Goal: Information Seeking & Learning: Learn about a topic

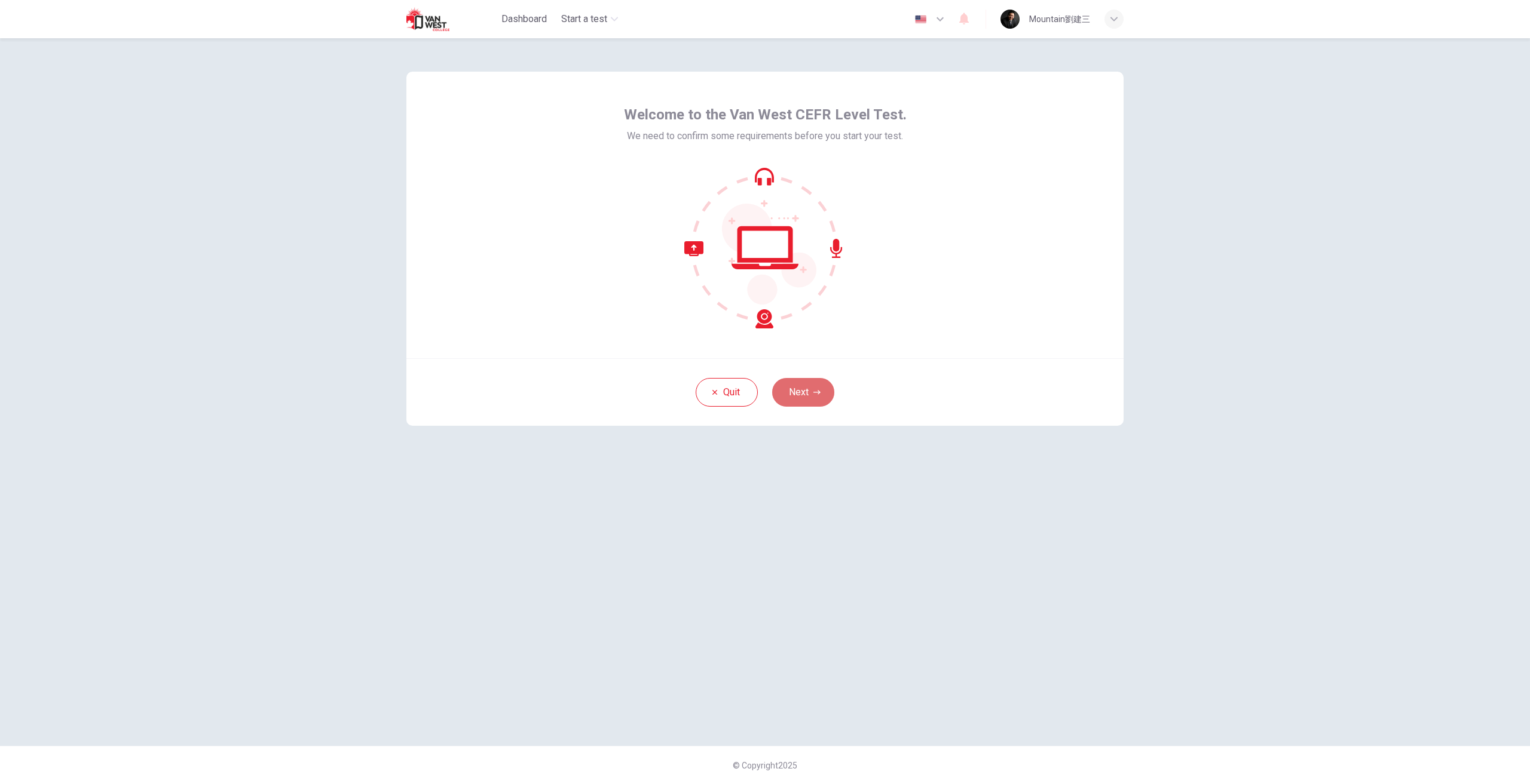
click at [820, 396] on button "Next" at bounding box center [803, 392] width 62 height 29
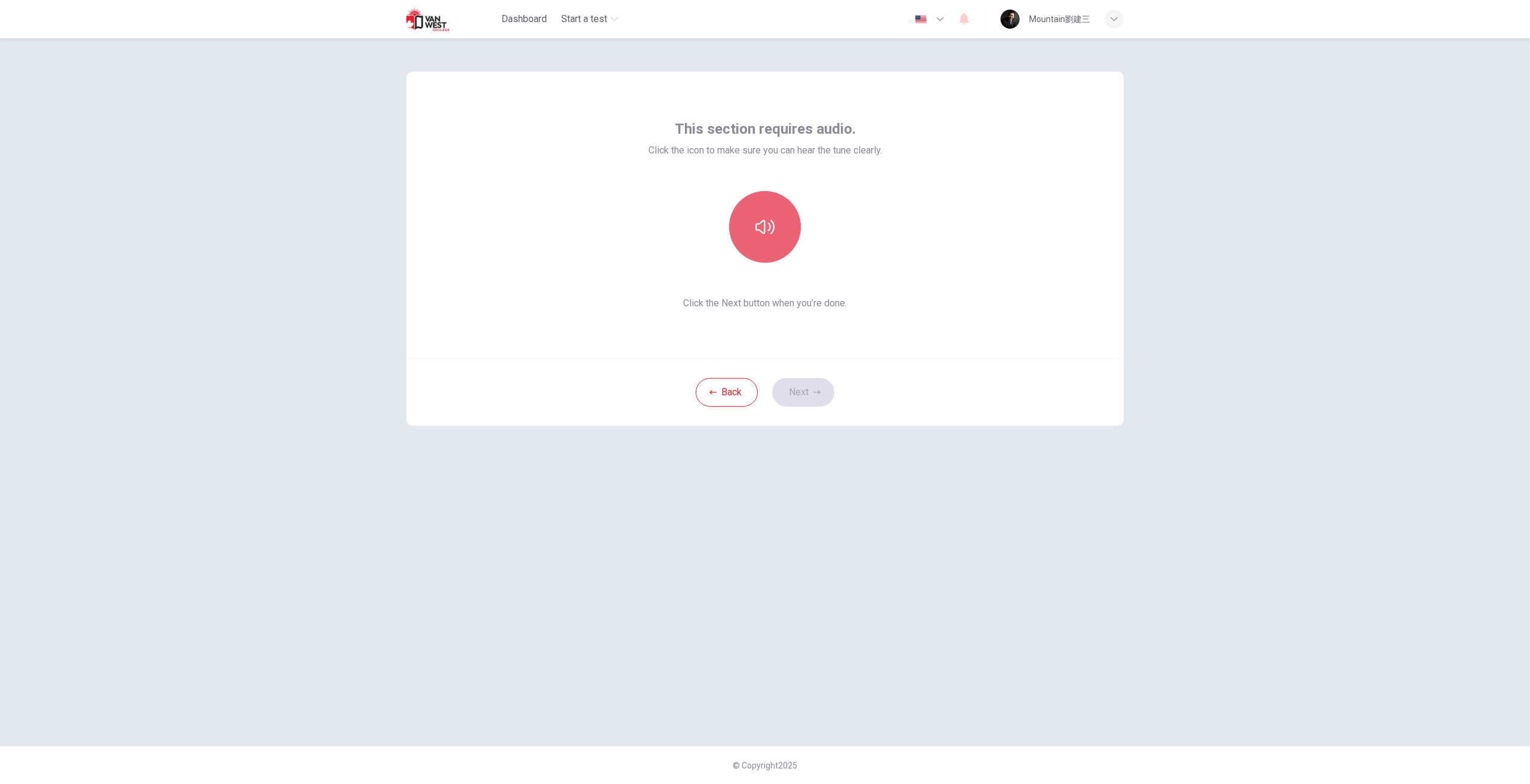
click at [767, 249] on button "button" at bounding box center [765, 227] width 72 height 72
click at [801, 384] on button "Next" at bounding box center [803, 392] width 62 height 29
click at [762, 230] on div "Record" at bounding box center [765, 227] width 72 height 72
click at [764, 235] on h6 "Stop" at bounding box center [765, 238] width 18 height 14
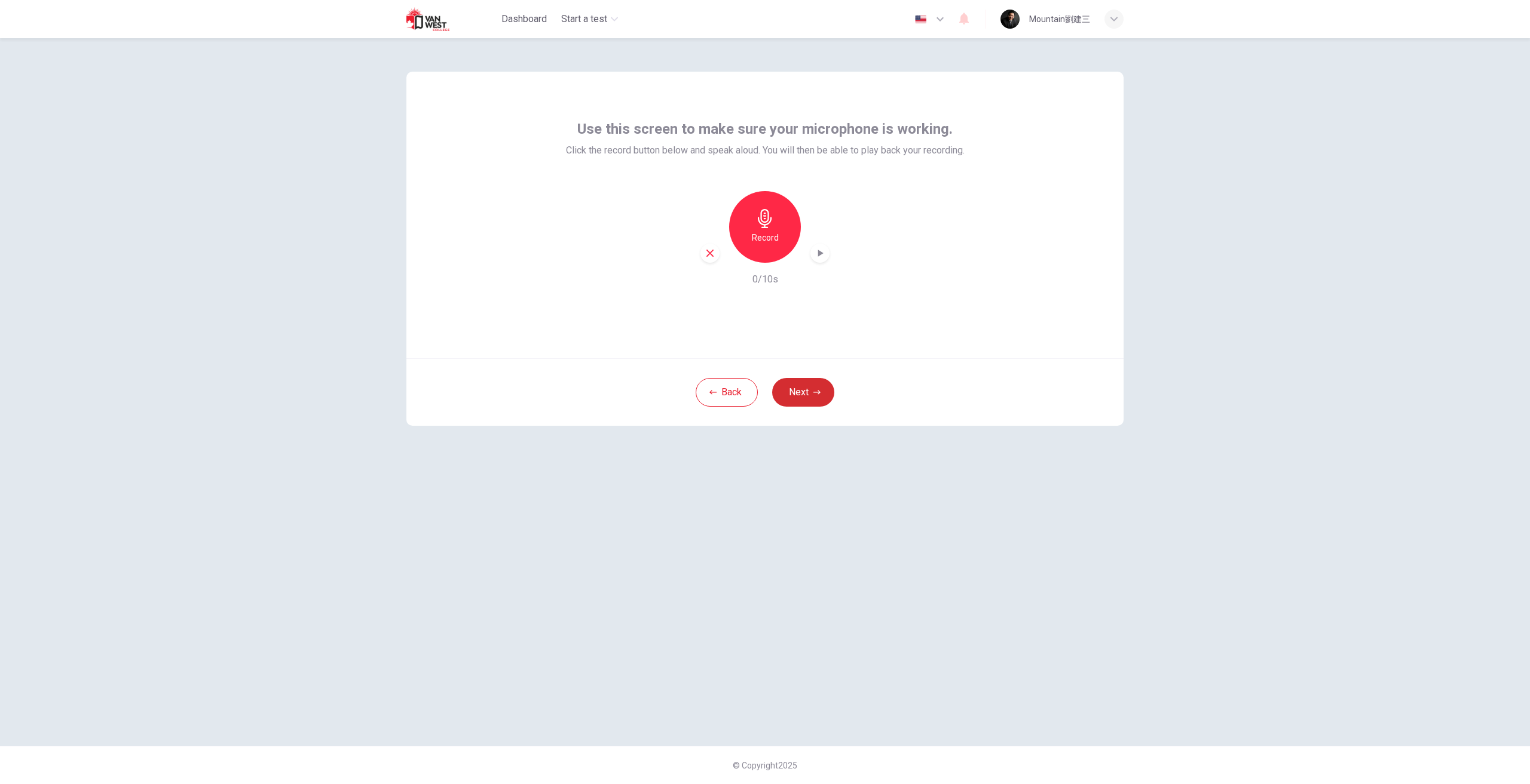
click at [815, 394] on icon "button" at bounding box center [817, 392] width 7 height 7
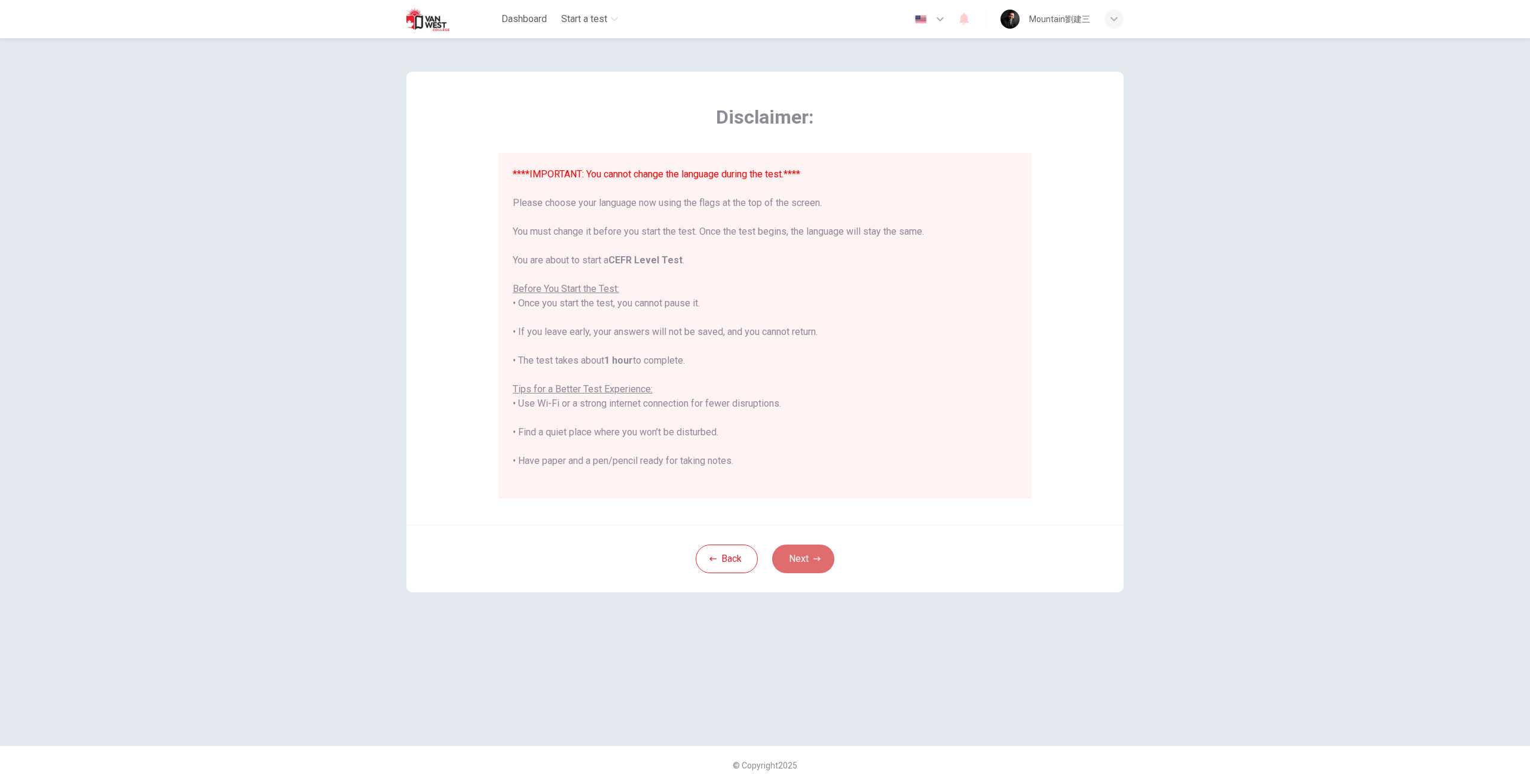
click at [801, 555] on button "Next" at bounding box center [803, 559] width 62 height 29
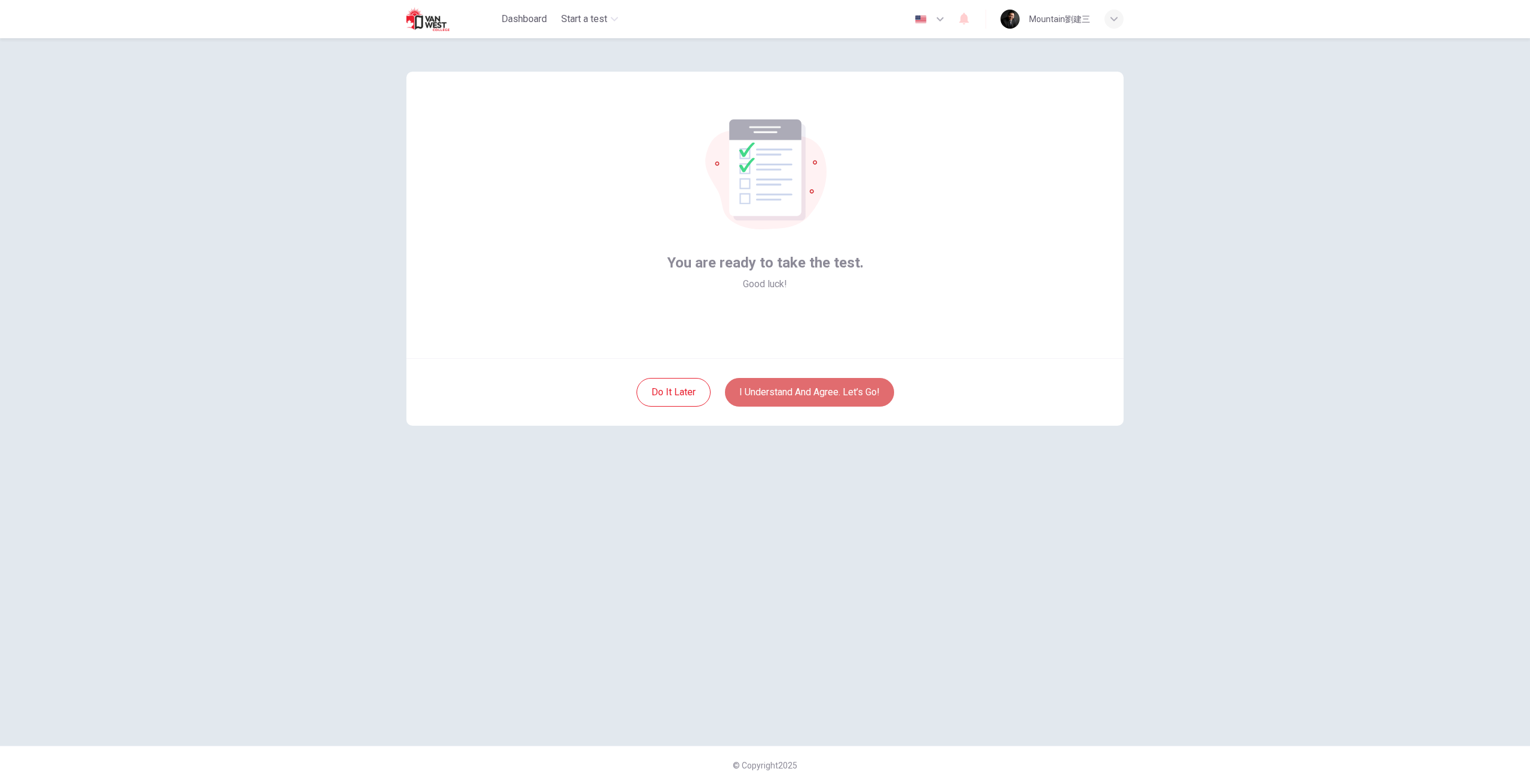
click at [792, 388] on button "I understand and agree. Let’s go!" at bounding box center [809, 392] width 169 height 29
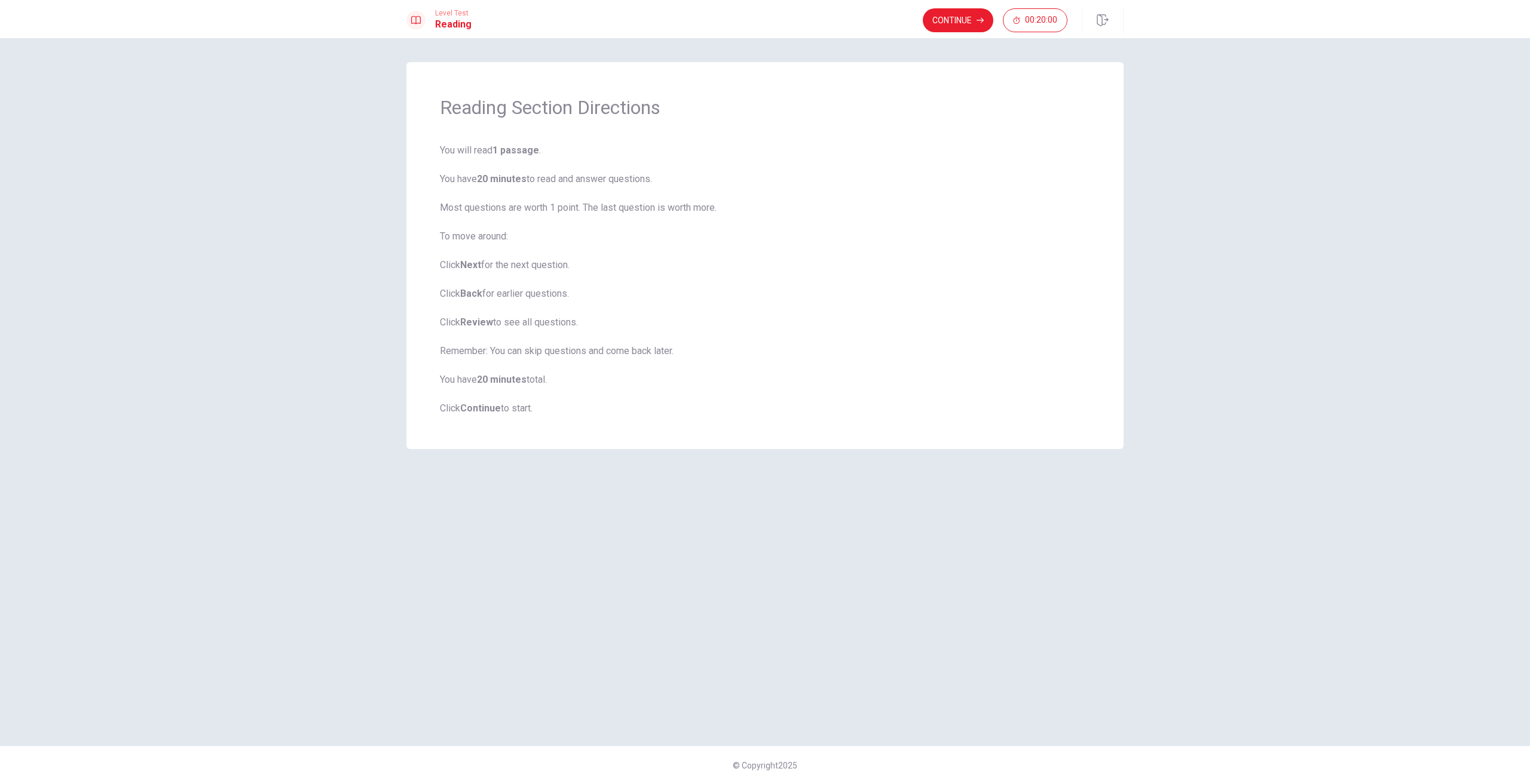
drag, startPoint x: 531, startPoint y: 152, endPoint x: 532, endPoint y: 169, distance: 17.0
click at [531, 153] on b "1 passage" at bounding box center [516, 150] width 47 height 11
drag, startPoint x: 483, startPoint y: 416, endPoint x: 507, endPoint y: 387, distance: 37.6
click at [485, 409] on div "Reading Section Directions You will read 1 passage . You have 20 minutes to rea…" at bounding box center [765, 255] width 717 height 387
click at [970, 18] on button "Continue" at bounding box center [958, 20] width 71 height 24
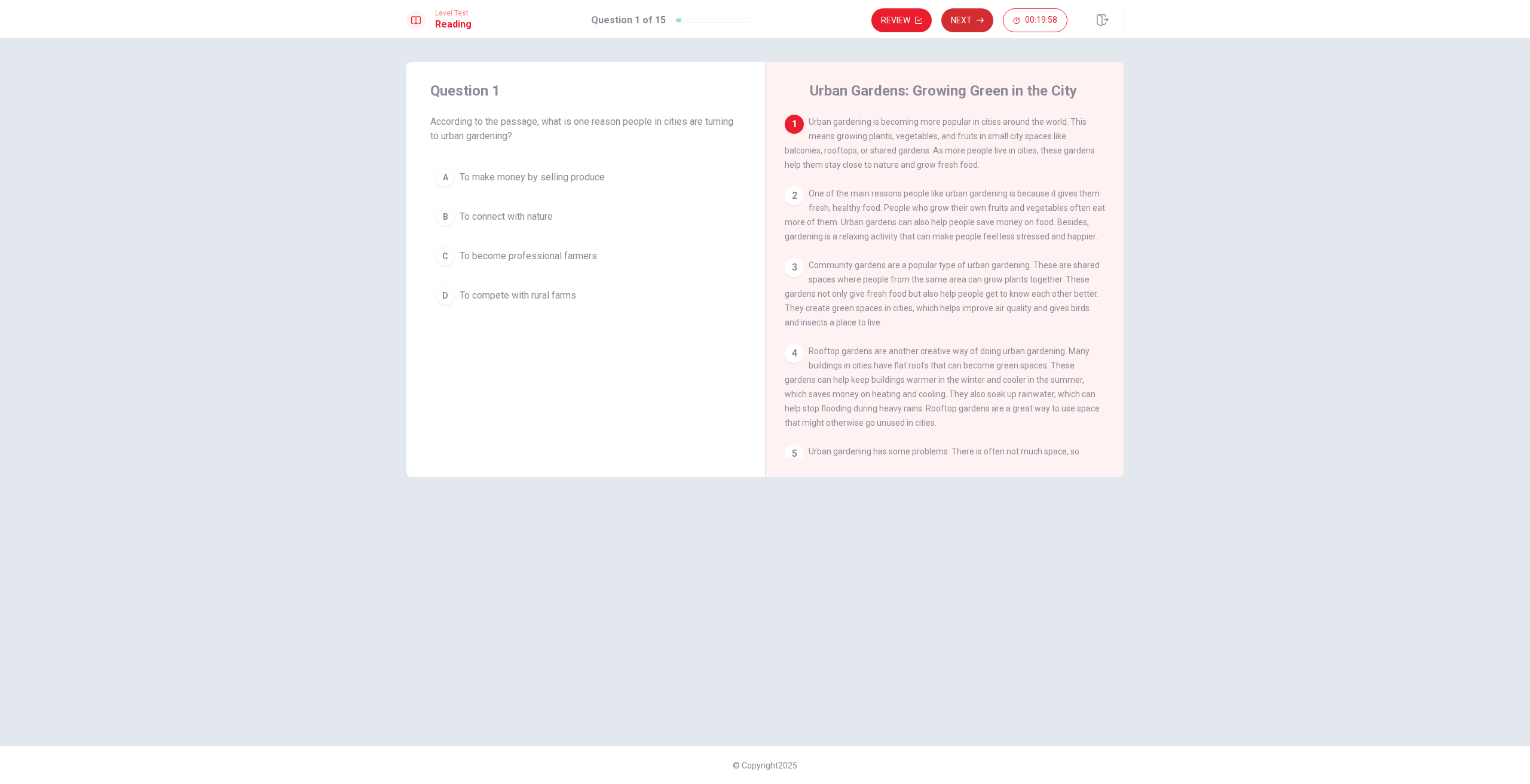
click at [974, 18] on button "Next" at bounding box center [967, 20] width 52 height 24
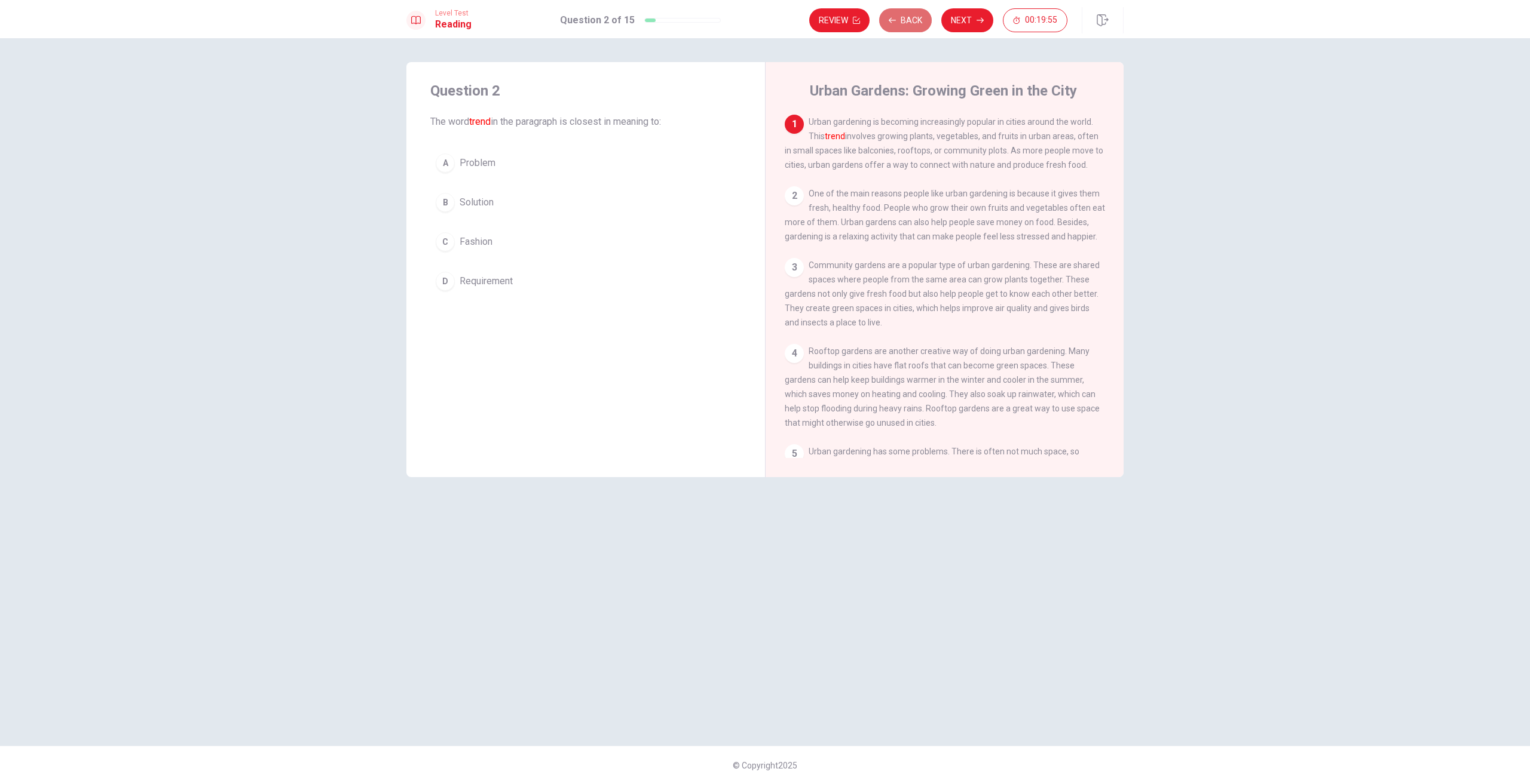
click at [904, 18] on button "Back" at bounding box center [905, 20] width 53 height 24
click at [904, 21] on button "Review" at bounding box center [902, 20] width 60 height 24
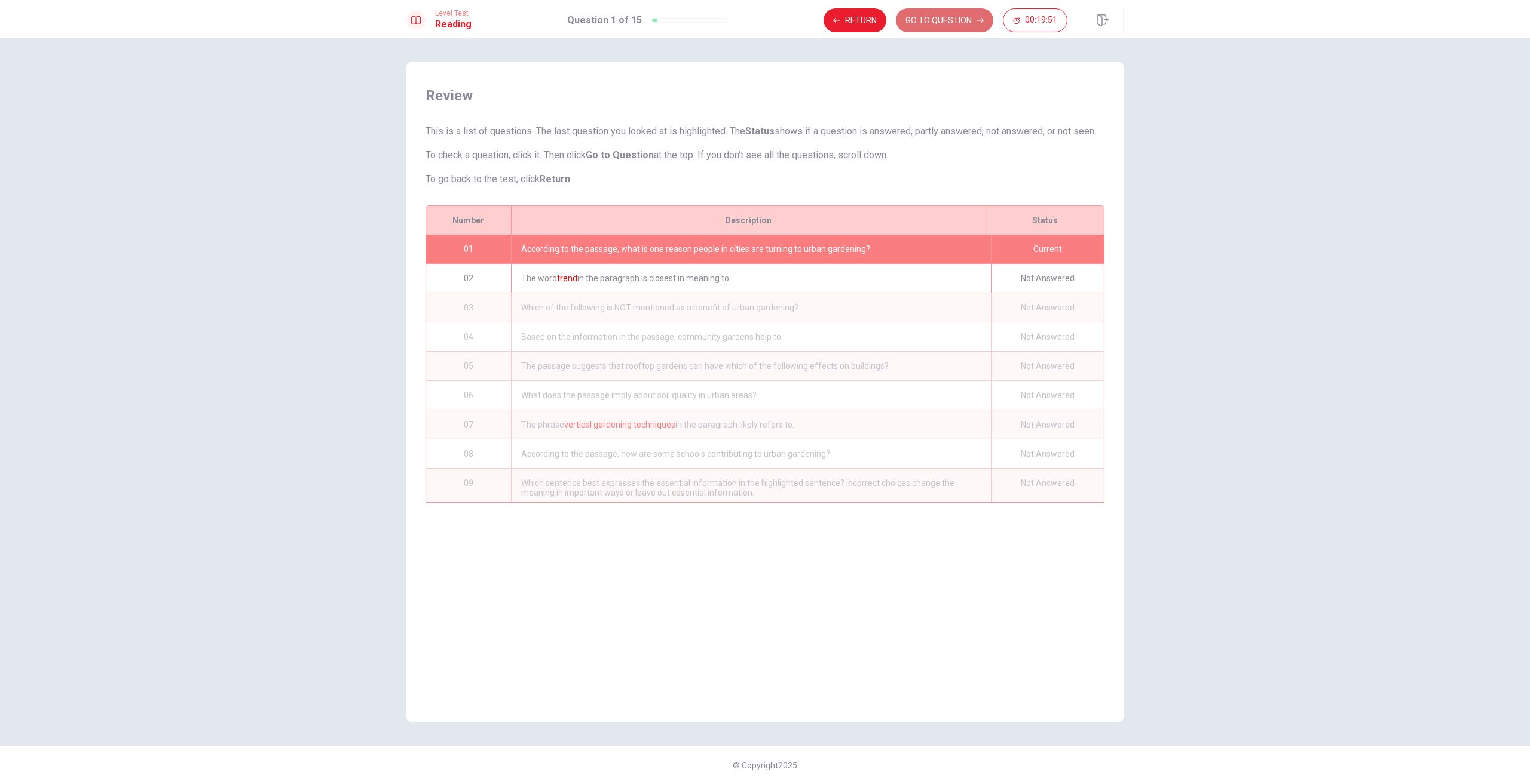
click at [960, 17] on button "GO TO QUESTION" at bounding box center [944, 20] width 98 height 24
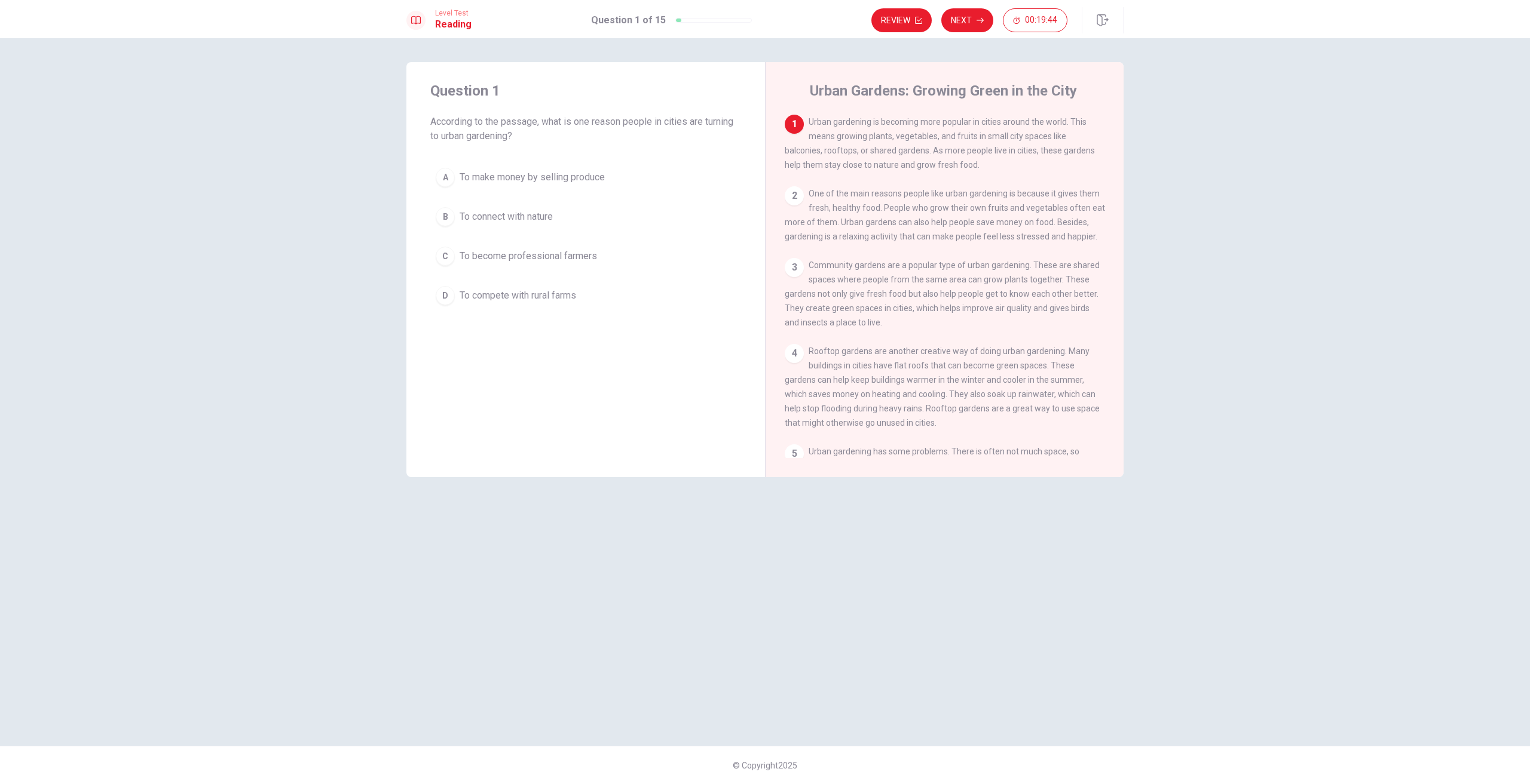
click at [788, 195] on div "2" at bounding box center [794, 196] width 19 height 19
click at [448, 174] on div "A" at bounding box center [445, 177] width 19 height 19
click at [970, 21] on button "Next" at bounding box center [967, 20] width 52 height 24
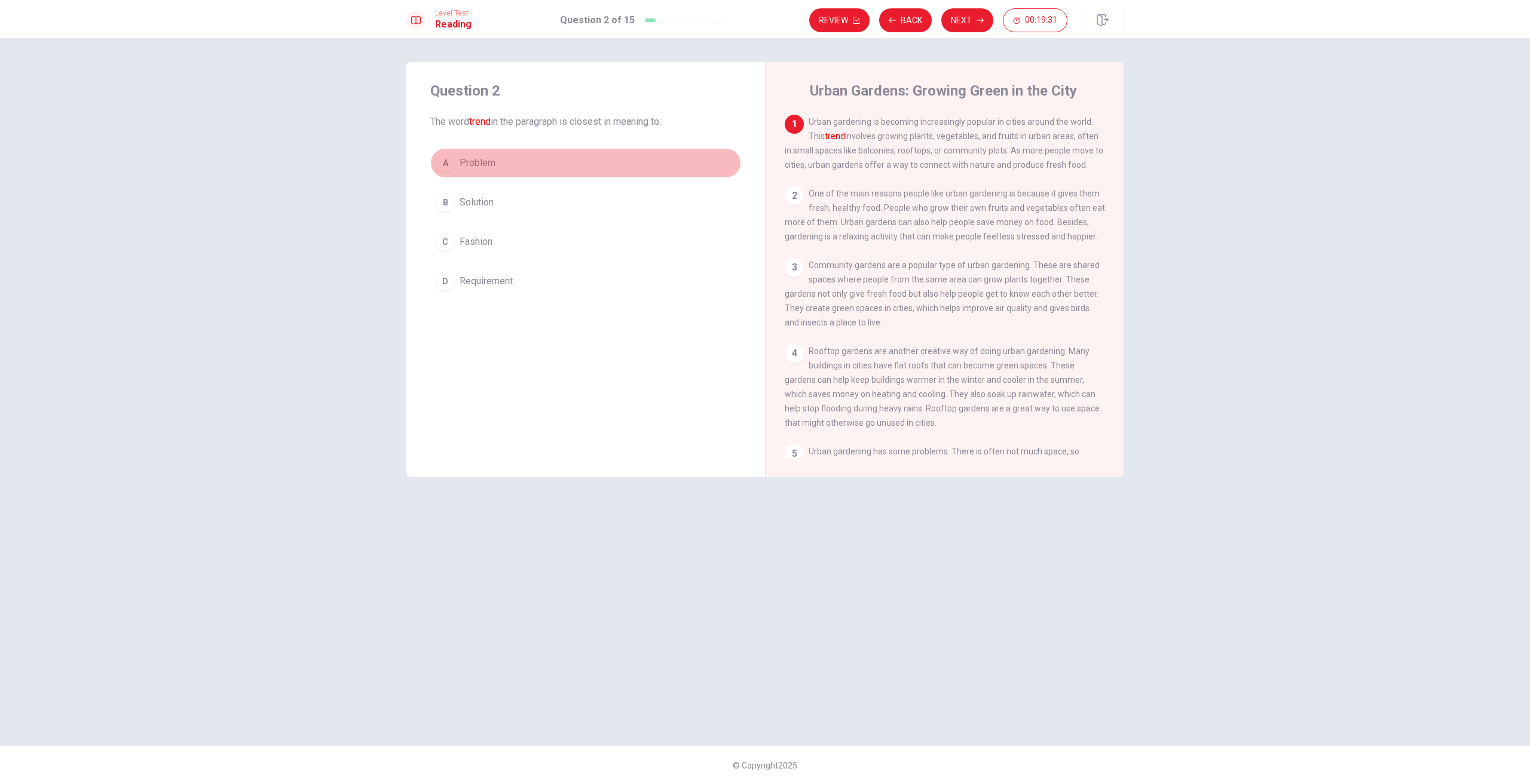
click at [445, 161] on div "A" at bounding box center [445, 163] width 19 height 19
click at [968, 17] on button "Next" at bounding box center [967, 20] width 52 height 24
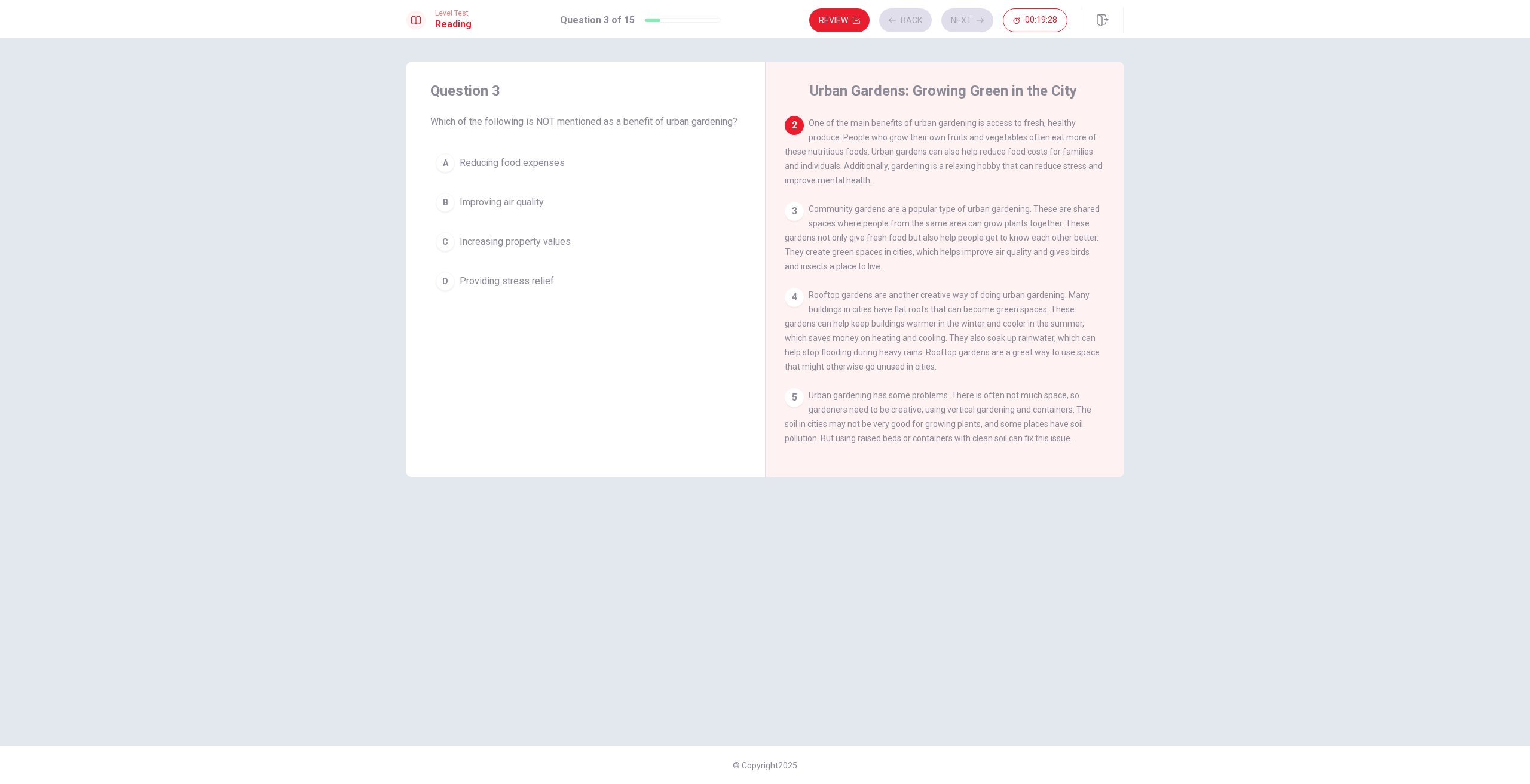
scroll to position [73, 0]
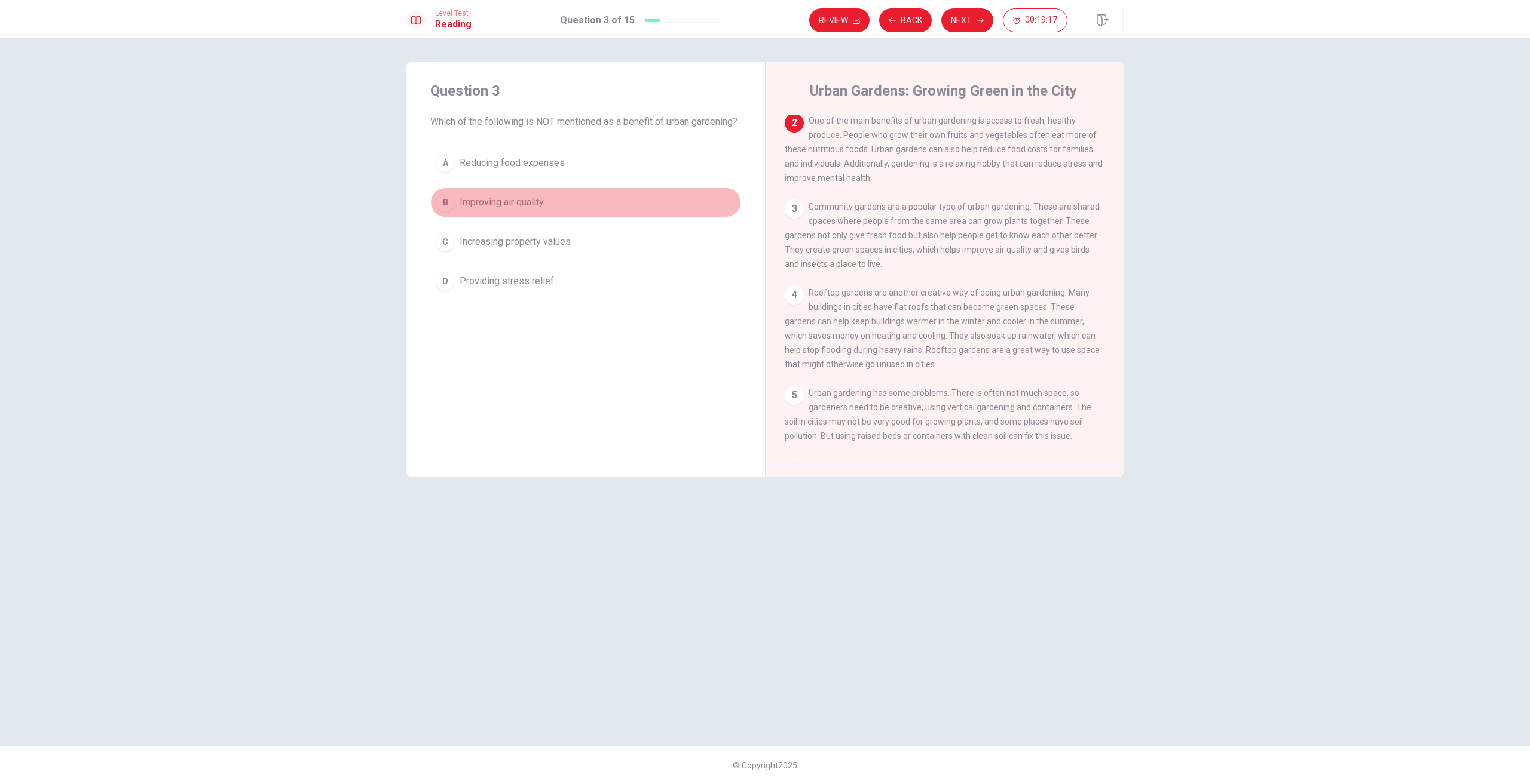
click at [448, 211] on div "B" at bounding box center [445, 202] width 19 height 19
click at [477, 170] on span "Reducing food expenses" at bounding box center [512, 163] width 105 height 14
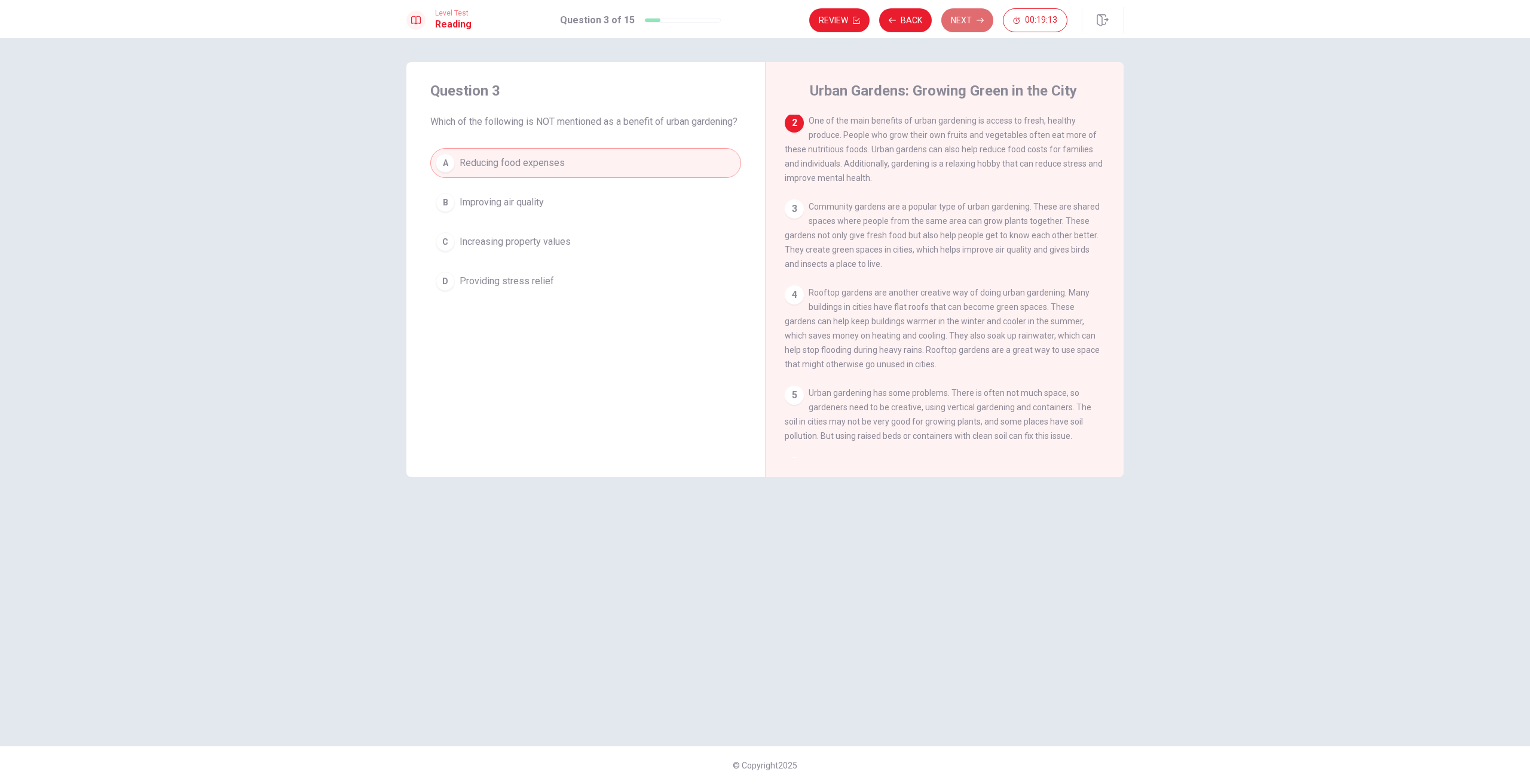
click at [974, 13] on button "Next" at bounding box center [967, 20] width 52 height 24
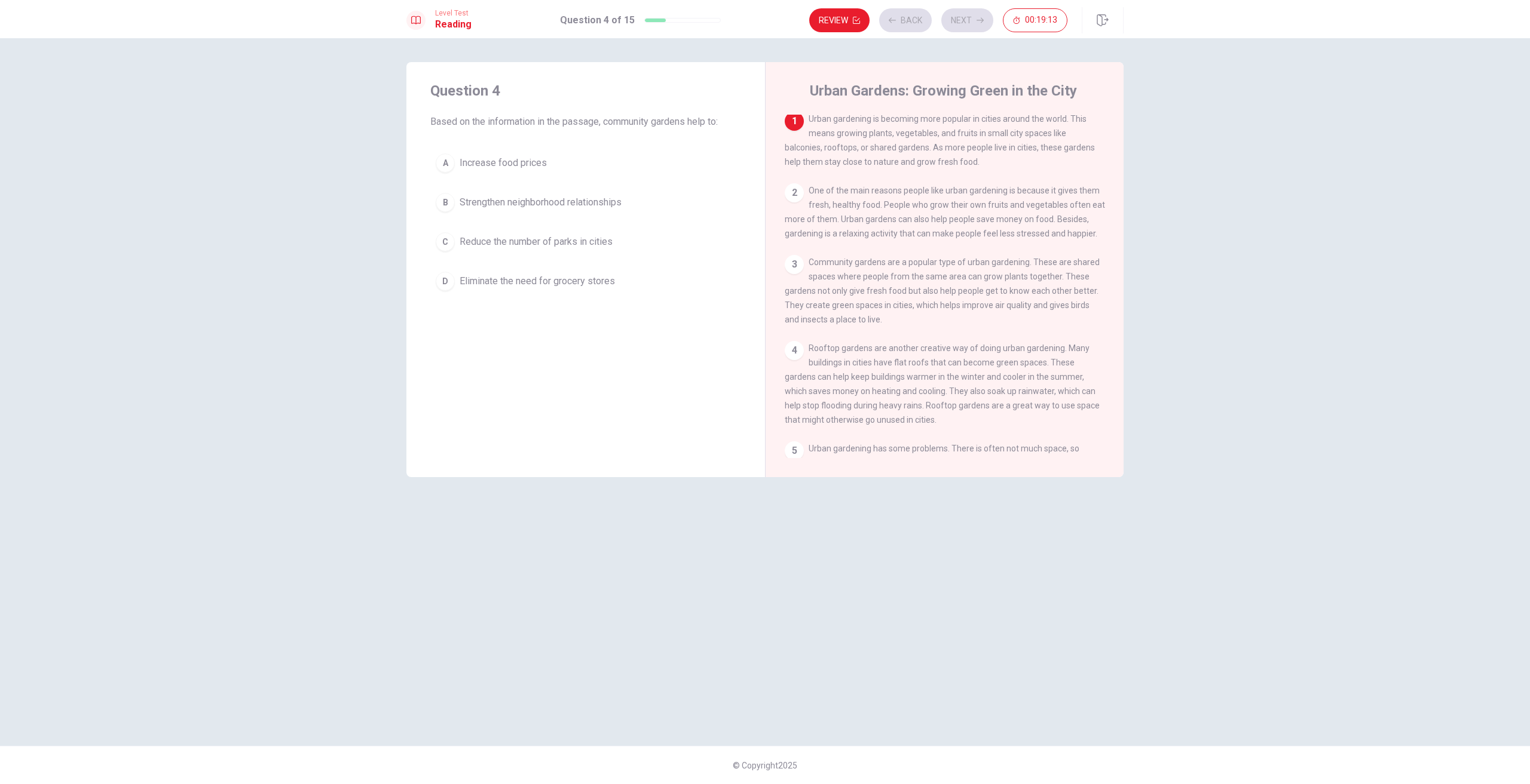
scroll to position [0, 0]
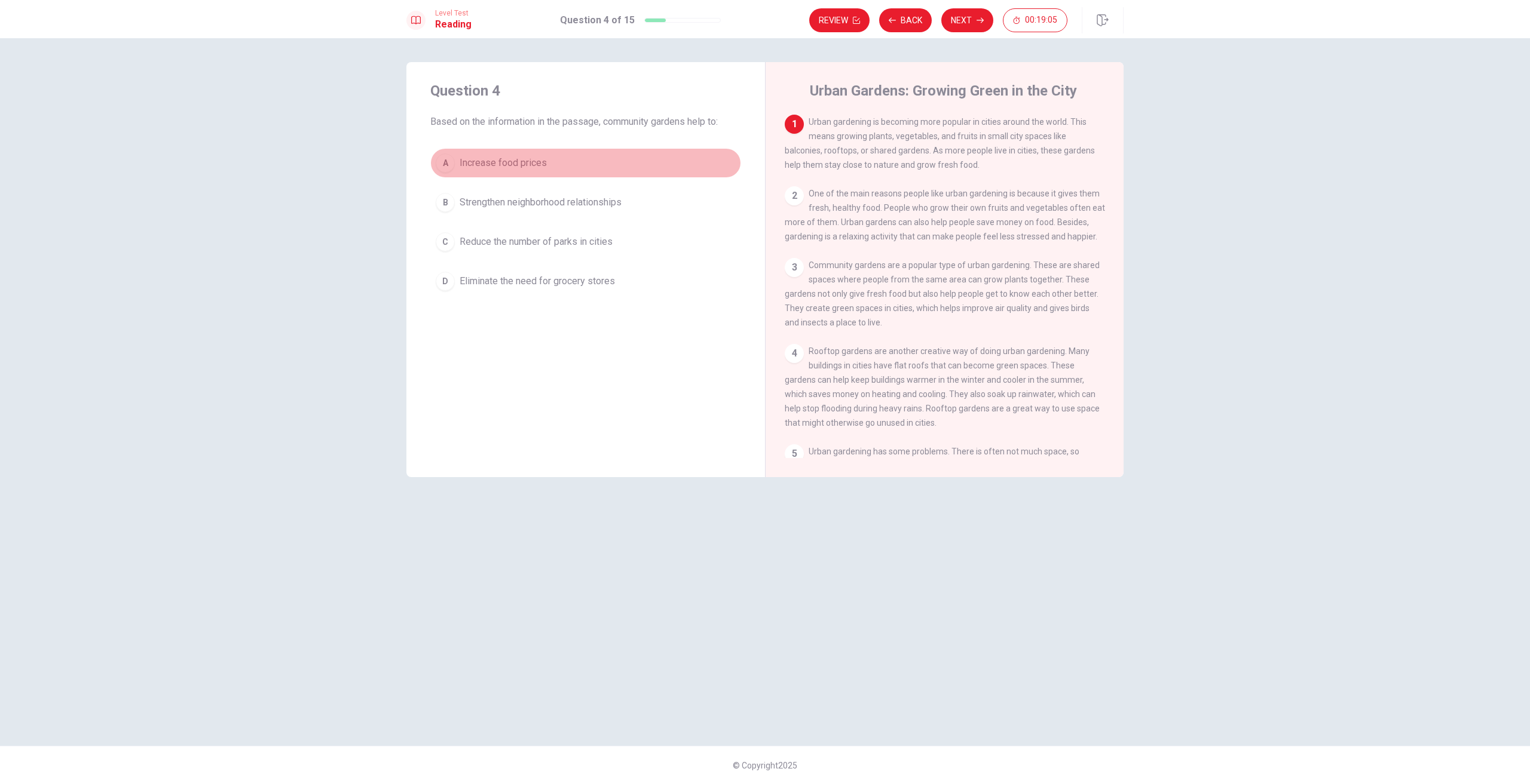
click at [450, 160] on div "A" at bounding box center [445, 163] width 19 height 19
click at [967, 12] on button "Next" at bounding box center [967, 20] width 52 height 24
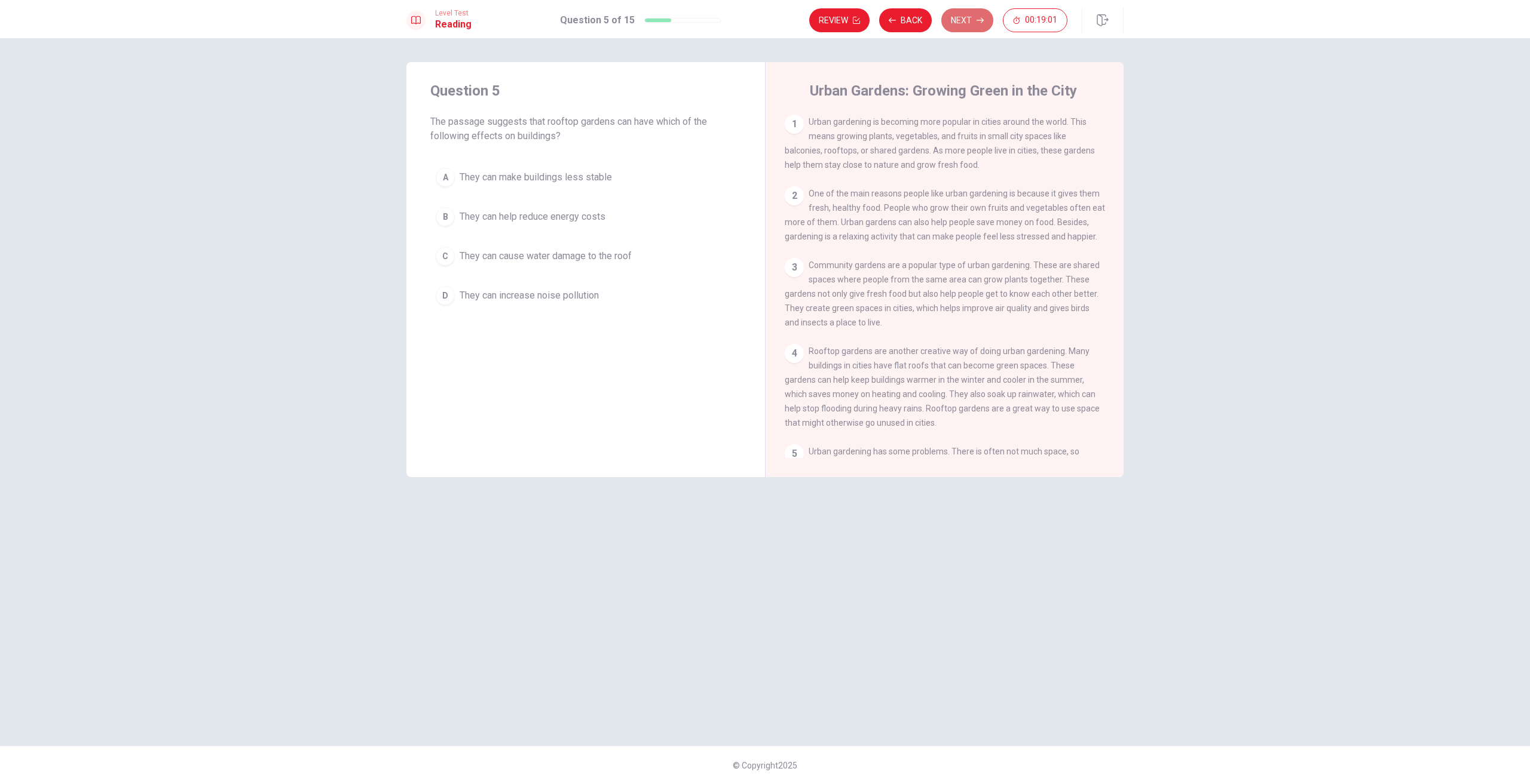
click at [965, 12] on button "Next" at bounding box center [967, 20] width 52 height 24
click at [910, 11] on button "Back" at bounding box center [905, 20] width 53 height 24
click at [450, 179] on div "A" at bounding box center [445, 177] width 19 height 19
click at [970, 17] on button "Next" at bounding box center [967, 20] width 52 height 24
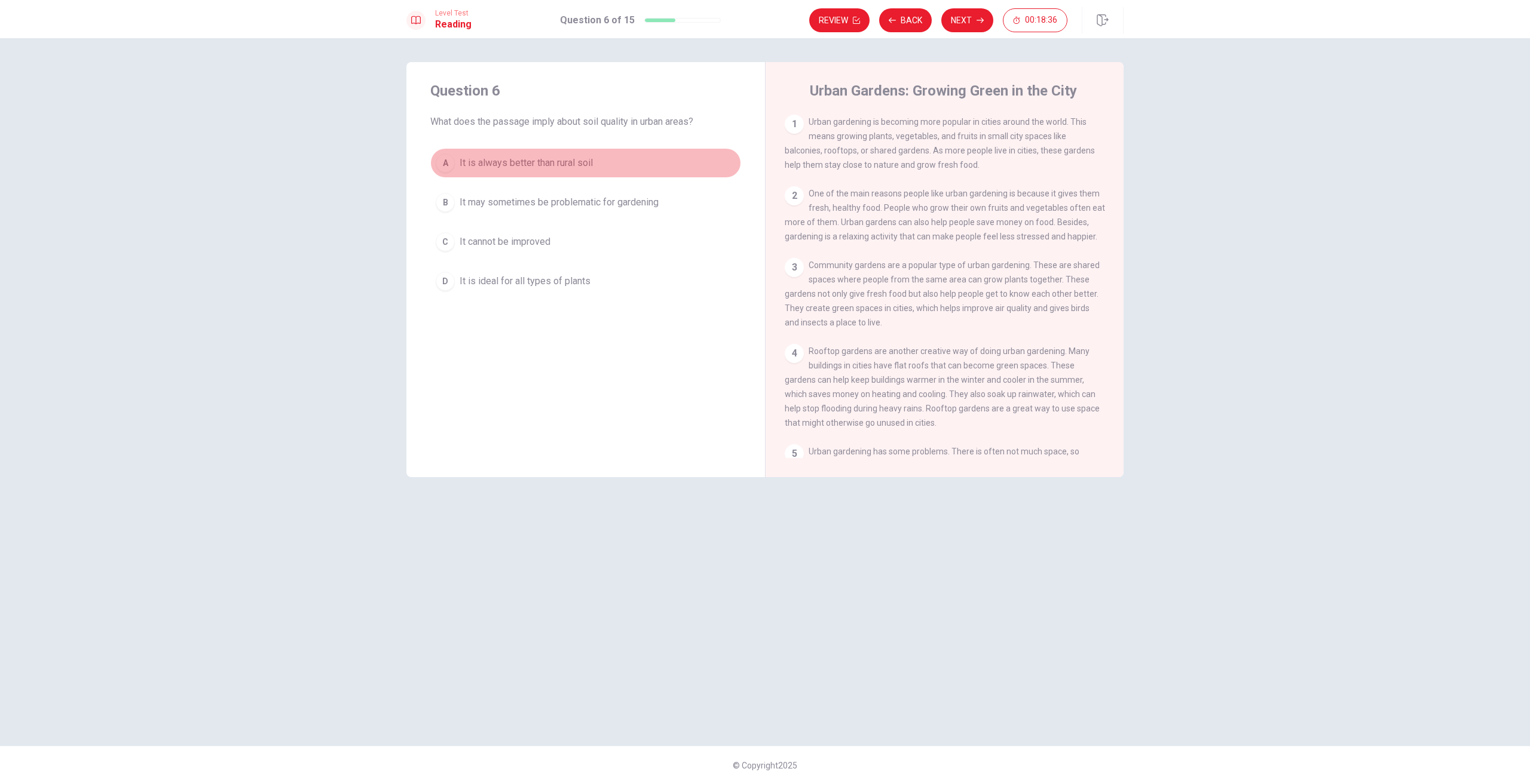
click at [441, 165] on div "A" at bounding box center [445, 163] width 19 height 19
click at [454, 239] on button "C It cannot be improved" at bounding box center [586, 242] width 311 height 30
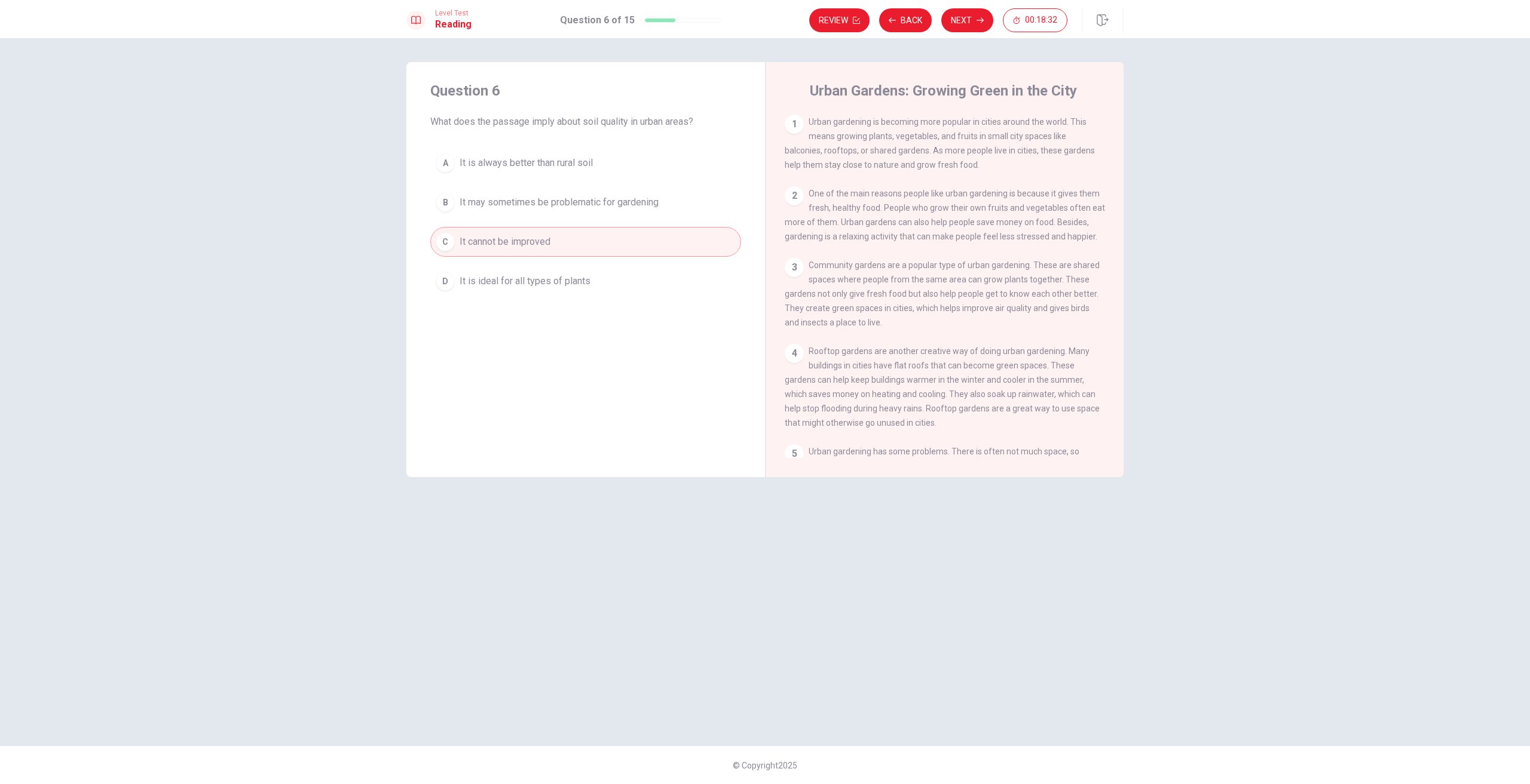
click at [969, 39] on div "Question 6 What does the passage imply about soil quality in urban areas? A It …" at bounding box center [765, 411] width 1530 height 746
click at [964, 14] on button "Next" at bounding box center [967, 20] width 52 height 24
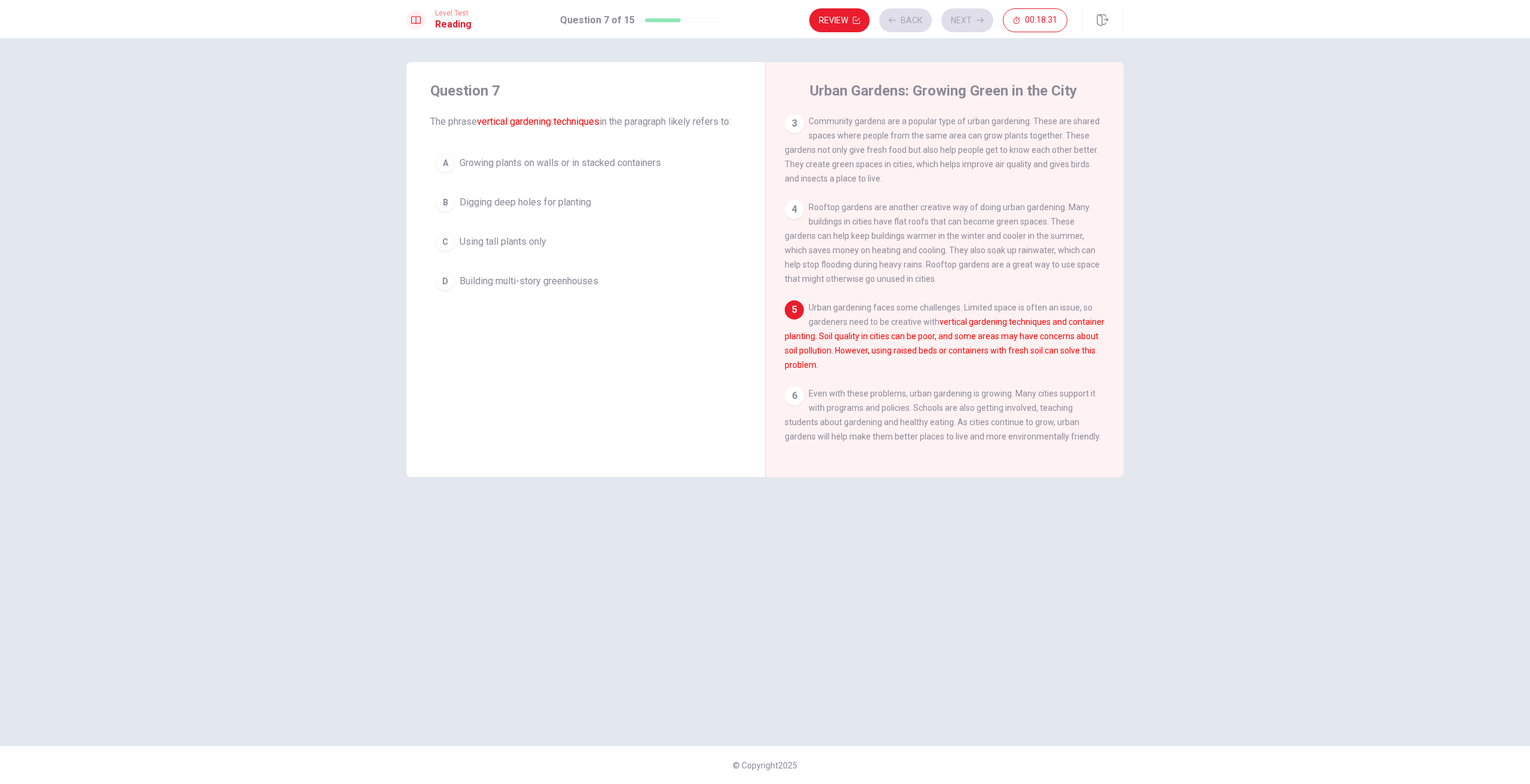
scroll to position [155, 0]
click at [902, 22] on button "Back" at bounding box center [905, 20] width 53 height 24
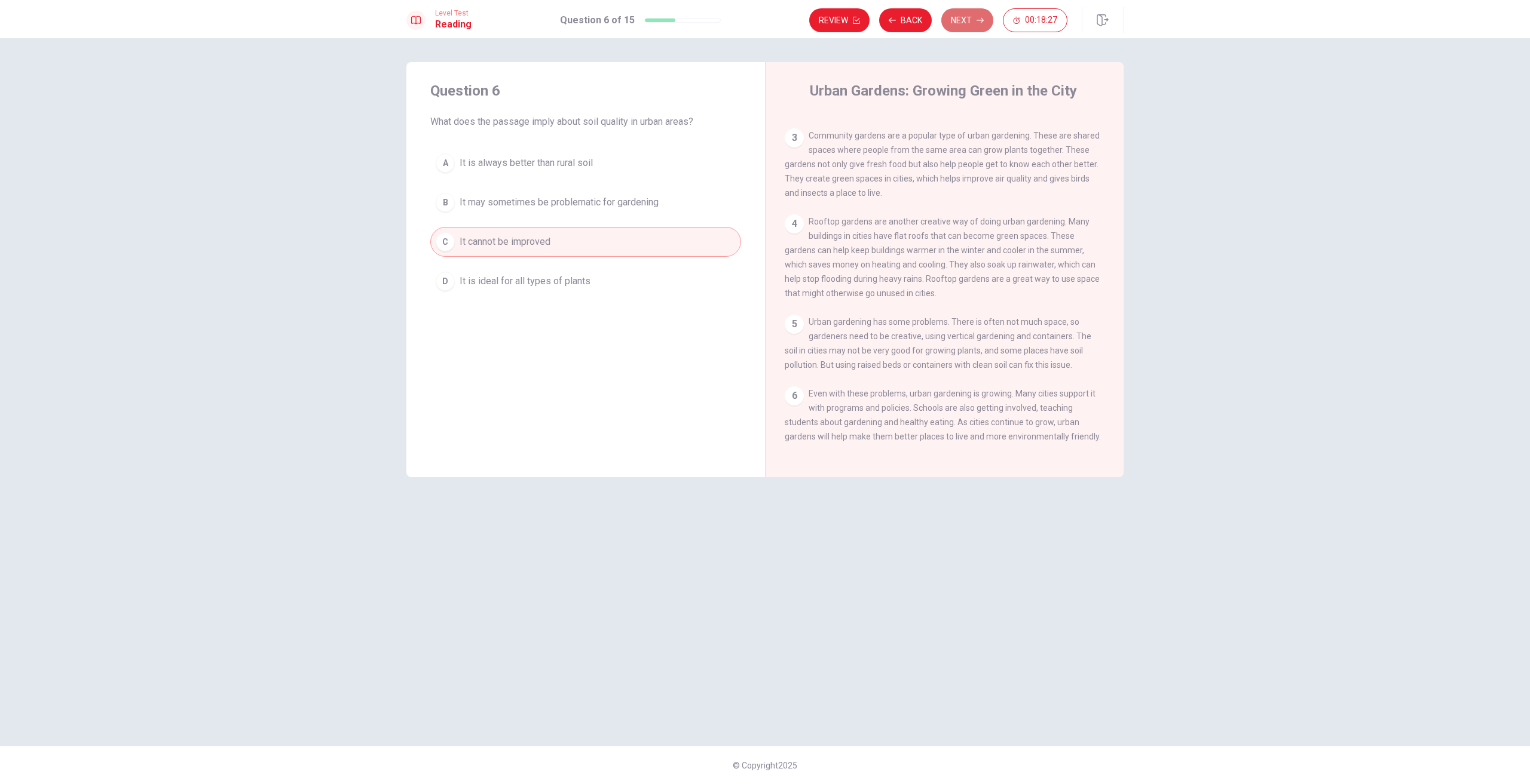
click at [967, 16] on button "Next" at bounding box center [967, 20] width 52 height 24
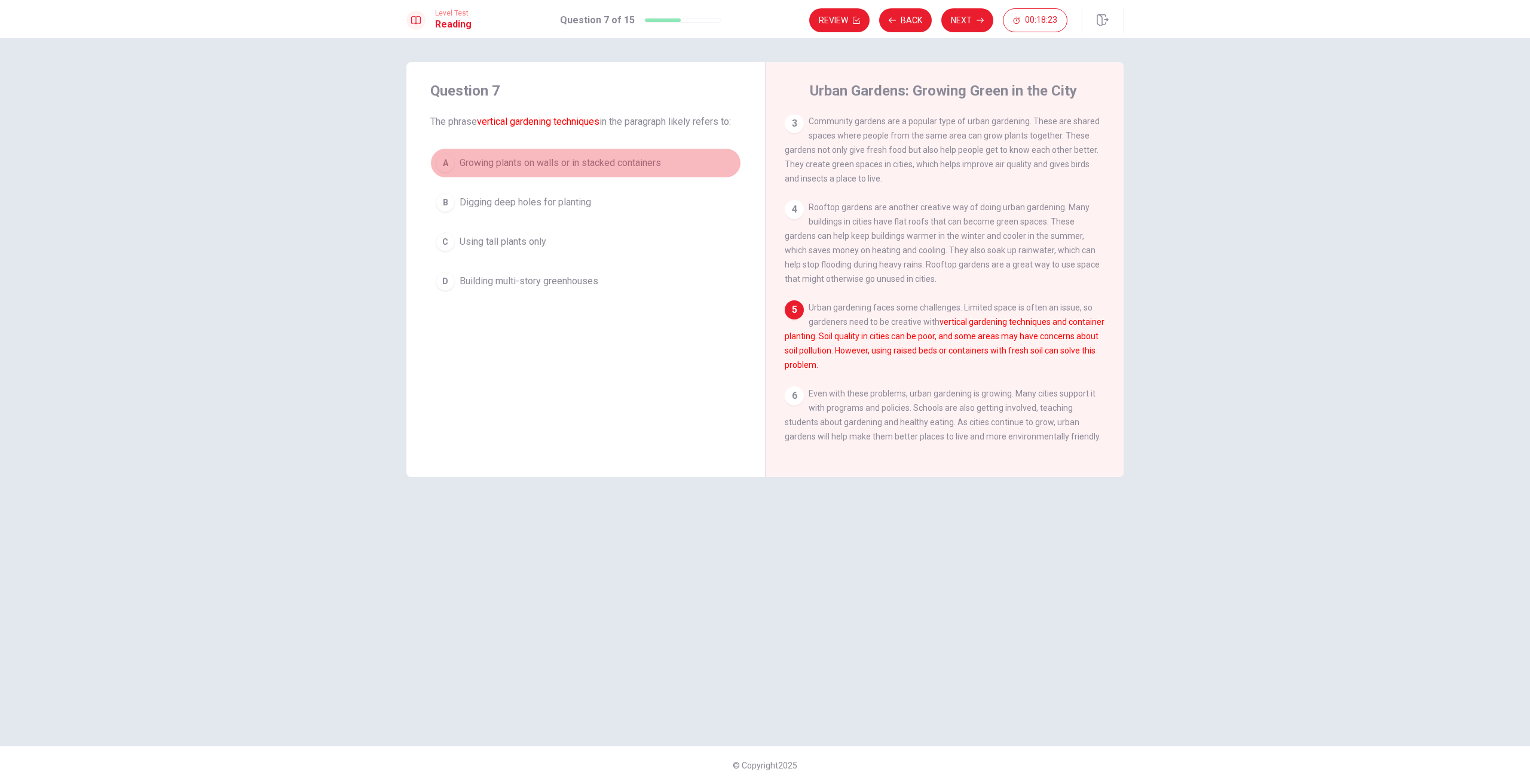
click at [438, 169] on div "A" at bounding box center [445, 163] width 19 height 19
click at [978, 17] on icon "button" at bounding box center [980, 20] width 7 height 7
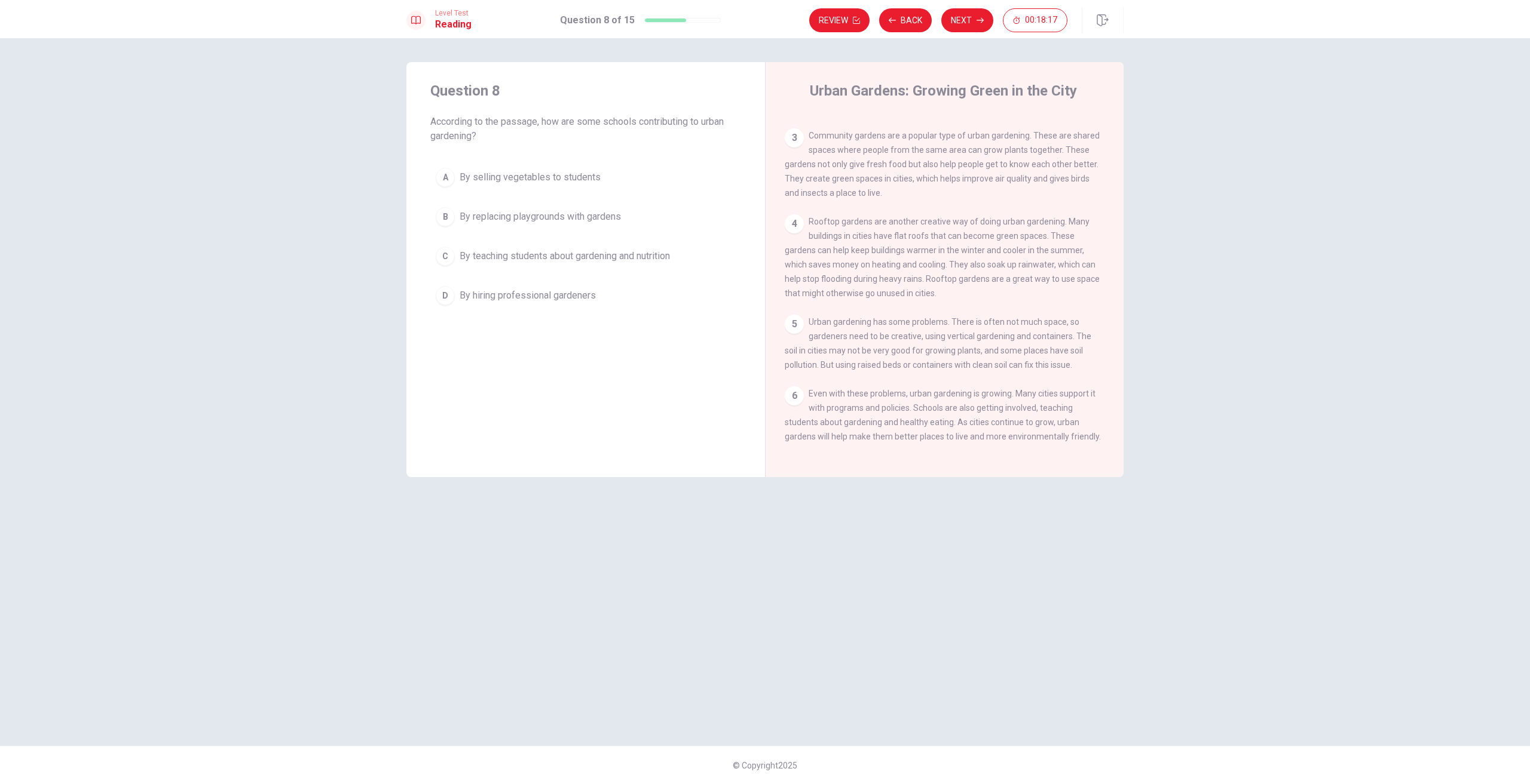
click at [452, 181] on div "A" at bounding box center [445, 177] width 19 height 19
click at [969, 15] on button "Next" at bounding box center [967, 20] width 52 height 24
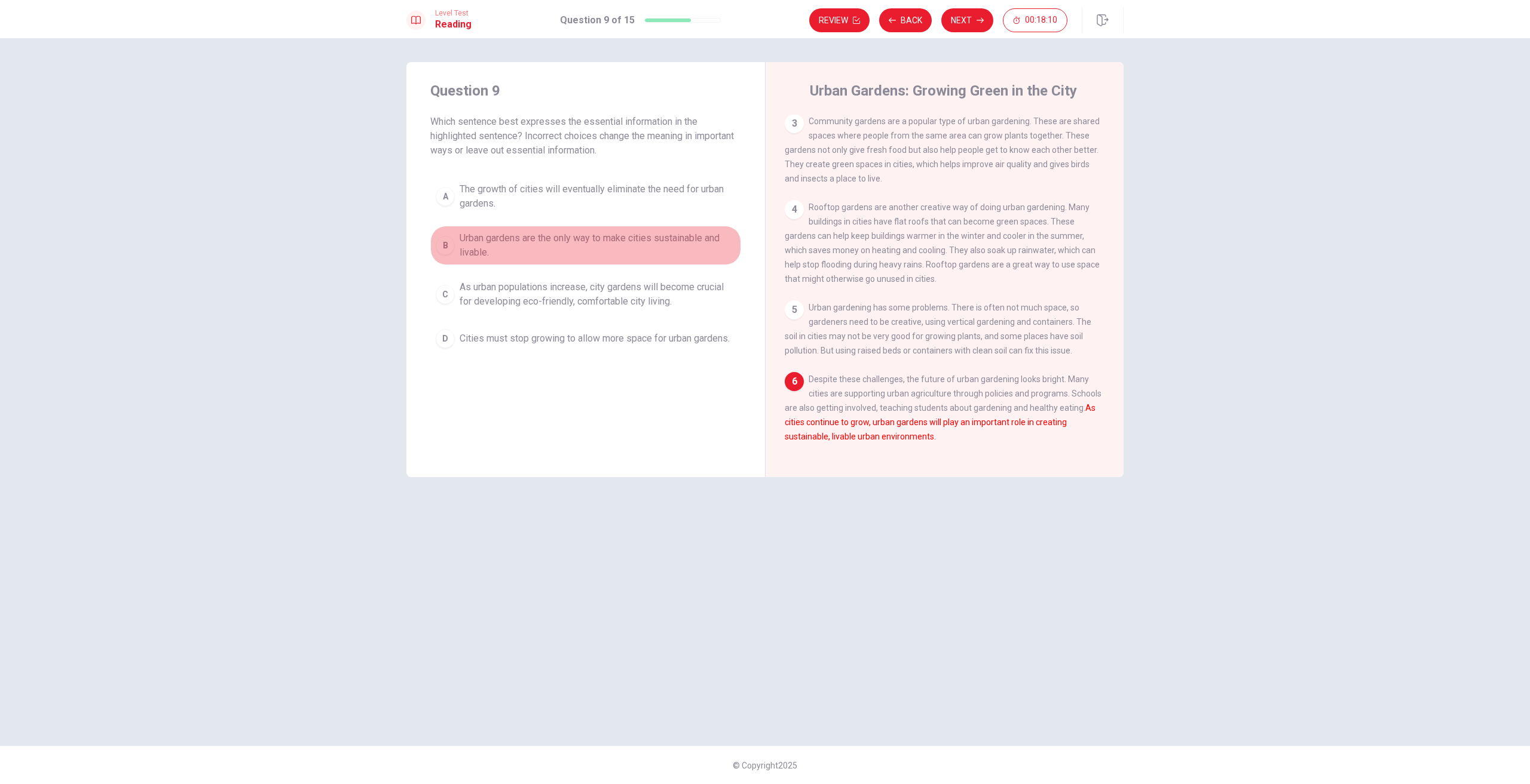
click at [444, 249] on div "B" at bounding box center [445, 245] width 19 height 19
click at [977, 19] on icon "button" at bounding box center [980, 20] width 7 height 7
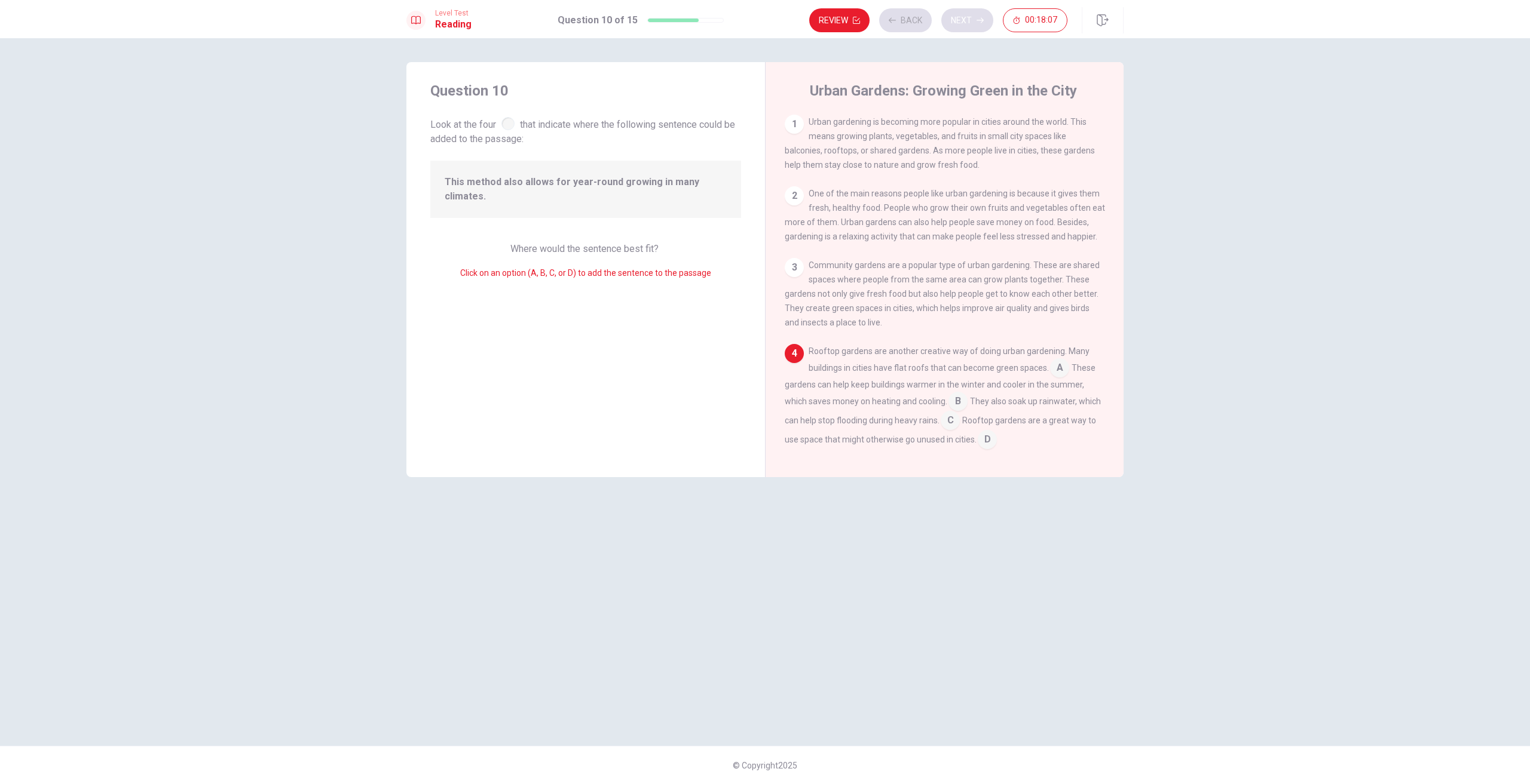
scroll to position [116, 0]
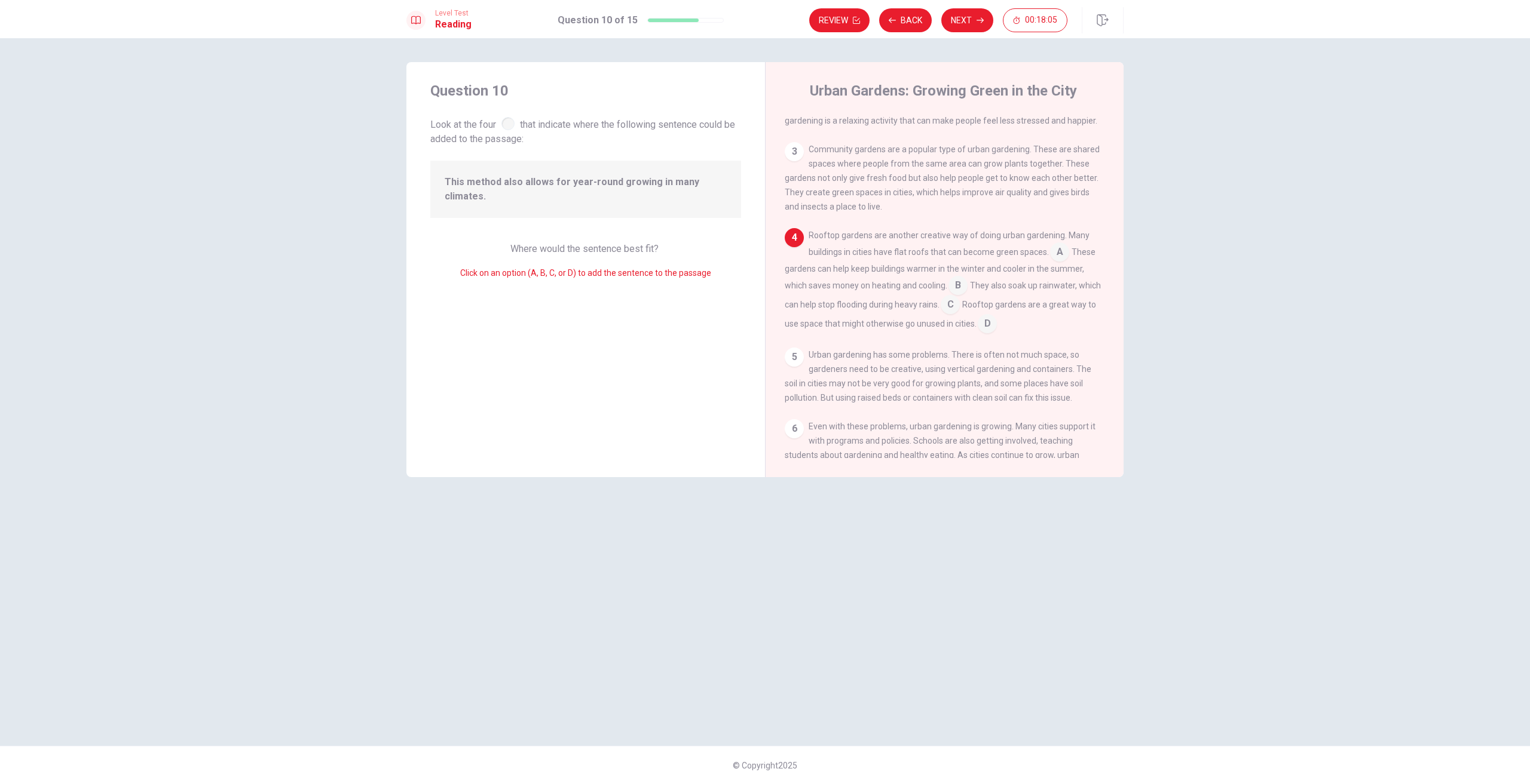
click at [512, 118] on div at bounding box center [507, 123] width 13 height 13
drag, startPoint x: 519, startPoint y: 194, endPoint x: 536, endPoint y: 239, distance: 48.1
click at [519, 194] on span "This method also allows for year-round growing in many climates." at bounding box center [585, 189] width 282 height 29
drag, startPoint x: 552, startPoint y: 276, endPoint x: 563, endPoint y: 248, distance: 30.1
click at [553, 276] on span "Click on an option (A, B, C, or D) to add the sentence to the passage" at bounding box center [585, 273] width 251 height 10
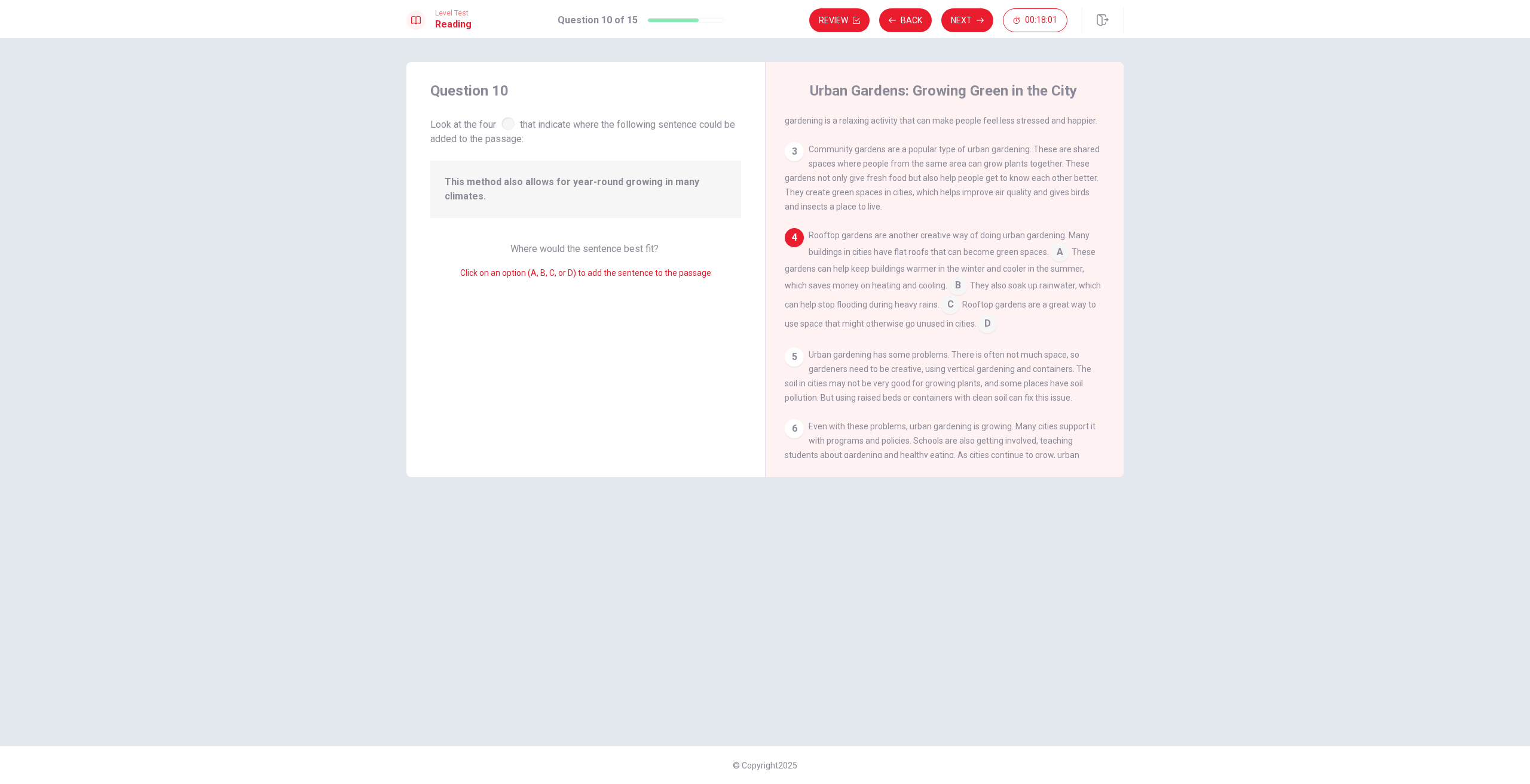
click at [483, 194] on span "This method also allows for year-round growing in many climates." at bounding box center [585, 189] width 282 height 29
click at [483, 195] on span "This method also allows for year-round growing in many climates." at bounding box center [585, 189] width 282 height 29
click at [572, 276] on span "Click on an option (A, B, C, or D) to add the sentence to the passage" at bounding box center [585, 273] width 251 height 10
click at [509, 122] on div at bounding box center [507, 123] width 13 height 13
click at [510, 122] on div at bounding box center [507, 123] width 13 height 13
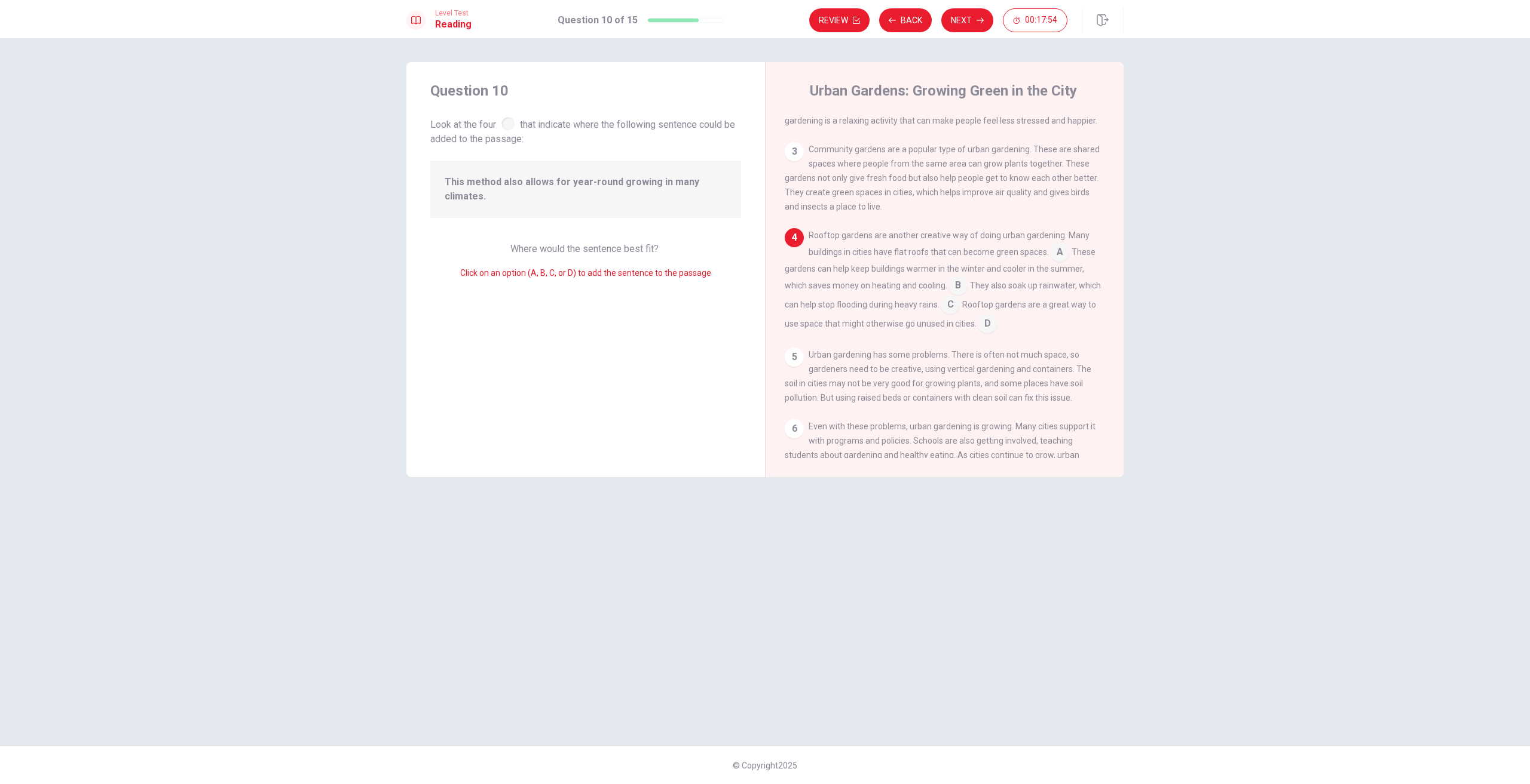
click at [801, 235] on div "Rooftop gardens are another creative way of doing urban gardening. Many buildin…" at bounding box center [944, 281] width 320 height 105
click at [954, 285] on input at bounding box center [958, 286] width 19 height 19
click at [970, 13] on button "Next" at bounding box center [967, 20] width 52 height 24
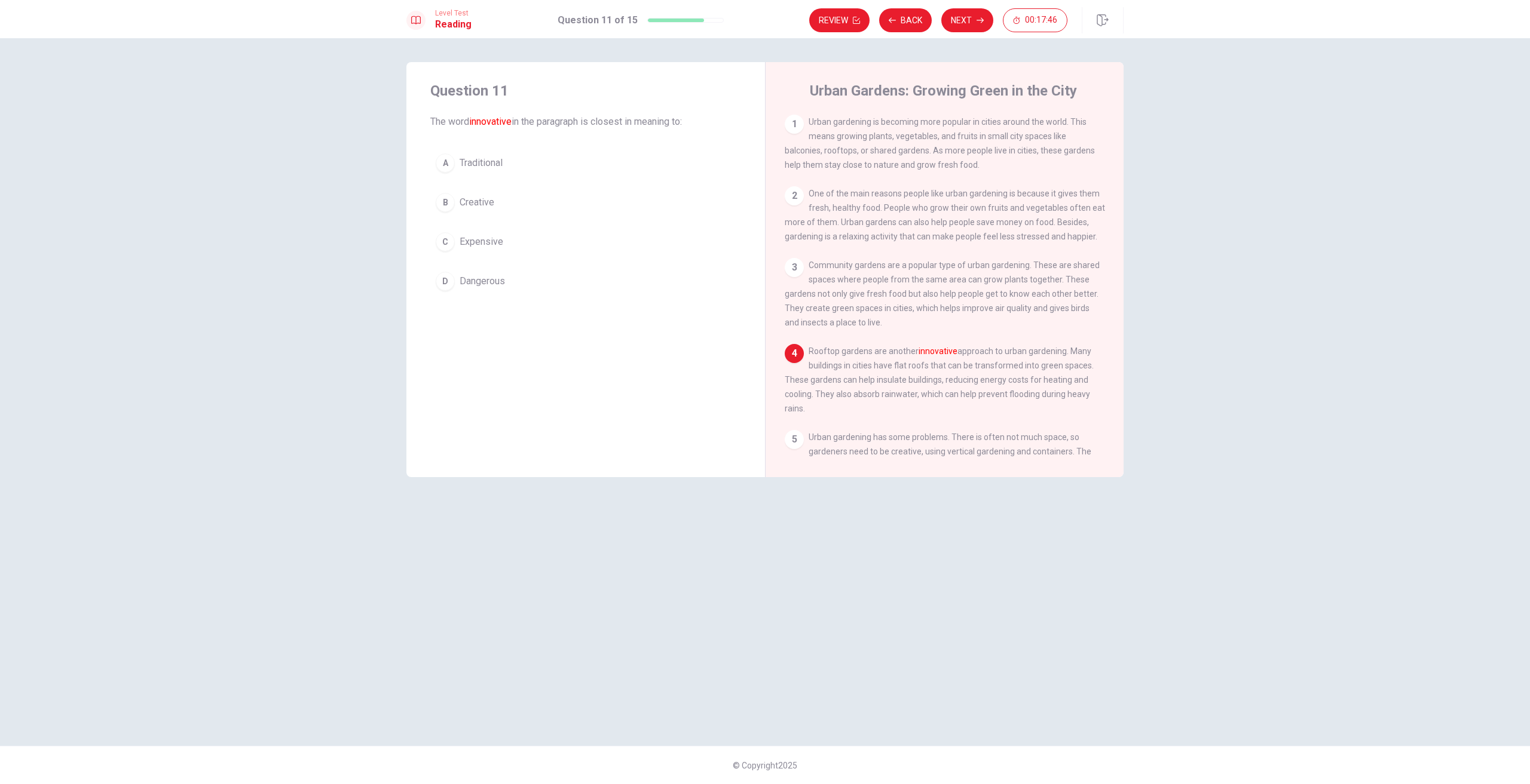
click at [440, 149] on button "A Traditional" at bounding box center [586, 163] width 311 height 30
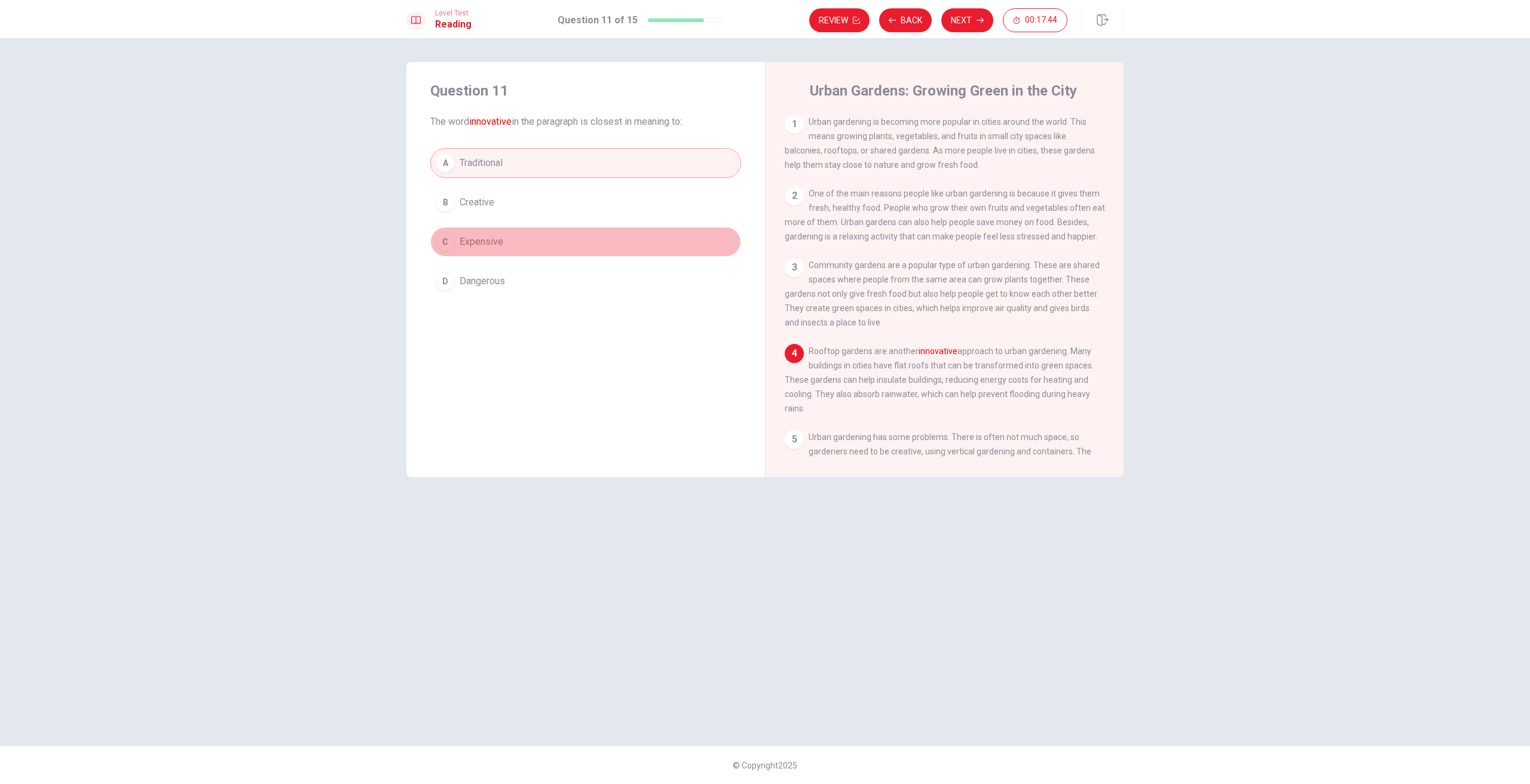
click at [443, 232] on div "C" at bounding box center [445, 241] width 19 height 19
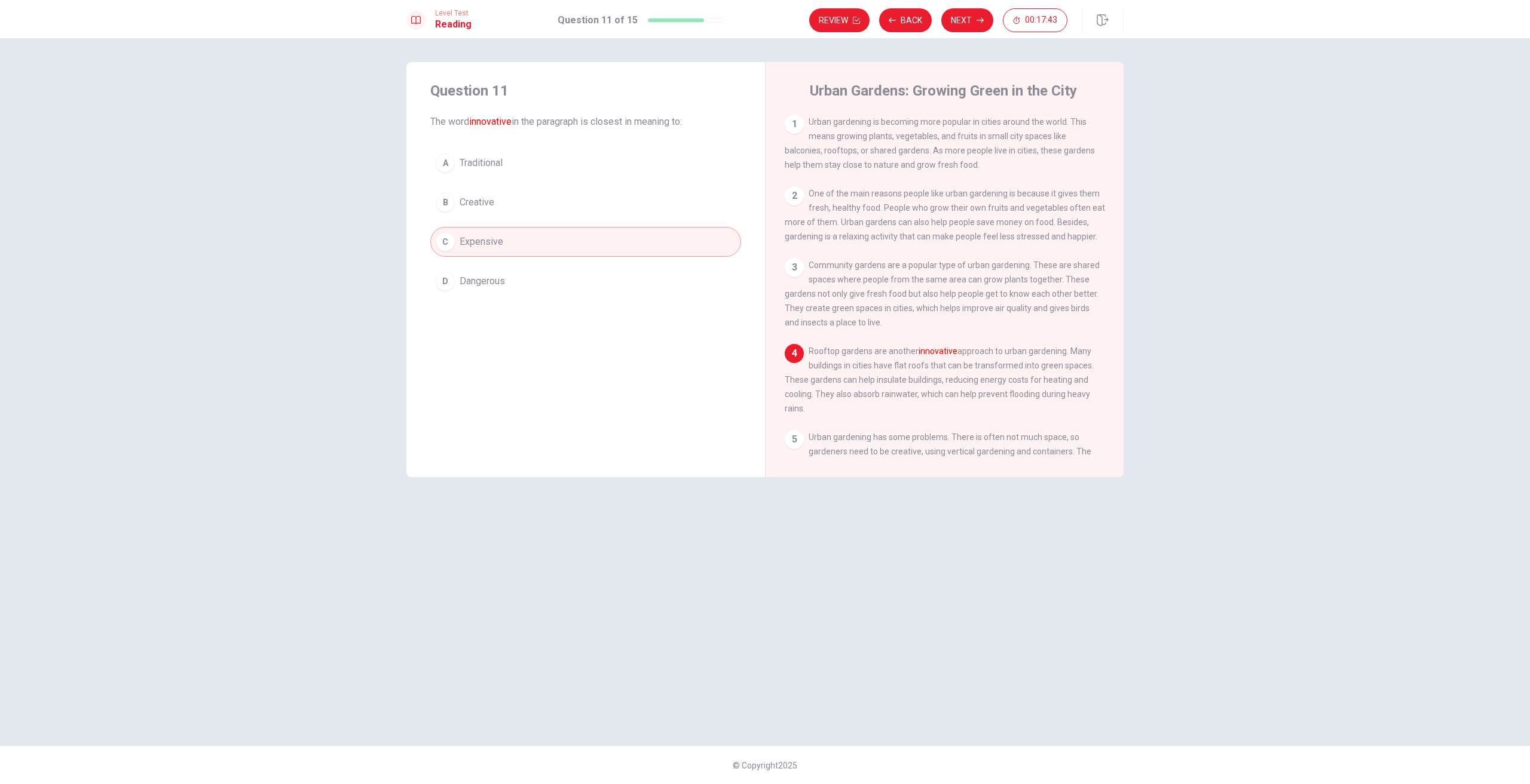
click at [975, 8] on div "Review Back Next 00:17:43" at bounding box center [966, 20] width 314 height 26
click at [964, 21] on button "Next" at bounding box center [967, 20] width 52 height 24
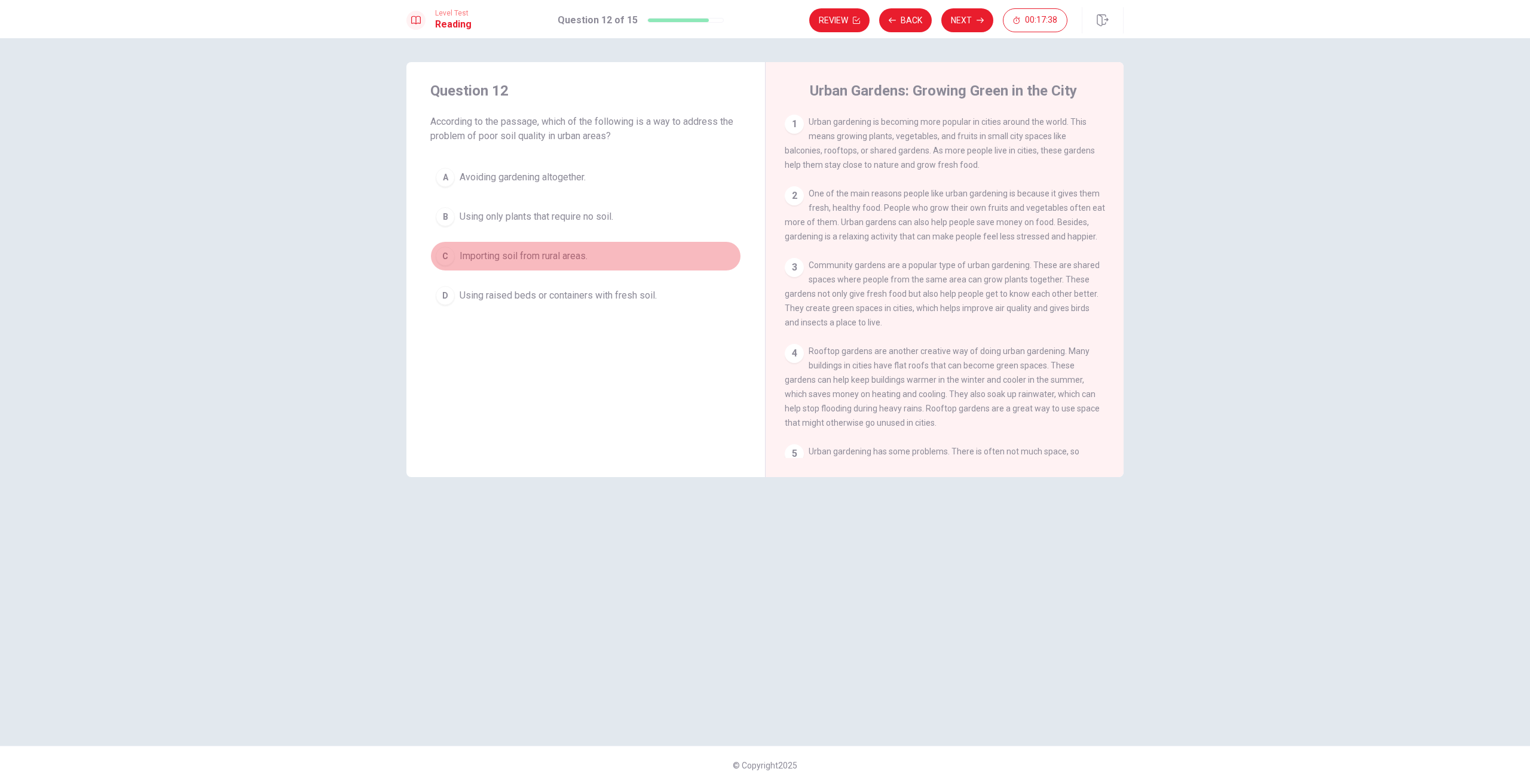
drag, startPoint x: 450, startPoint y: 250, endPoint x: 514, endPoint y: 204, distance: 78.8
click at [451, 250] on div "C" at bounding box center [445, 256] width 19 height 19
click at [978, 20] on icon "button" at bounding box center [980, 20] width 7 height 7
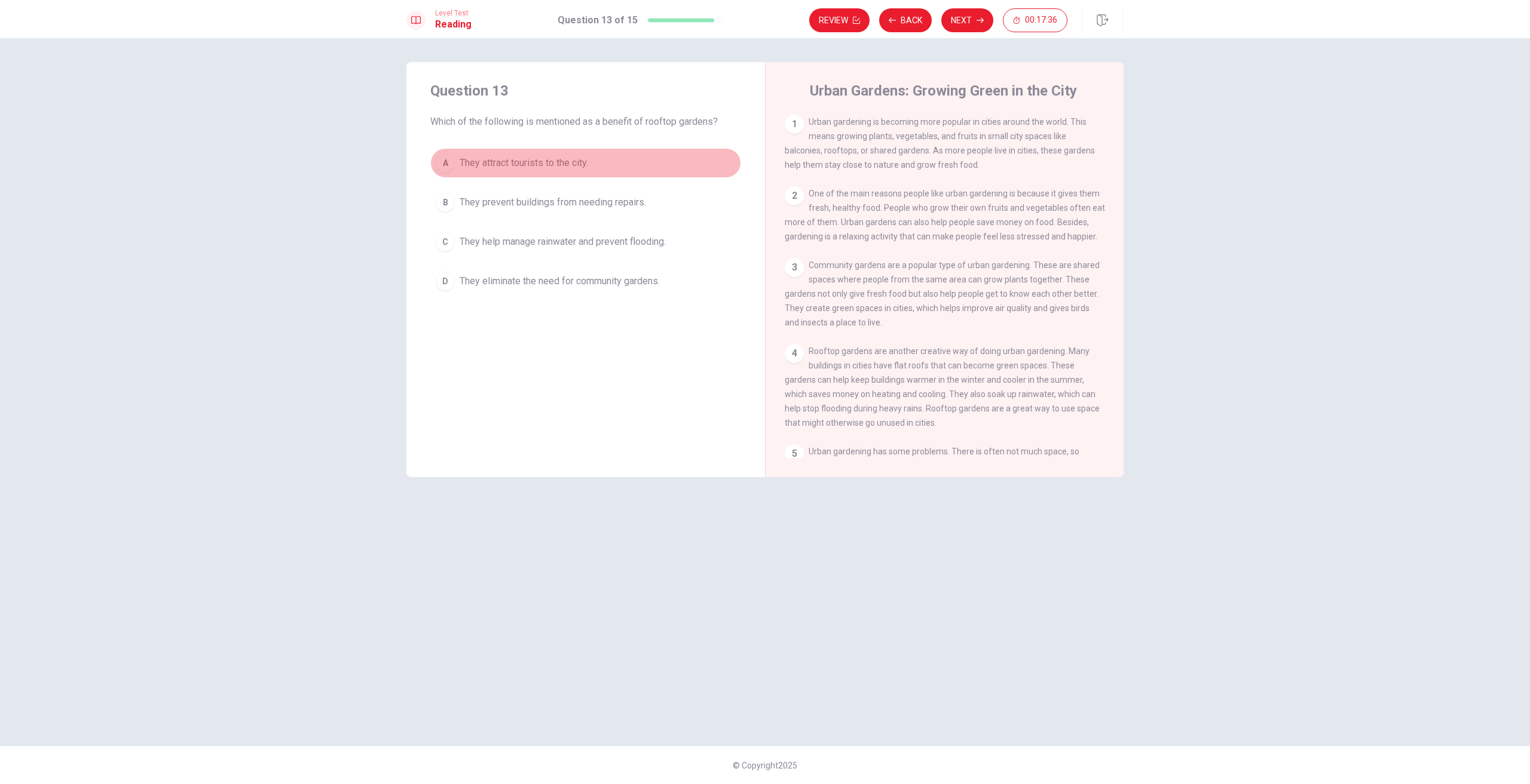
click at [461, 166] on span "They attract tourists to the city." at bounding box center [523, 163] width 128 height 14
click at [437, 273] on button "D They eliminate the need for community gardens." at bounding box center [586, 281] width 311 height 30
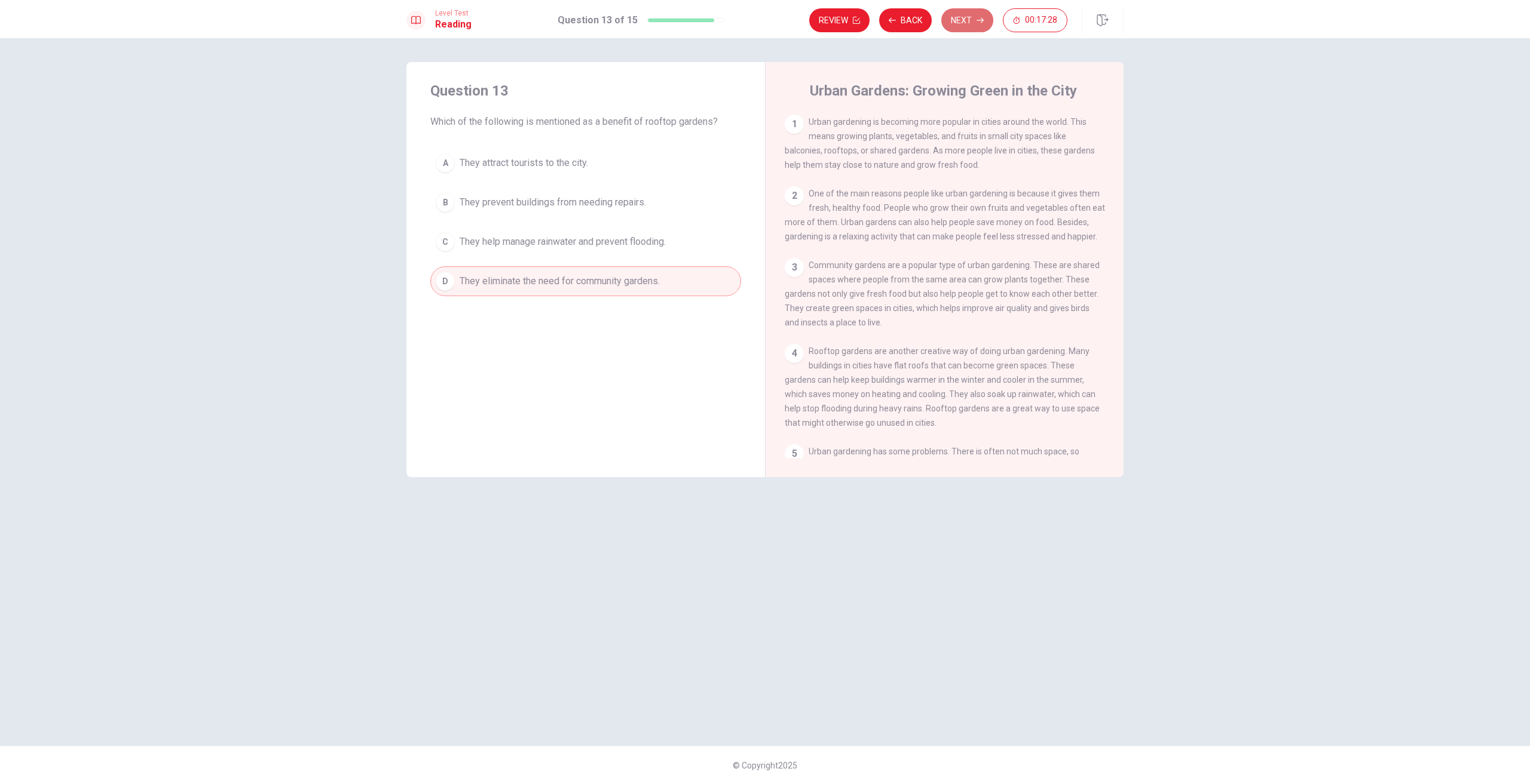
click at [967, 10] on button "Next" at bounding box center [967, 20] width 52 height 24
drag, startPoint x: 442, startPoint y: 198, endPoint x: 438, endPoint y: 235, distance: 37.2
click at [438, 235] on div "A By providing free land to every resident. B By creating policies and programs…" at bounding box center [586, 227] width 311 height 158
drag, startPoint x: 432, startPoint y: 278, endPoint x: 442, endPoint y: 271, distance: 12.2
click at [432, 278] on div "A By providing free land to every resident. B By creating policies and programs…" at bounding box center [586, 227] width 311 height 158
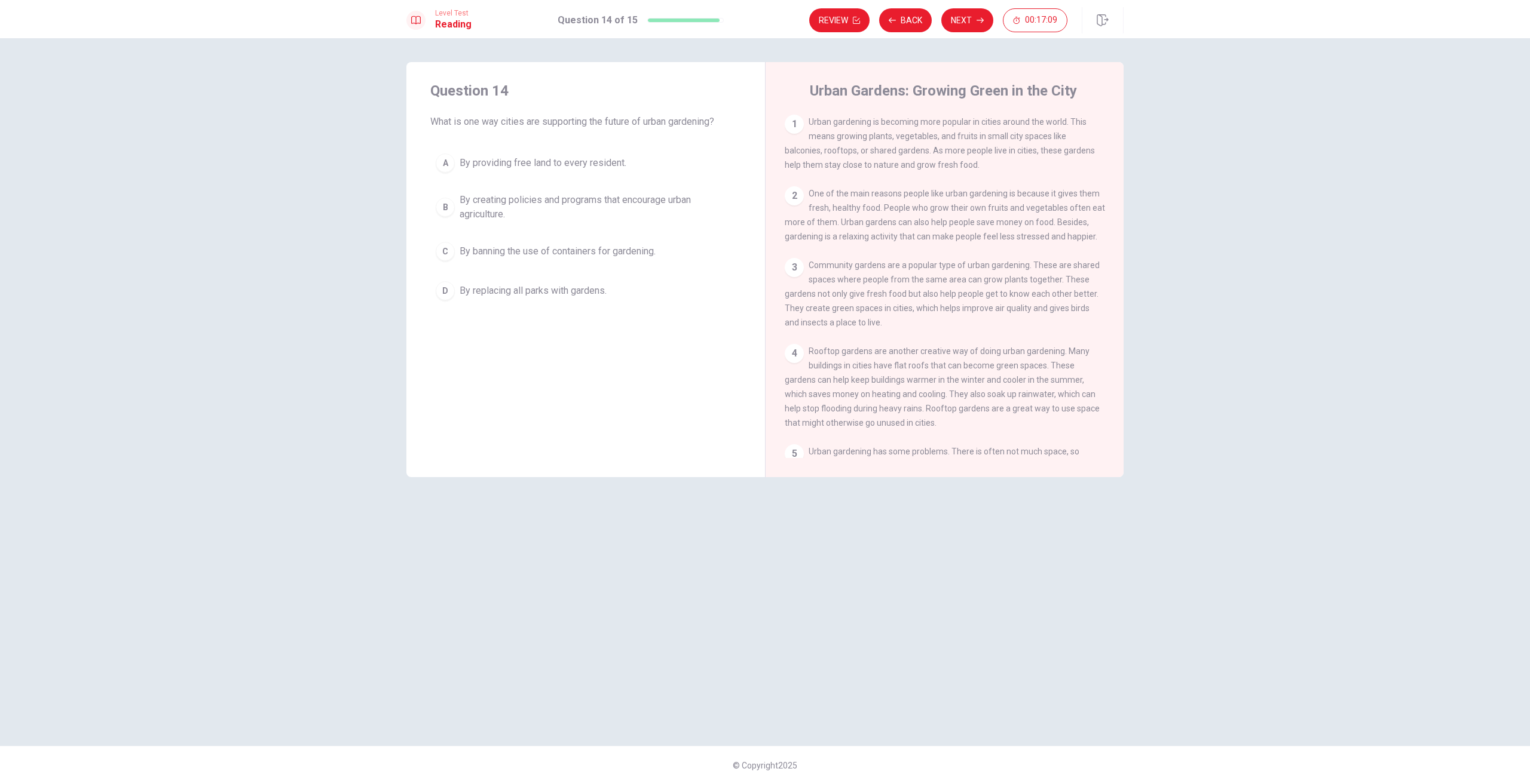
click at [448, 293] on div "D" at bounding box center [445, 290] width 19 height 19
click at [979, 18] on icon "button" at bounding box center [980, 20] width 7 height 7
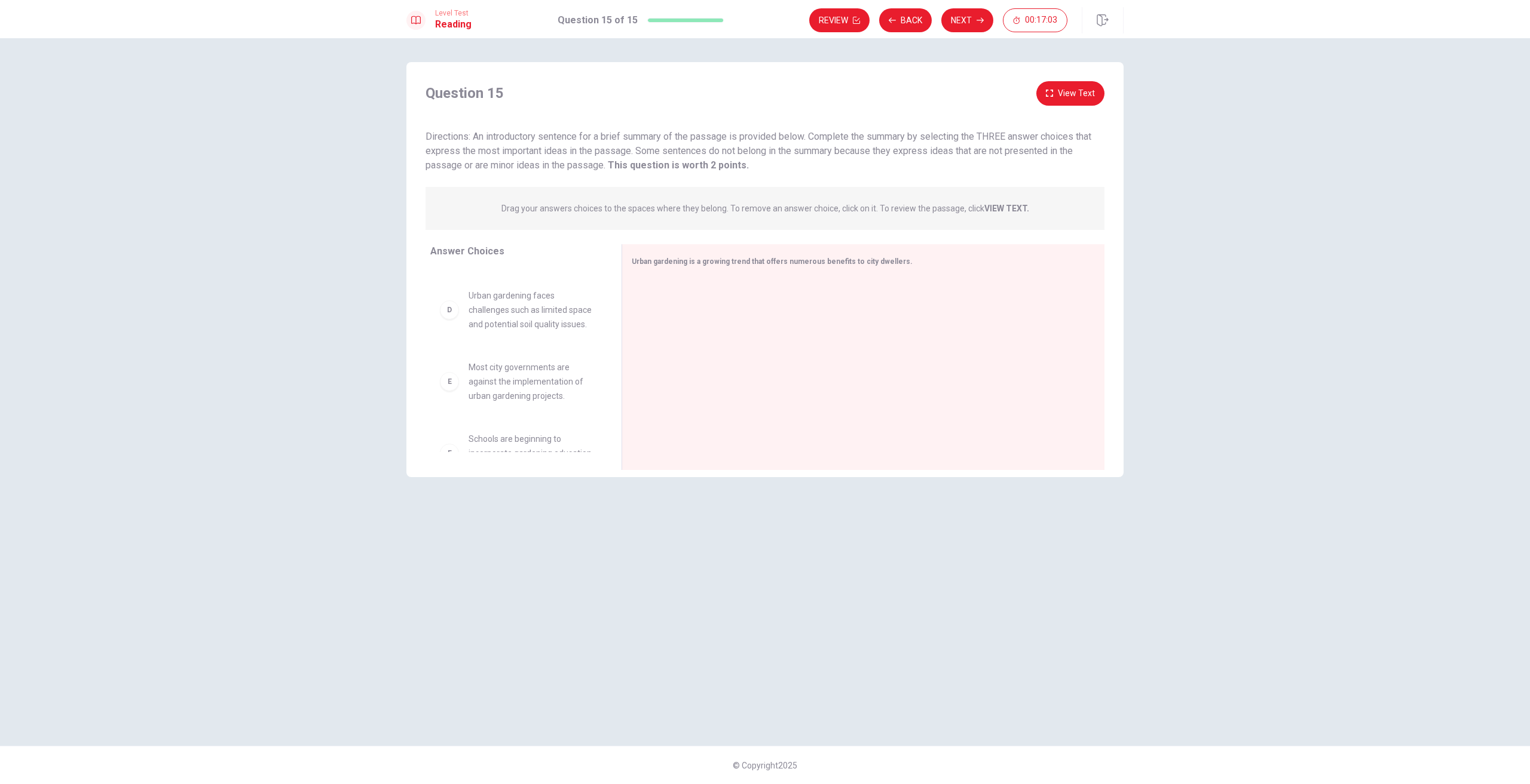
scroll to position [251, 0]
click at [978, 20] on icon "button" at bounding box center [980, 20] width 7 height 7
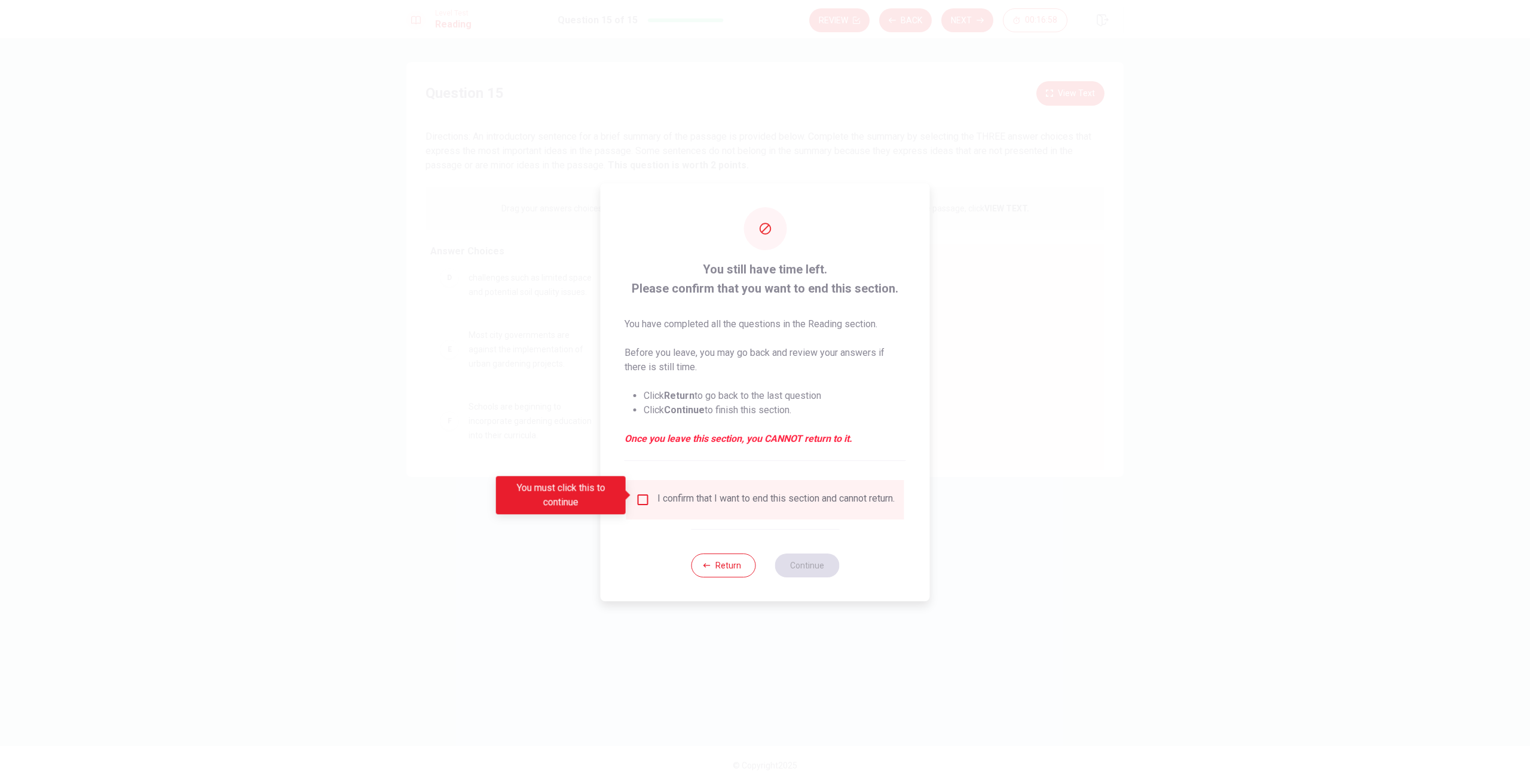
click at [648, 492] on div "I confirm that I want to end this section and cannot return." at bounding box center [765, 500] width 278 height 39
click at [639, 493] on input "You must click this to continue" at bounding box center [642, 500] width 14 height 14
click at [795, 563] on button "Continue" at bounding box center [806, 565] width 64 height 24
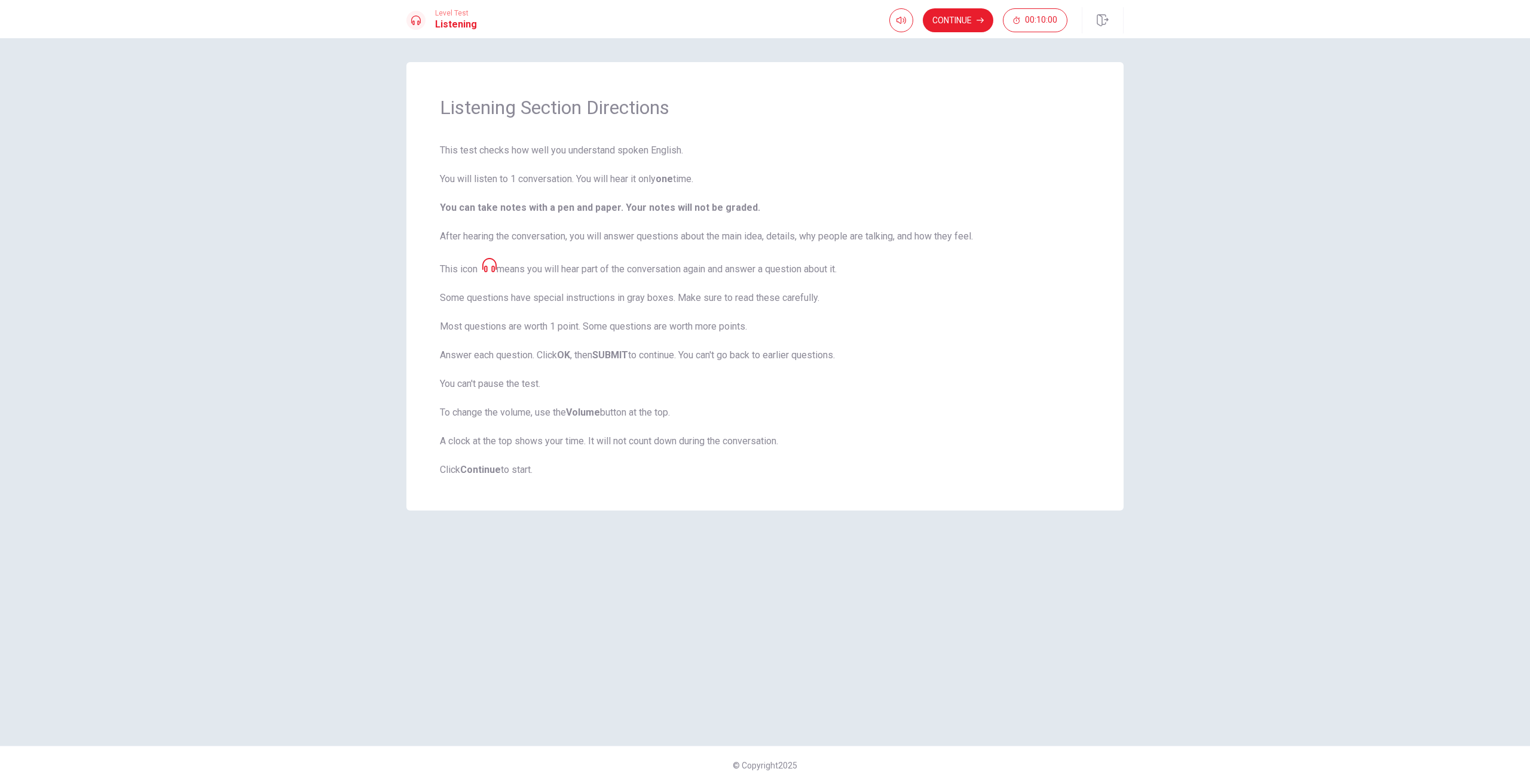
drag, startPoint x: 985, startPoint y: 218, endPoint x: 919, endPoint y: 193, distance: 70.6
click at [982, 217] on span "This test checks how well you understand spoken English. You will listen to 1 c…" at bounding box center [765, 311] width 650 height 334
type input "0.7"
click at [908, 39] on span at bounding box center [901, 42] width 44 height 17
click at [939, 25] on button "Continue" at bounding box center [958, 20] width 71 height 24
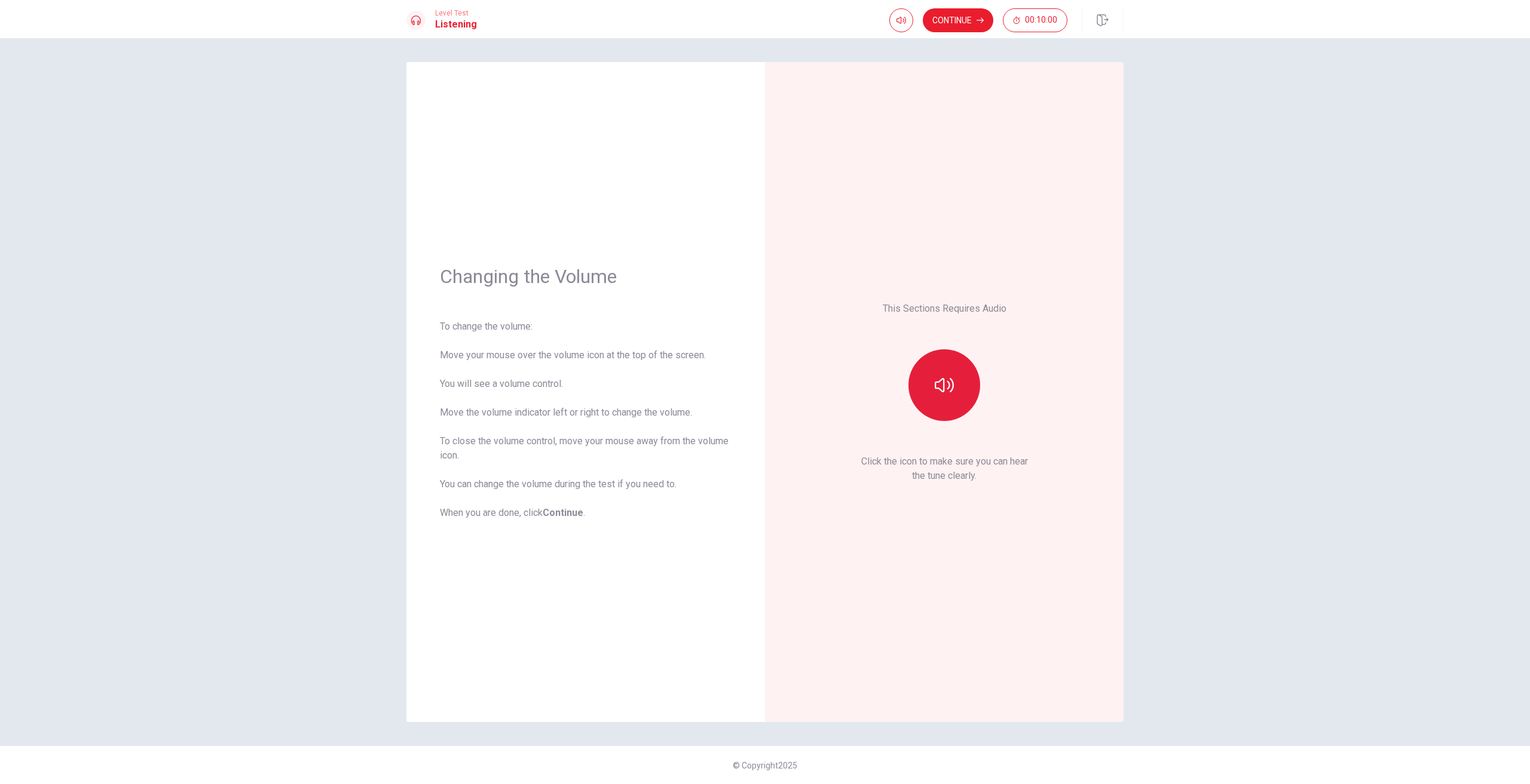
click at [974, 402] on button "button" at bounding box center [944, 385] width 72 height 72
click at [960, 391] on button "button" at bounding box center [944, 385] width 72 height 72
click at [954, 374] on button "button" at bounding box center [944, 385] width 72 height 72
click at [943, 390] on icon "button" at bounding box center [944, 385] width 19 height 19
click at [961, 377] on button "button" at bounding box center [944, 385] width 72 height 72
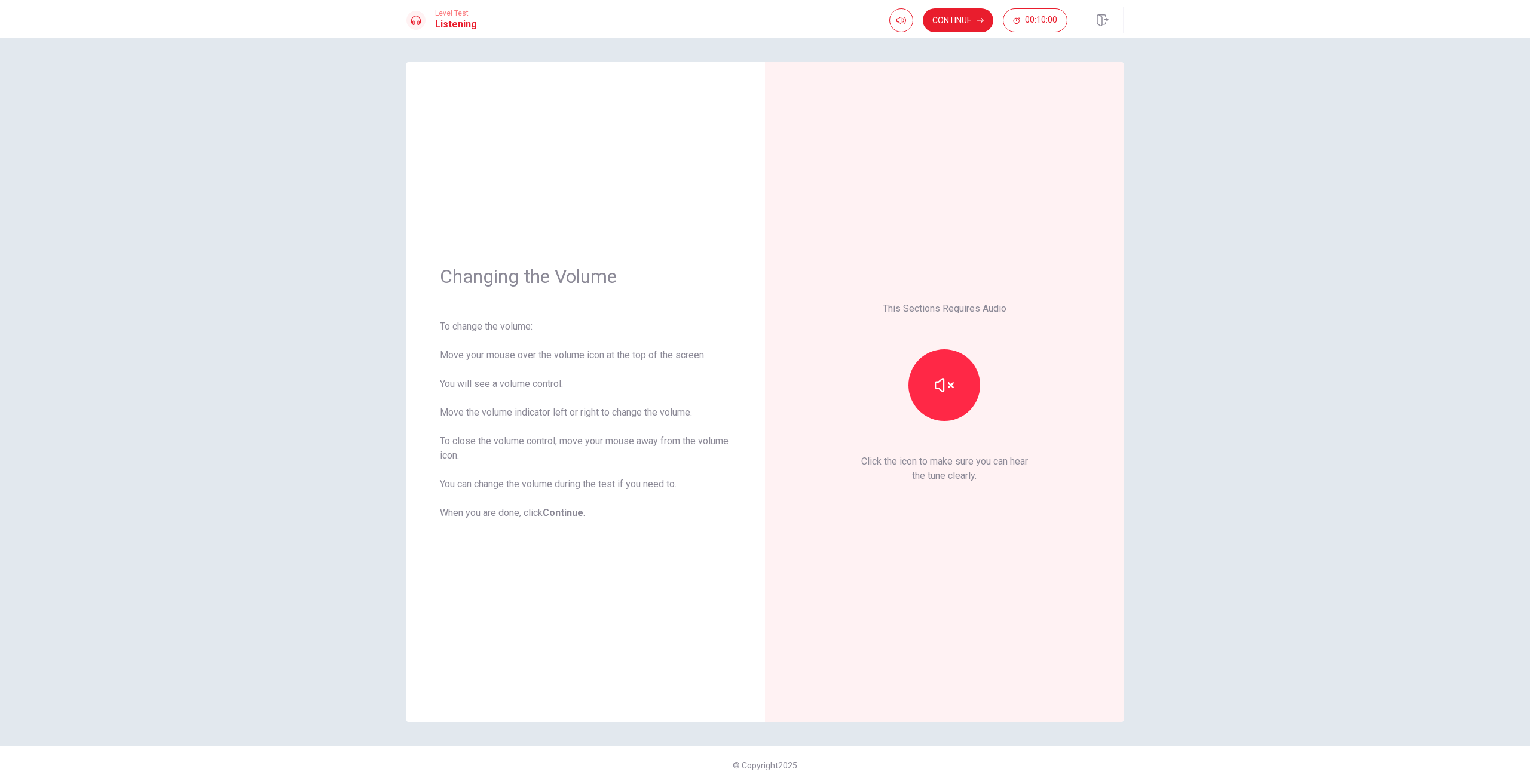
click at [946, 380] on icon "button" at bounding box center [944, 385] width 19 height 19
click at [939, 392] on icon "button" at bounding box center [944, 385] width 19 height 19
click at [945, 386] on icon "button" at bounding box center [944, 385] width 19 height 19
click at [1064, 216] on div "This Sections Requires Audio Click the icon to make sure you can hear the tune …" at bounding box center [944, 392] width 292 height 593
drag, startPoint x: 961, startPoint y: 402, endPoint x: 964, endPoint y: 396, distance: 6.7
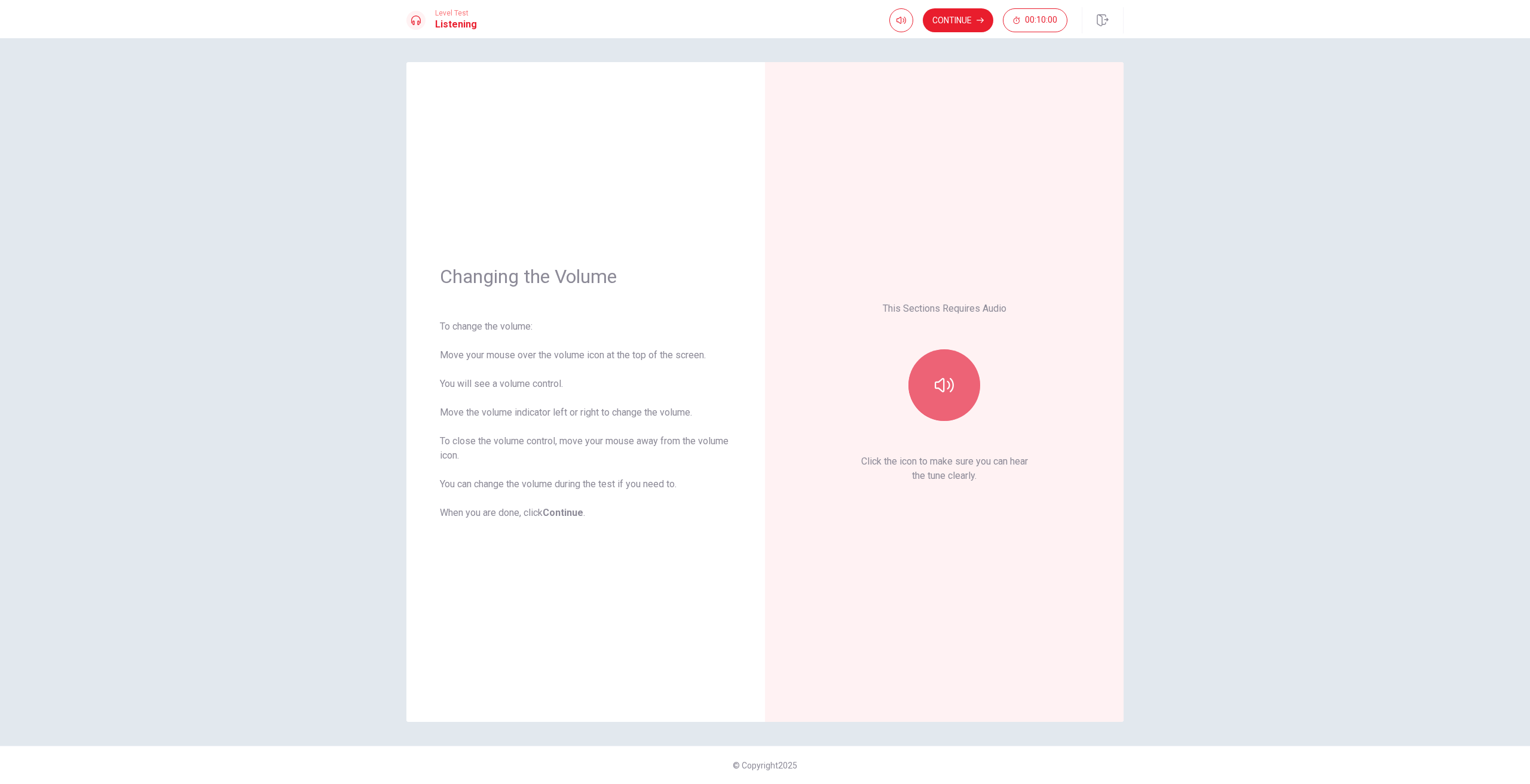
click at [962, 401] on button "button" at bounding box center [944, 385] width 72 height 72
click at [965, 396] on button "button" at bounding box center [944, 385] width 72 height 72
click at [958, 389] on button "button" at bounding box center [944, 385] width 72 height 72
click at [955, 389] on button "button" at bounding box center [944, 385] width 72 height 72
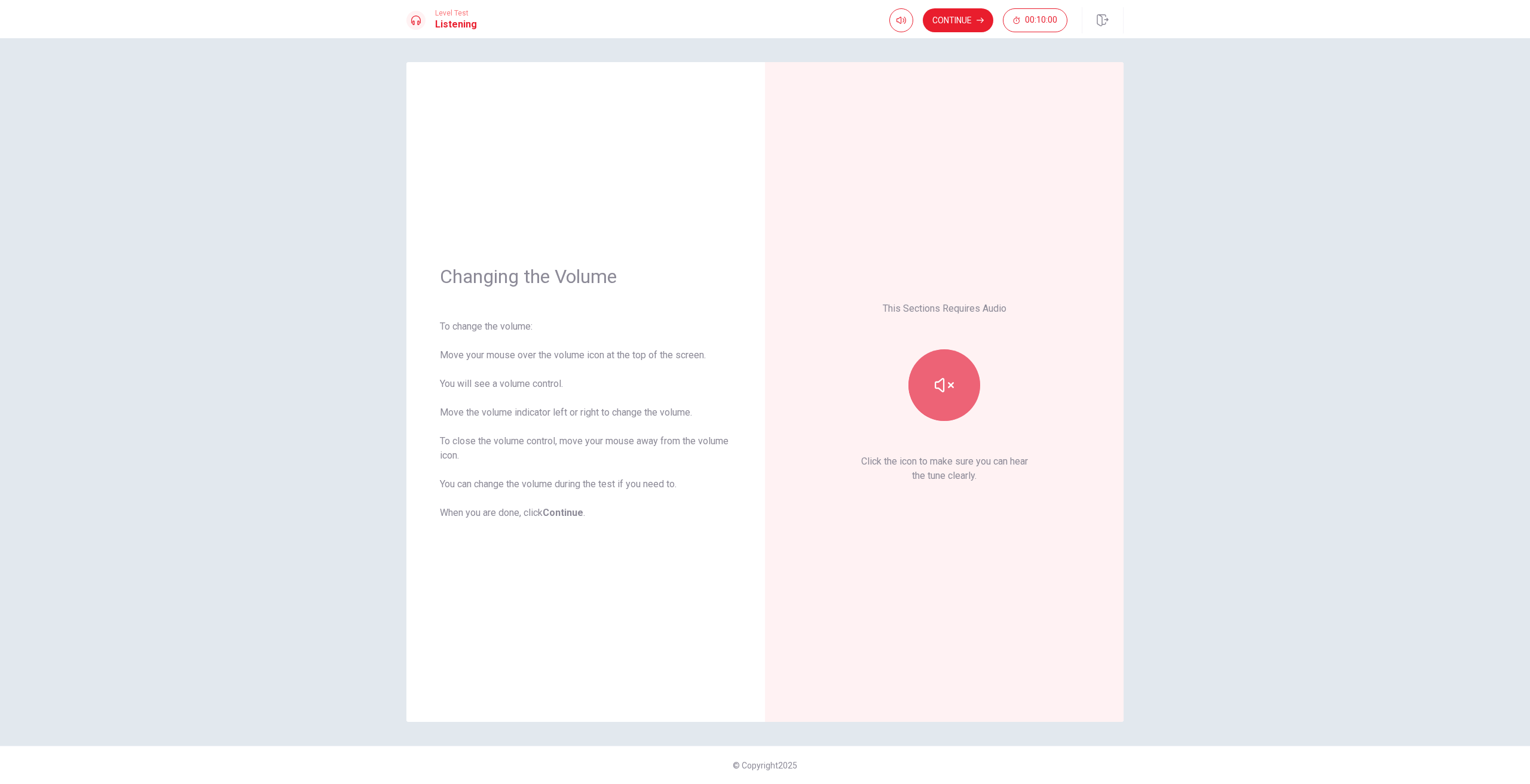
click at [951, 390] on icon "button" at bounding box center [944, 385] width 19 height 19
click at [946, 391] on icon "button" at bounding box center [944, 385] width 19 height 19
click at [945, 391] on icon "button" at bounding box center [944, 385] width 19 height 19
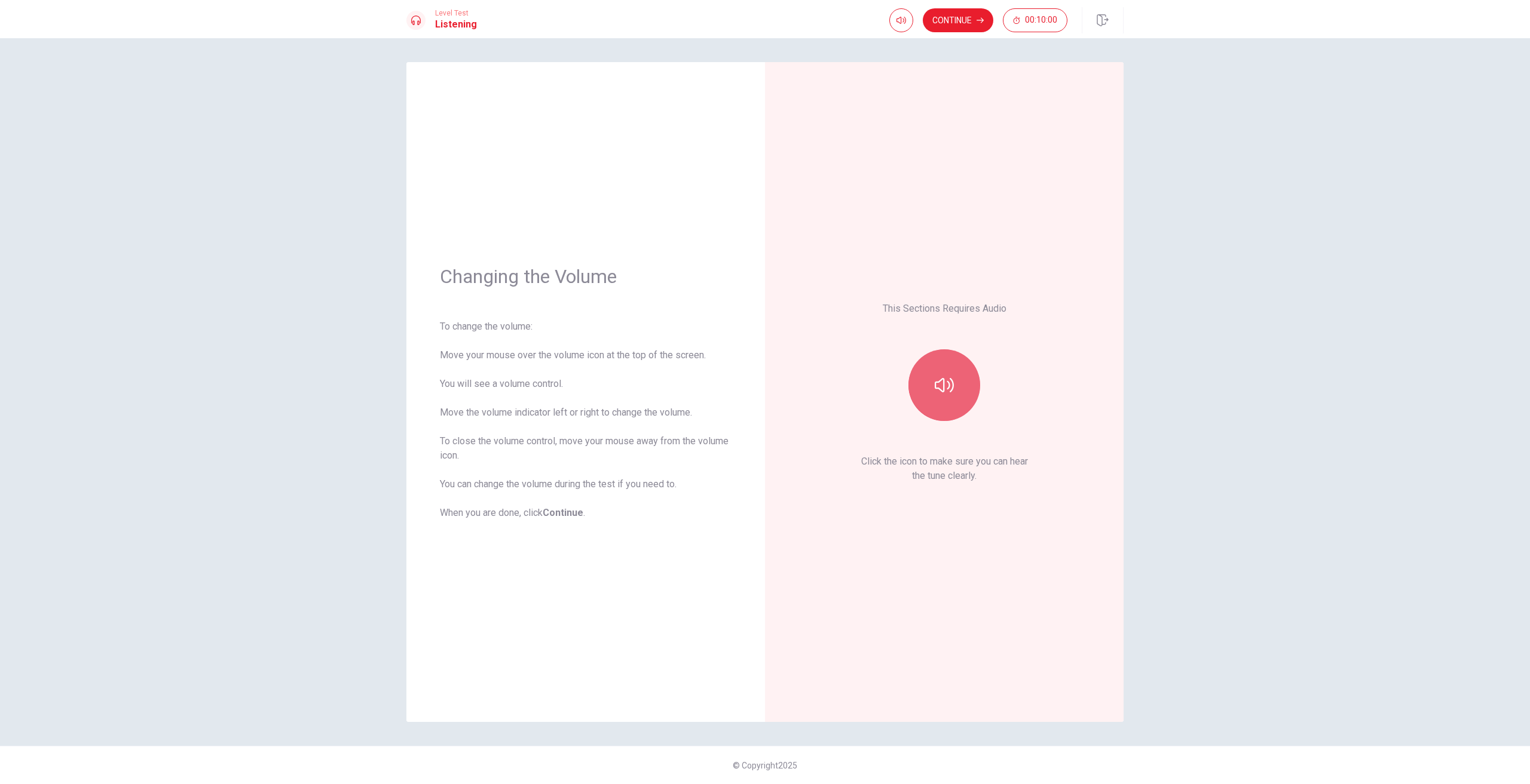
click at [941, 384] on icon "button" at bounding box center [944, 385] width 19 height 19
click at [969, 20] on button "Continue" at bounding box center [958, 20] width 71 height 24
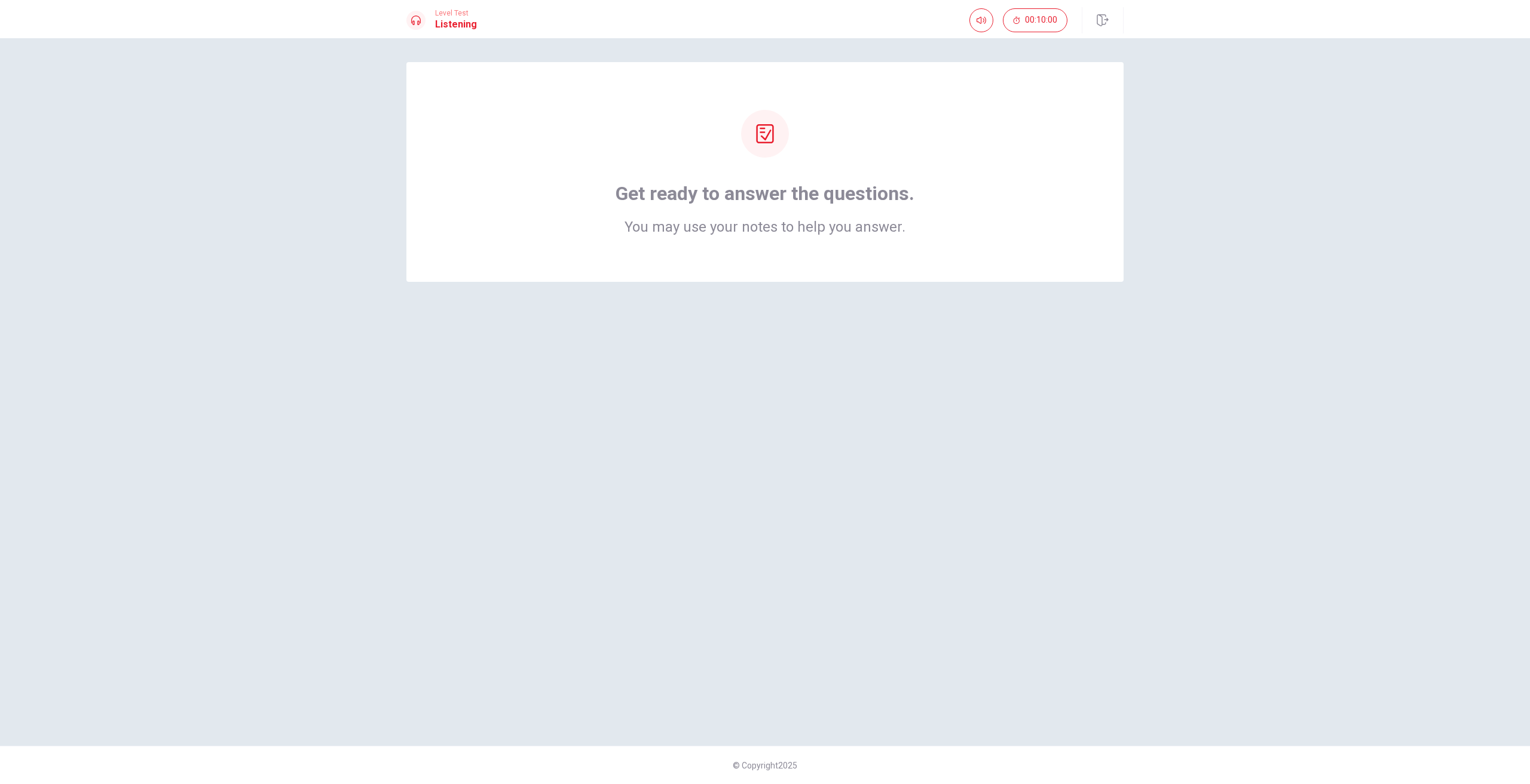
click at [861, 173] on div "Get ready to answer the questions. You may use your notes to help you answer." at bounding box center [765, 172] width 622 height 124
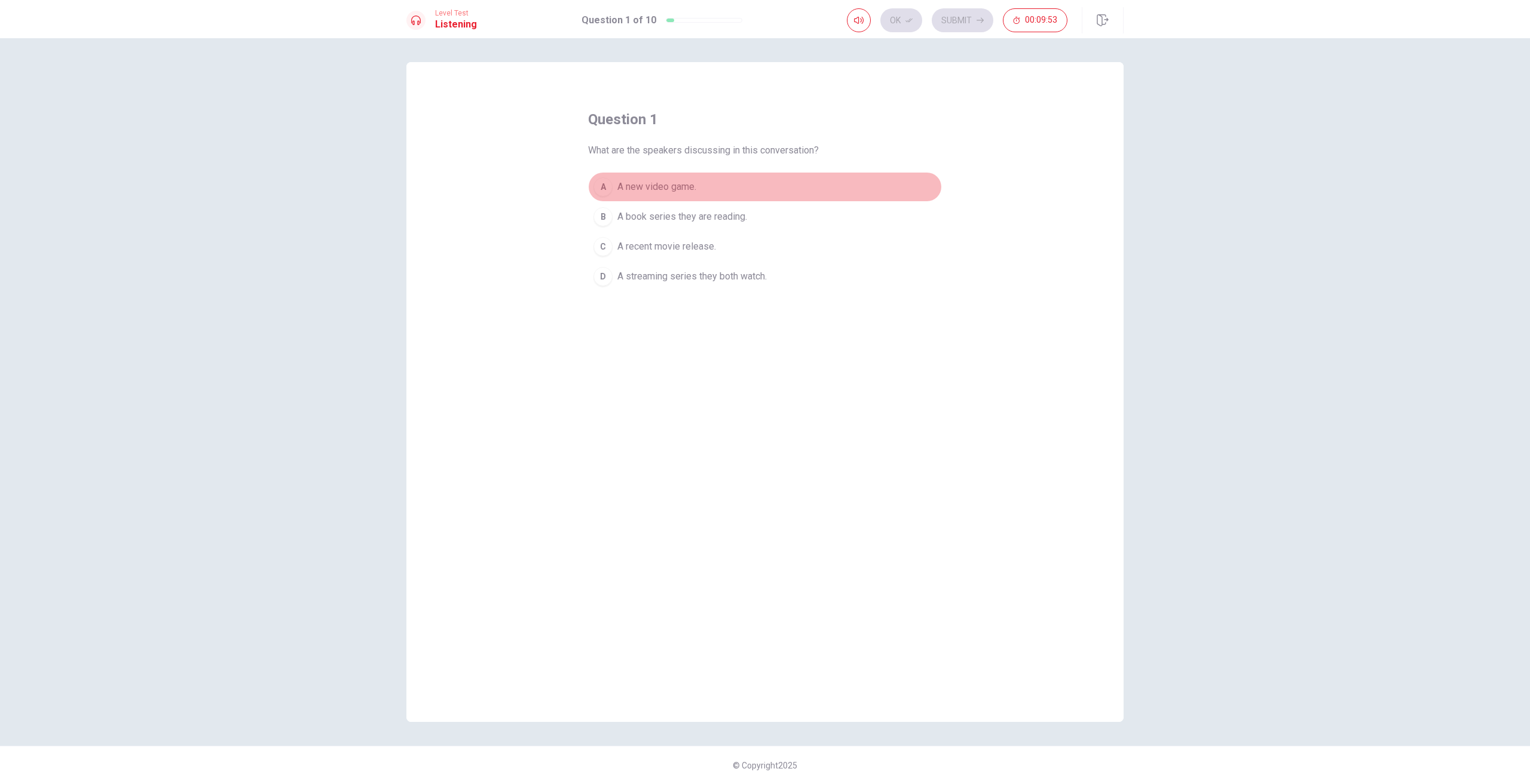
click at [608, 192] on div "A" at bounding box center [603, 187] width 19 height 19
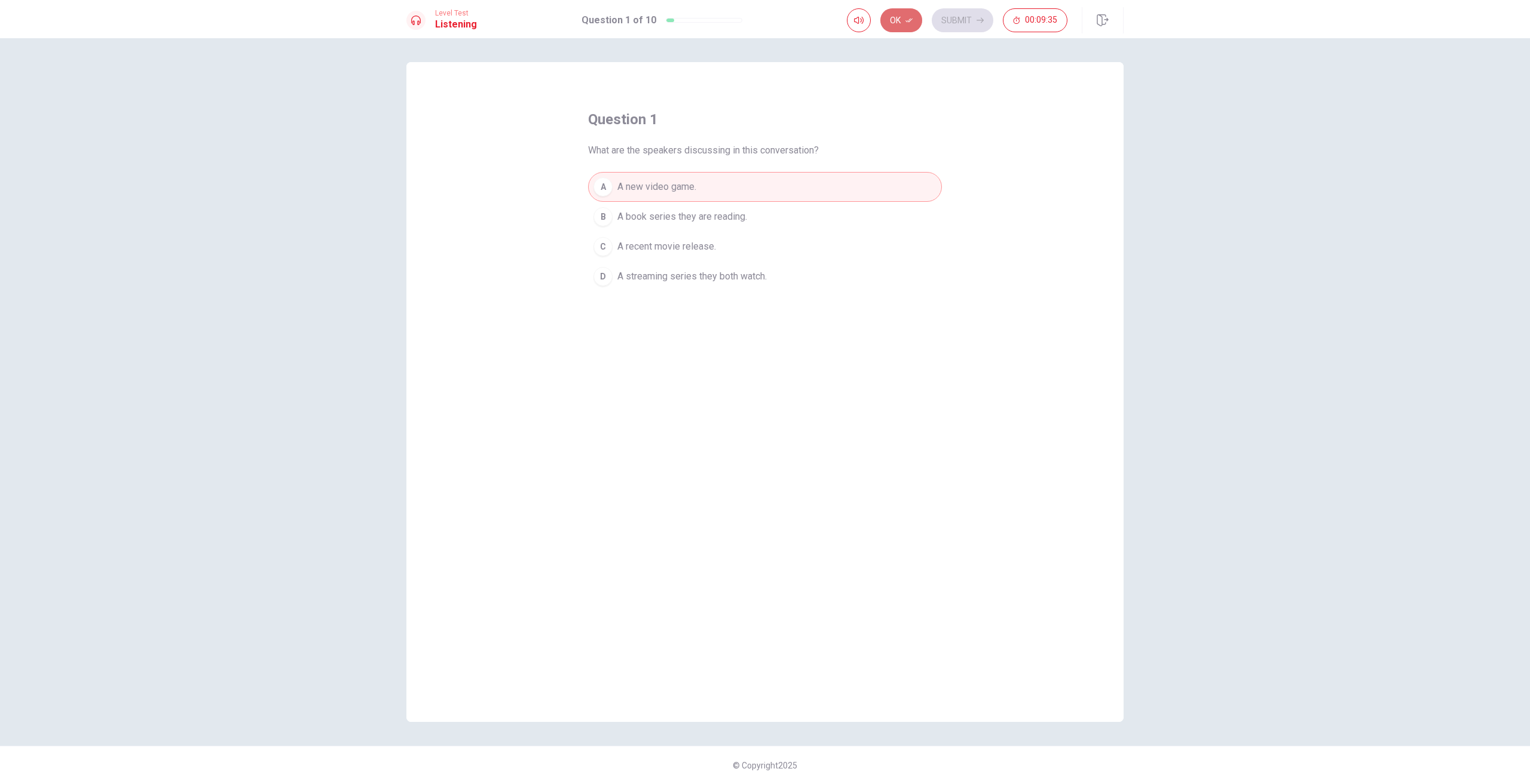
click at [903, 17] on button "Ok" at bounding box center [901, 20] width 42 height 24
click at [979, 15] on button "Submit" at bounding box center [962, 20] width 61 height 24
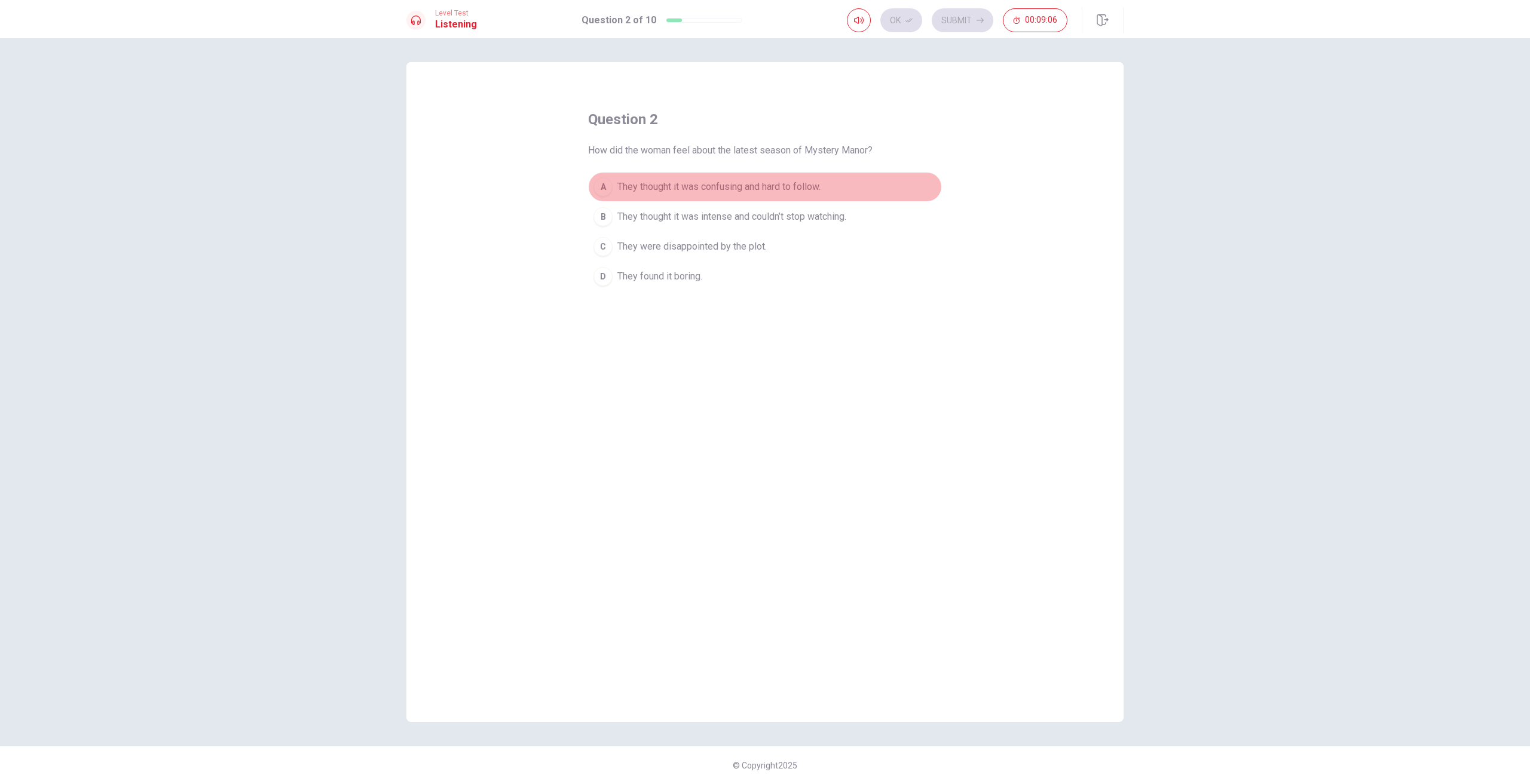
click at [612, 195] on button "A They thought it was confusing and hard to follow." at bounding box center [765, 187] width 354 height 30
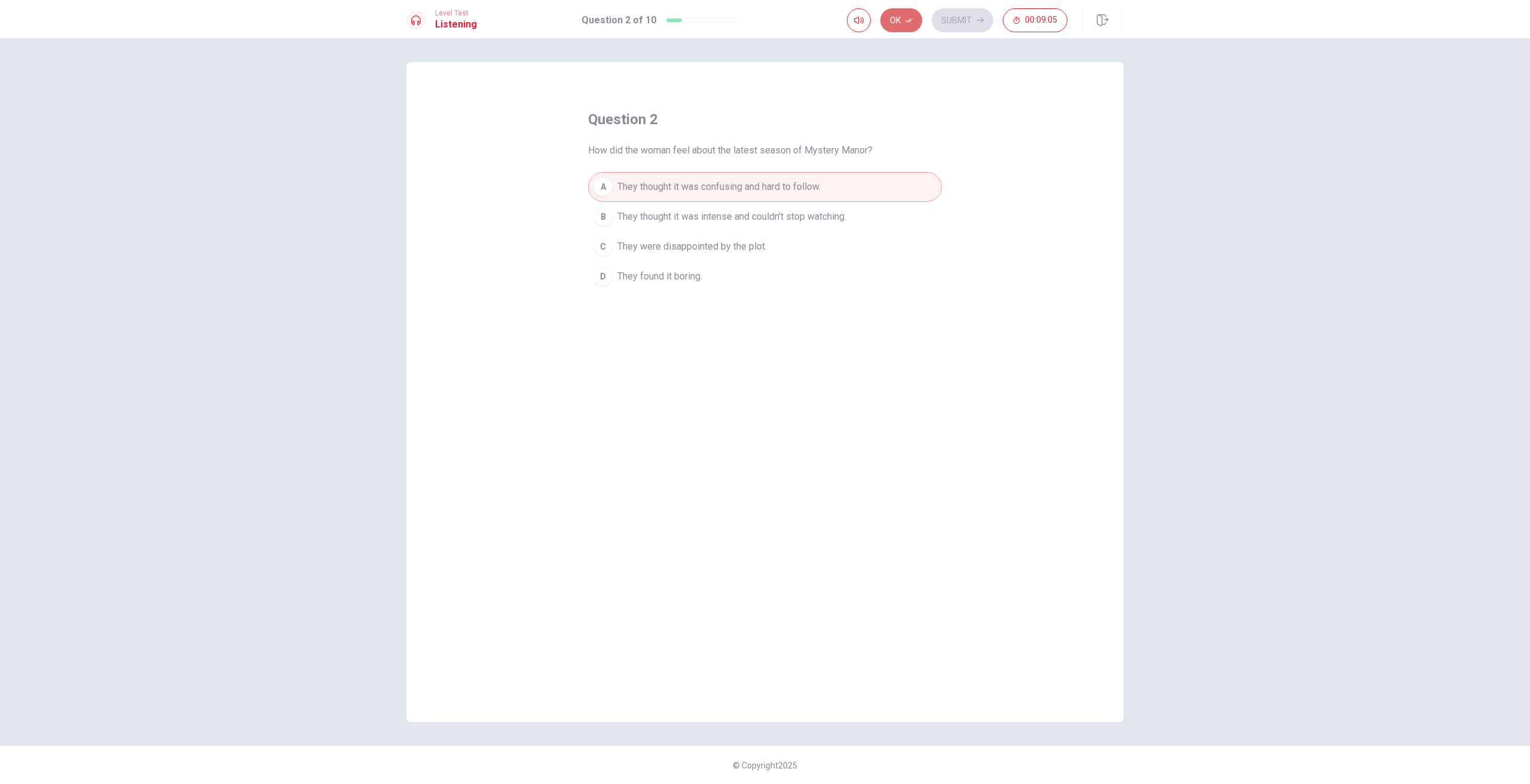
click at [897, 12] on button "Ok" at bounding box center [901, 20] width 42 height 24
click at [963, 15] on button "Submit" at bounding box center [962, 20] width 61 height 24
click at [609, 184] on div "A" at bounding box center [603, 187] width 19 height 19
click at [915, 14] on button "Ok" at bounding box center [901, 20] width 42 height 24
click at [963, 14] on button "Submit" at bounding box center [962, 20] width 61 height 24
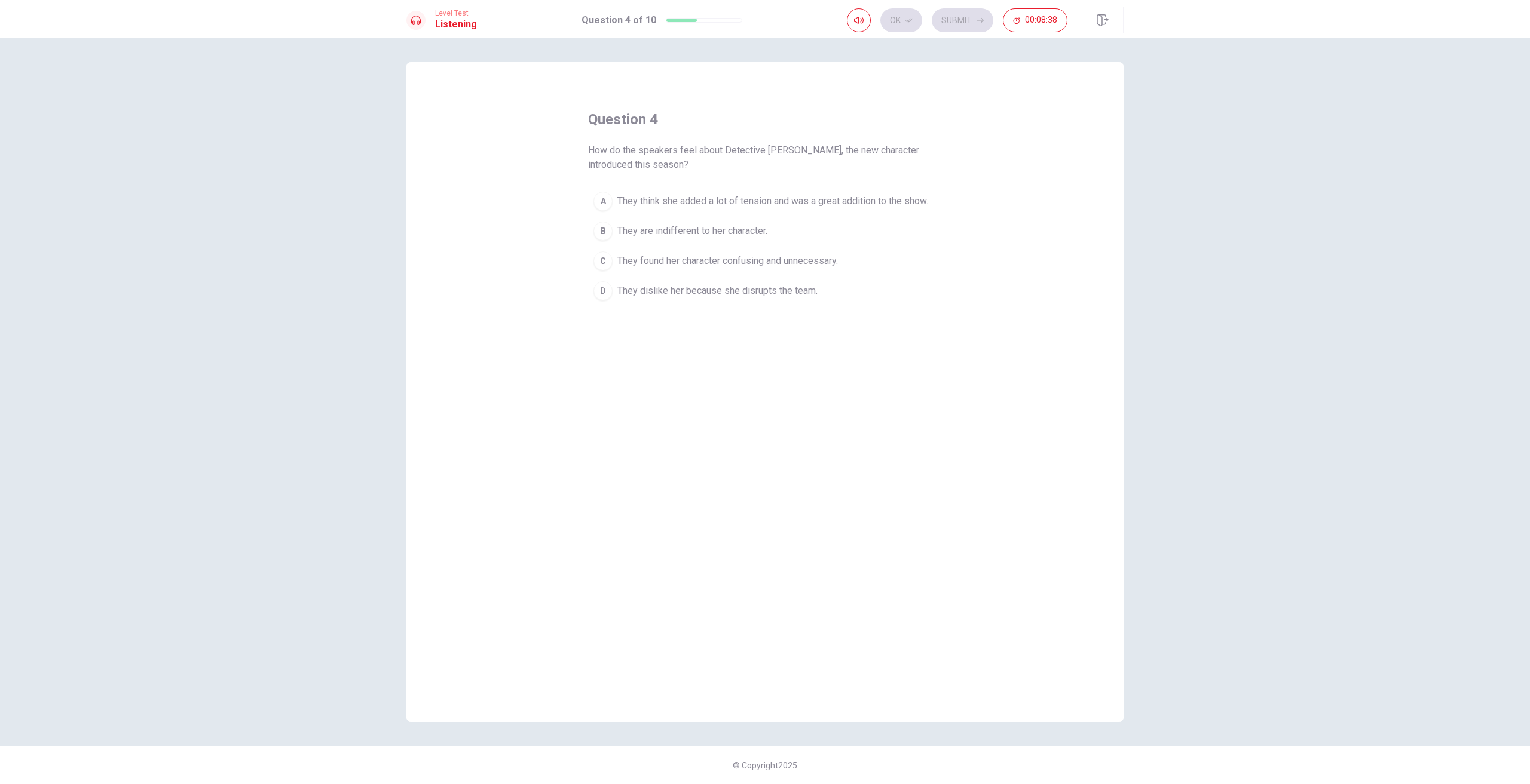
click at [606, 204] on div "A" at bounding box center [603, 201] width 19 height 19
click at [902, 19] on button "Ok" at bounding box center [901, 20] width 42 height 24
click at [968, 20] on button "Submit" at bounding box center [962, 20] width 61 height 24
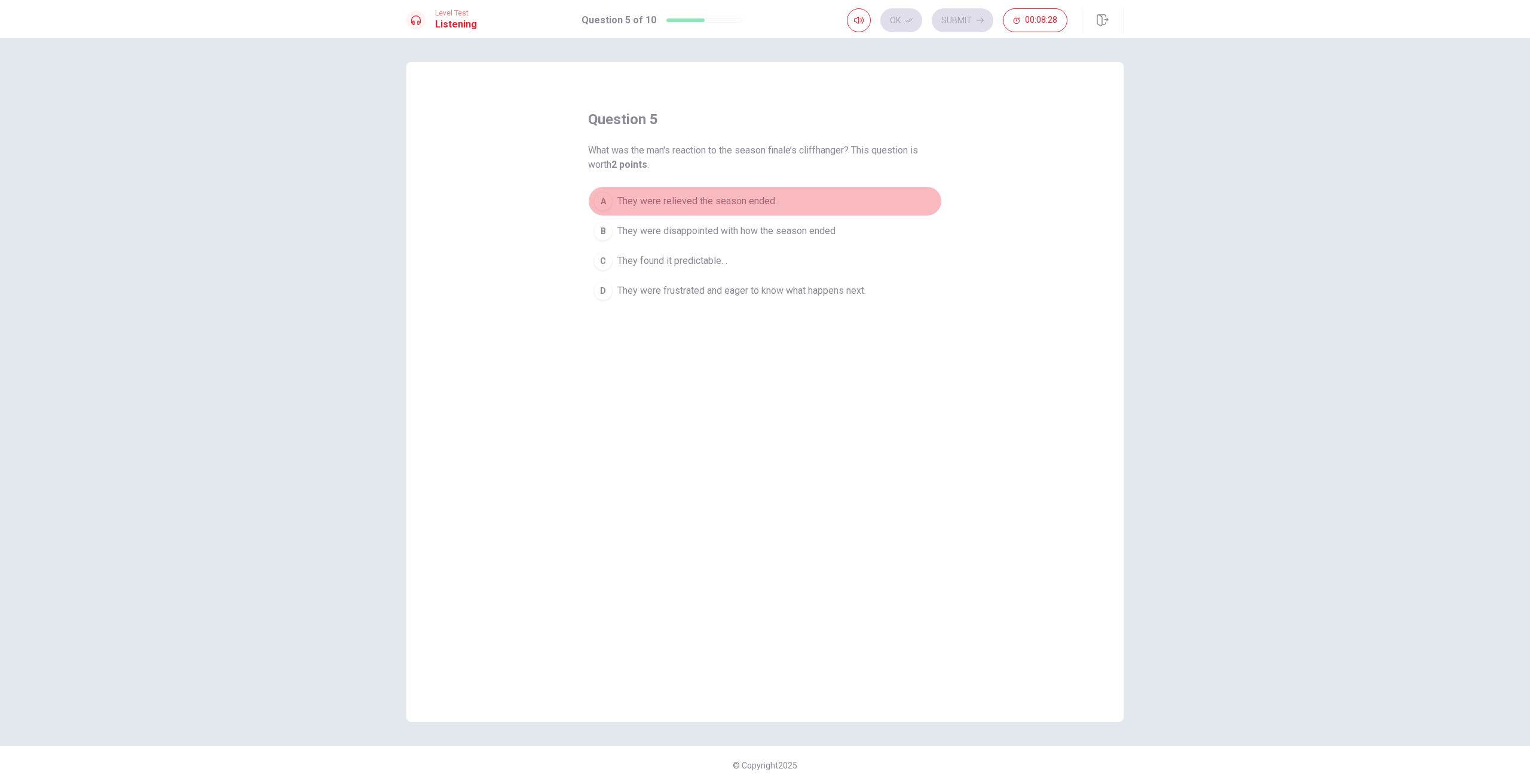
click at [624, 206] on span "They were relieved the season ended." at bounding box center [697, 201] width 160 height 14
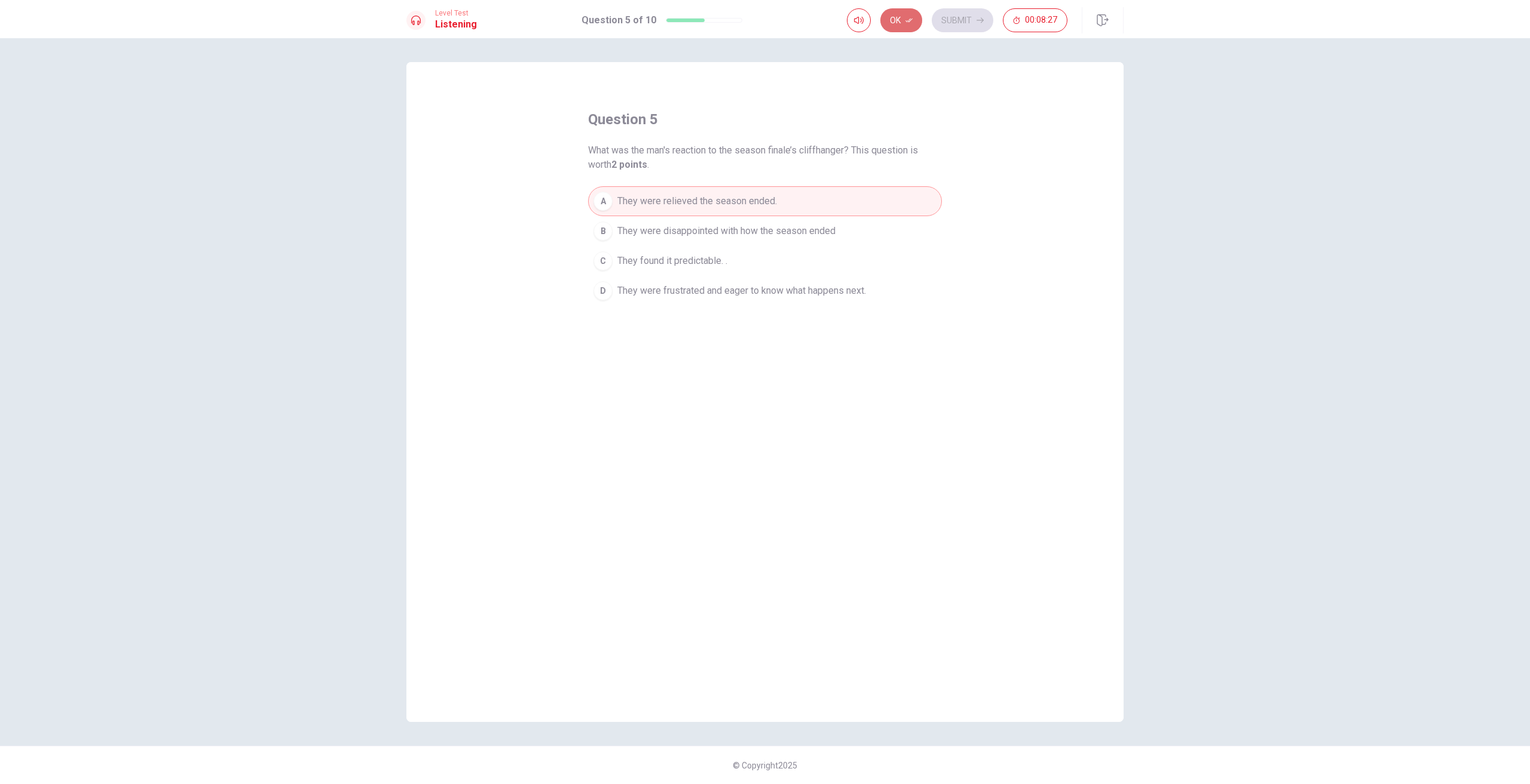
click at [907, 22] on icon "button" at bounding box center [909, 20] width 7 height 7
click at [970, 15] on button "Submit" at bounding box center [962, 20] width 61 height 24
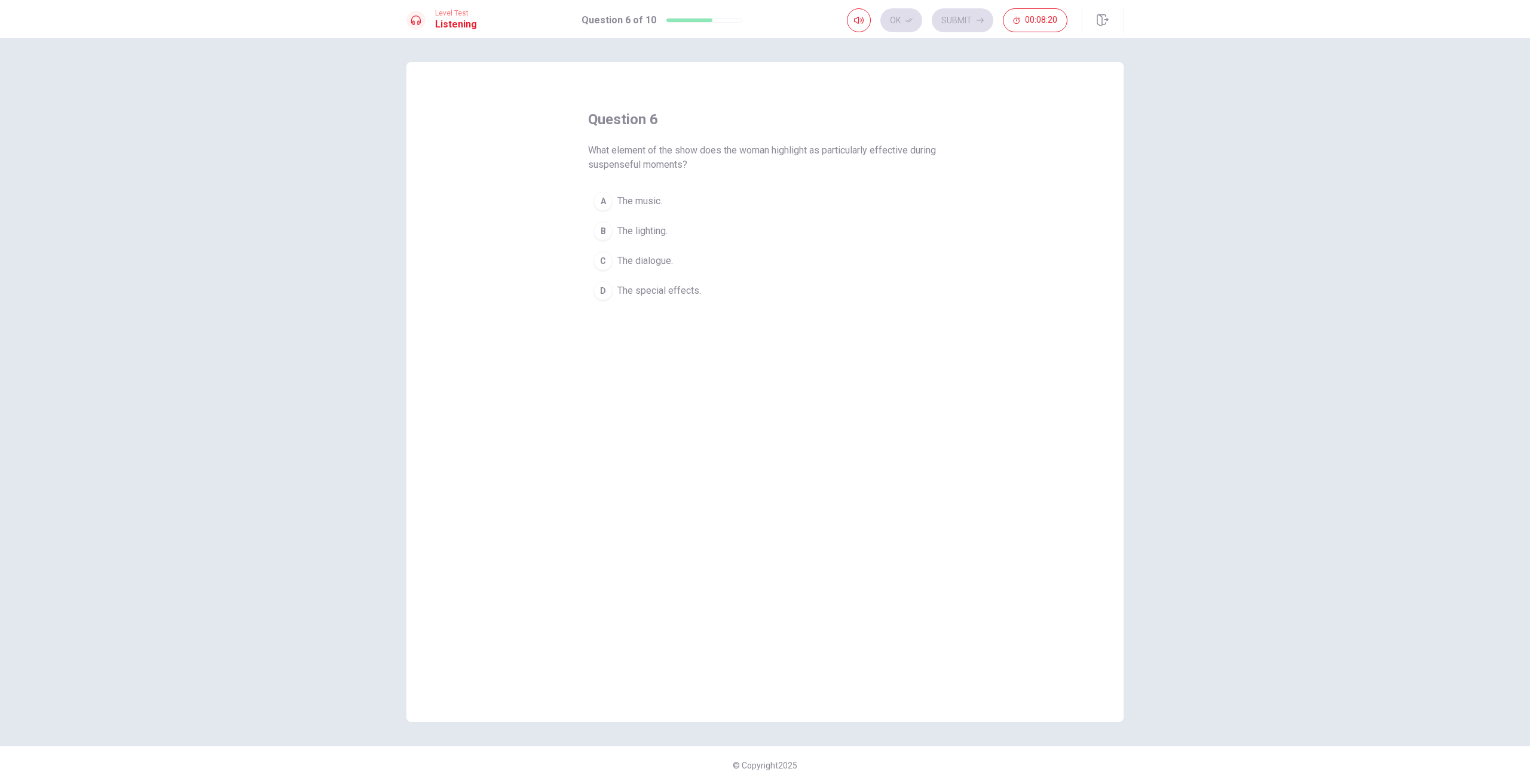
click at [607, 200] on div "A" at bounding box center [603, 201] width 19 height 19
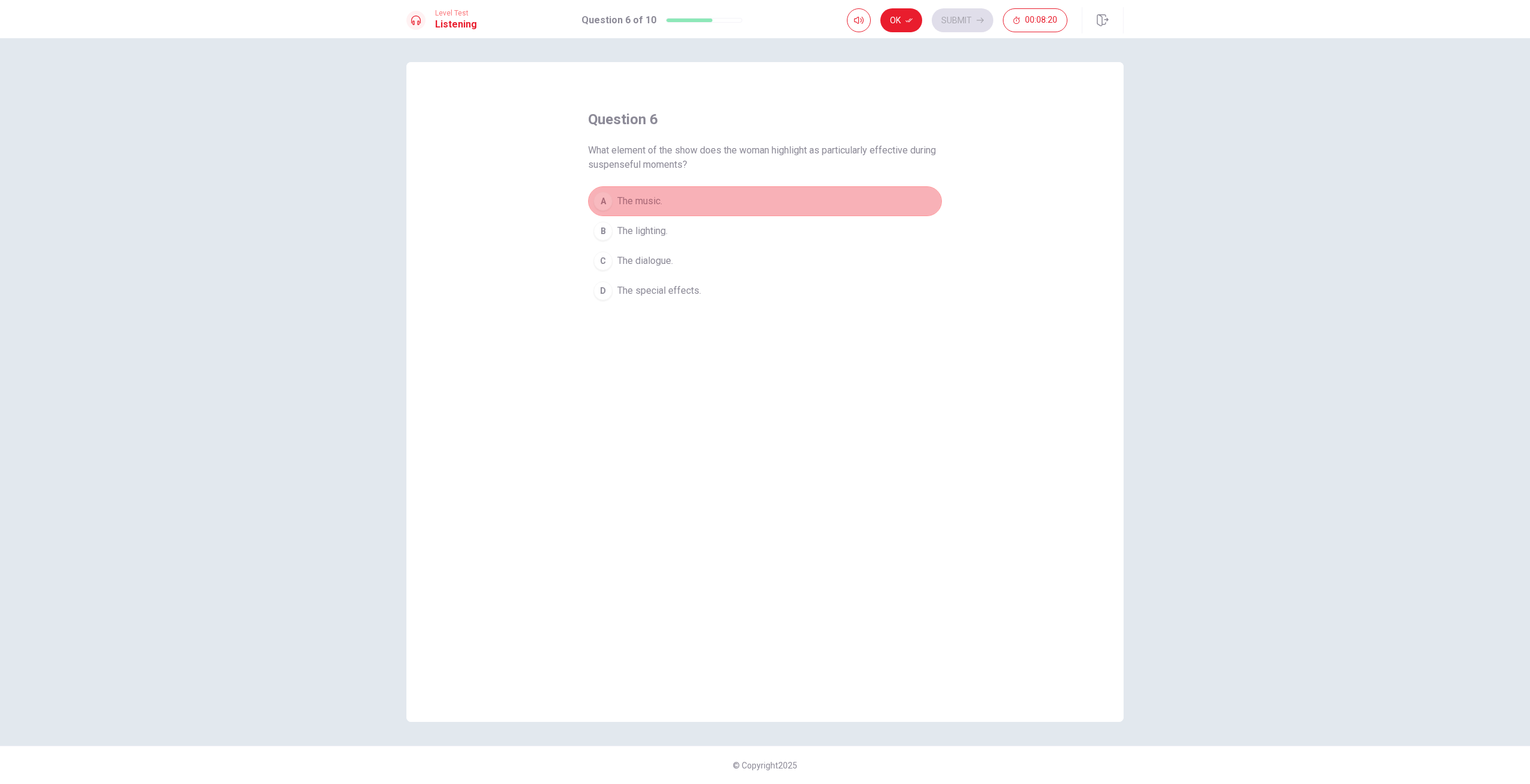
click at [607, 200] on div "A" at bounding box center [603, 201] width 19 height 19
click at [897, 23] on button "Ok" at bounding box center [901, 20] width 42 height 24
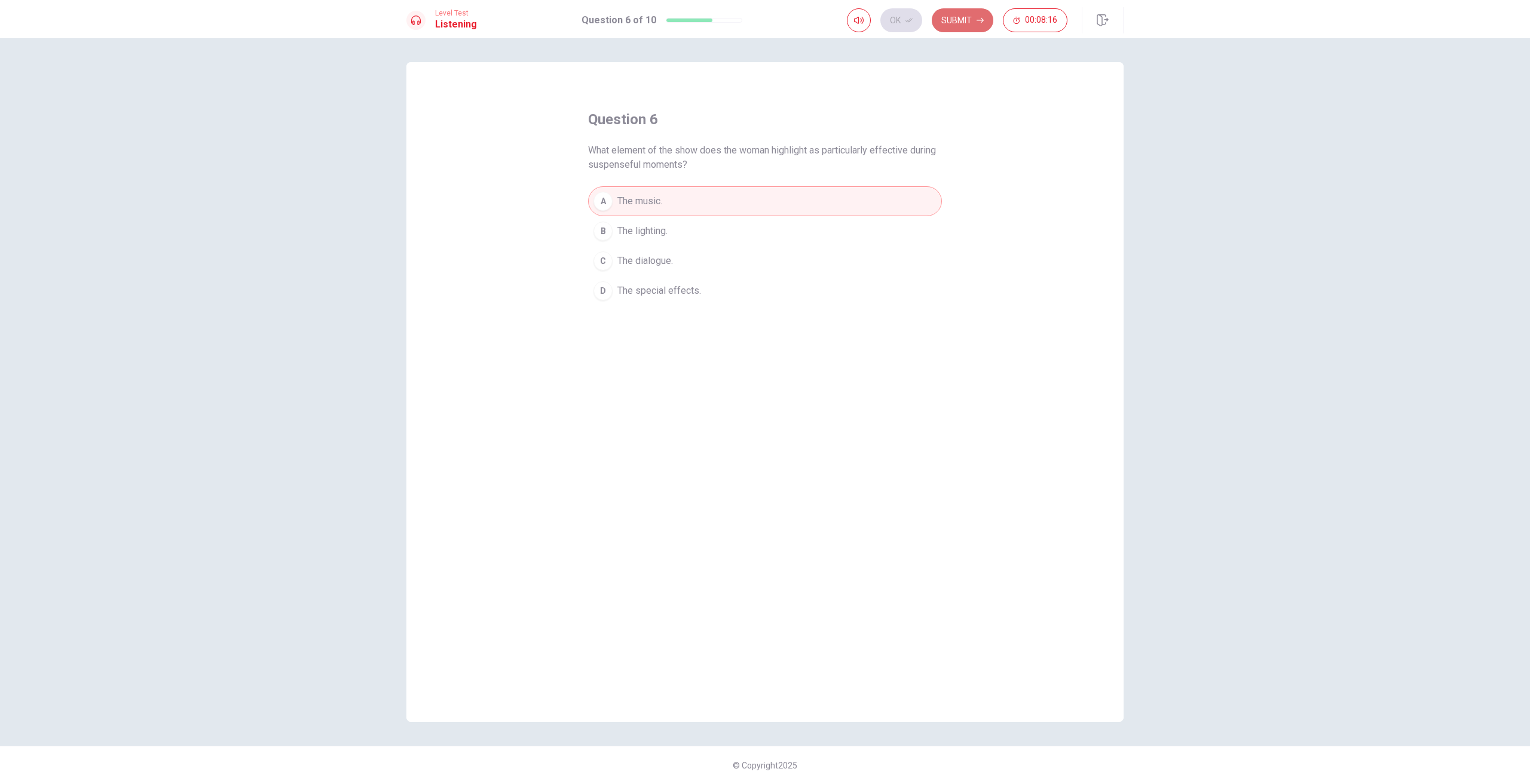
click at [978, 17] on icon "button" at bounding box center [980, 20] width 7 height 7
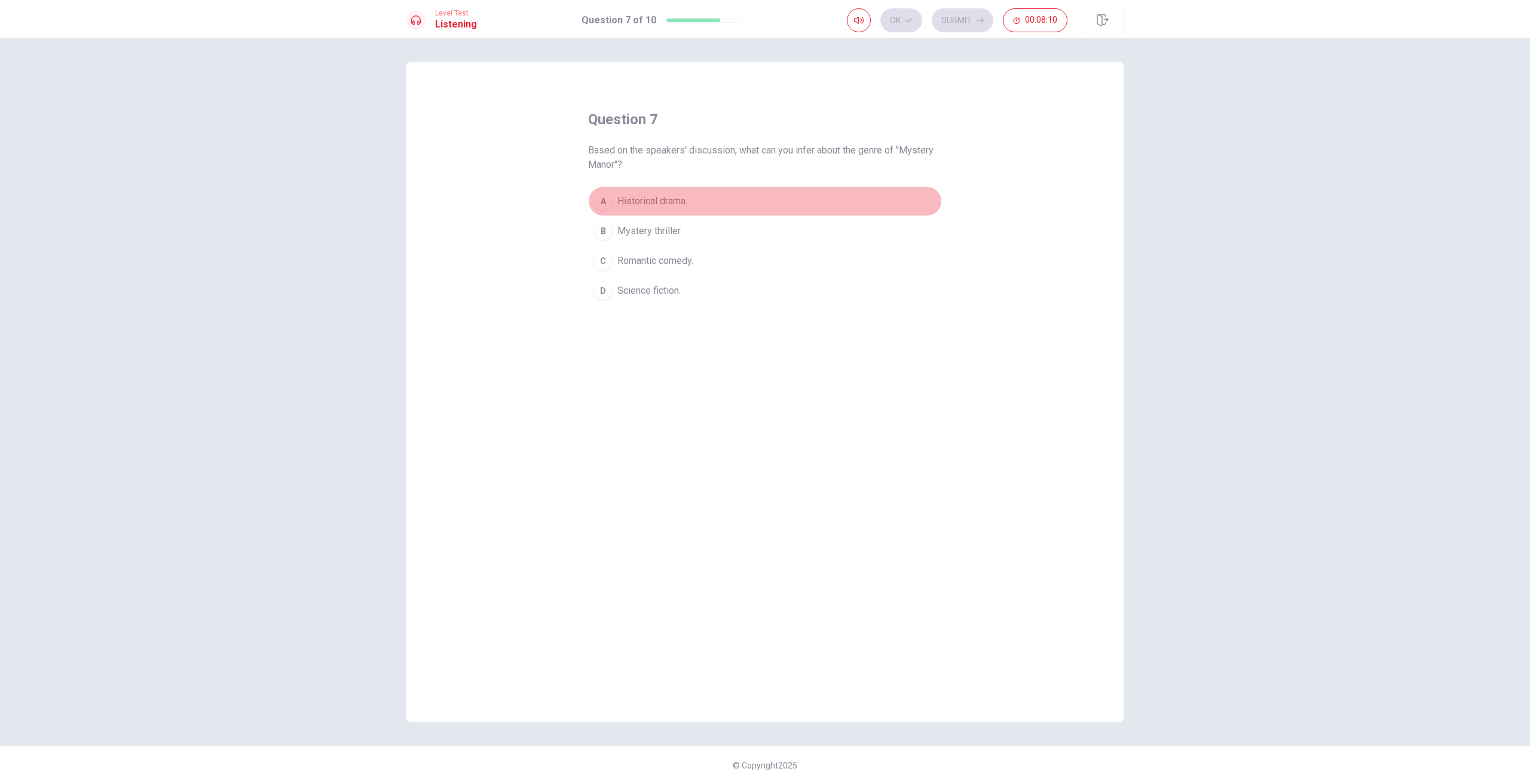
click at [607, 201] on div "A" at bounding box center [603, 201] width 19 height 19
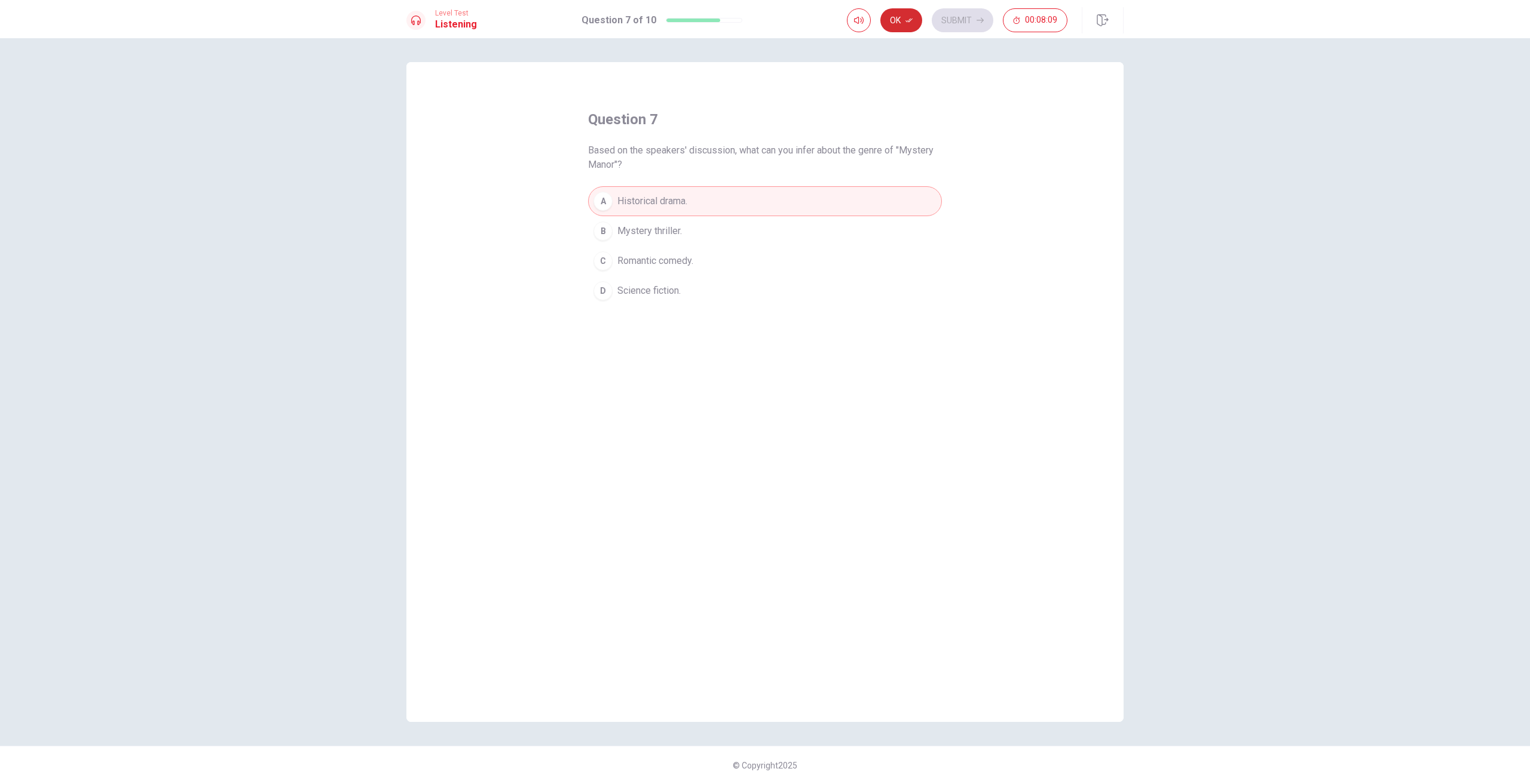
click at [896, 18] on button "Ok" at bounding box center [901, 20] width 42 height 24
click at [984, 22] on button "Submit" at bounding box center [962, 20] width 61 height 24
click at [595, 217] on div "B" at bounding box center [603, 217] width 19 height 19
click at [889, 15] on button "Ok" at bounding box center [901, 20] width 42 height 24
click at [983, 14] on button "Submit" at bounding box center [962, 20] width 61 height 24
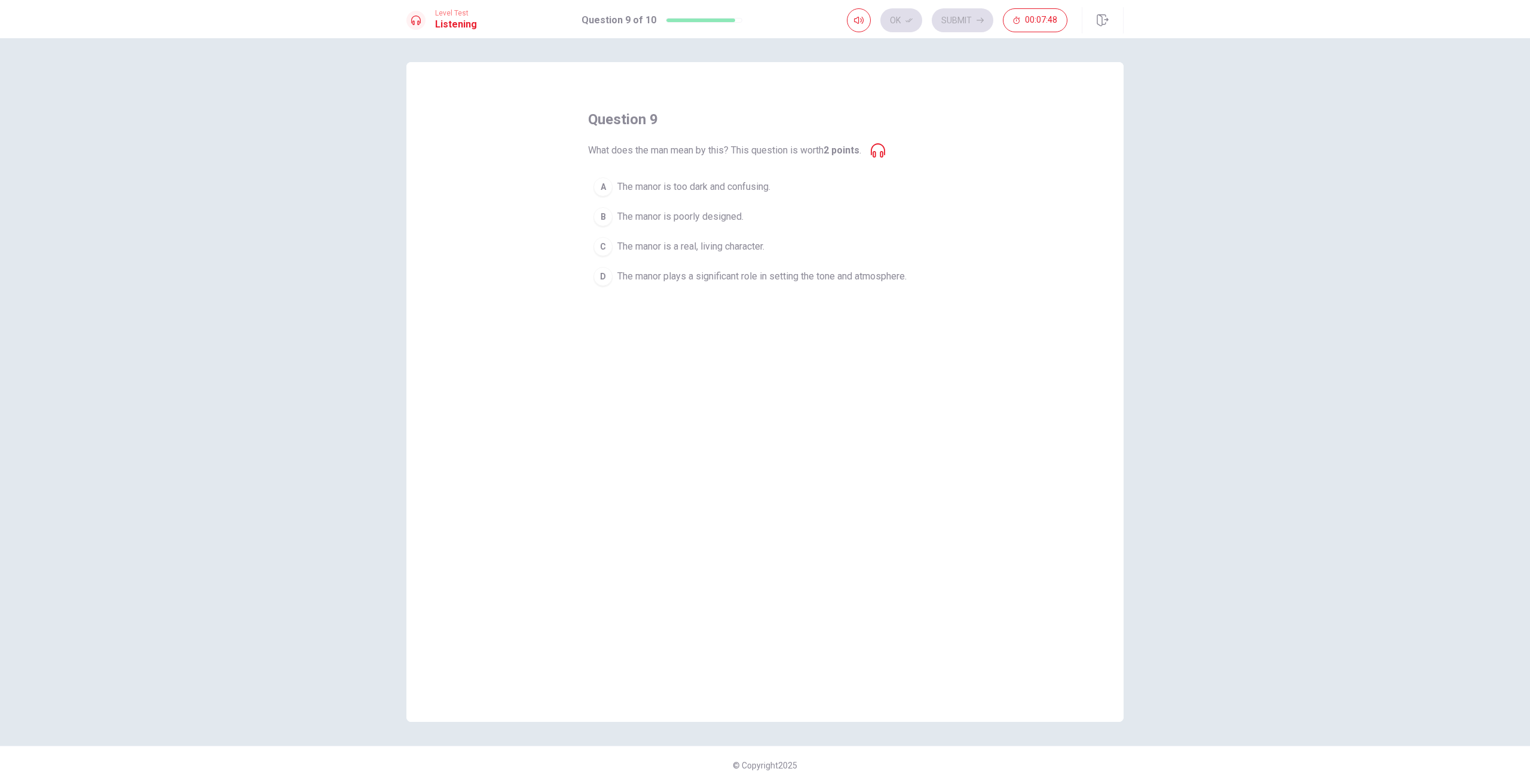
click at [885, 151] on icon at bounding box center [878, 150] width 14 height 14
click at [596, 187] on div "A" at bounding box center [603, 187] width 19 height 19
click at [900, 16] on button "Ok" at bounding box center [901, 20] width 42 height 24
click at [974, 18] on button "Submit" at bounding box center [962, 20] width 61 height 24
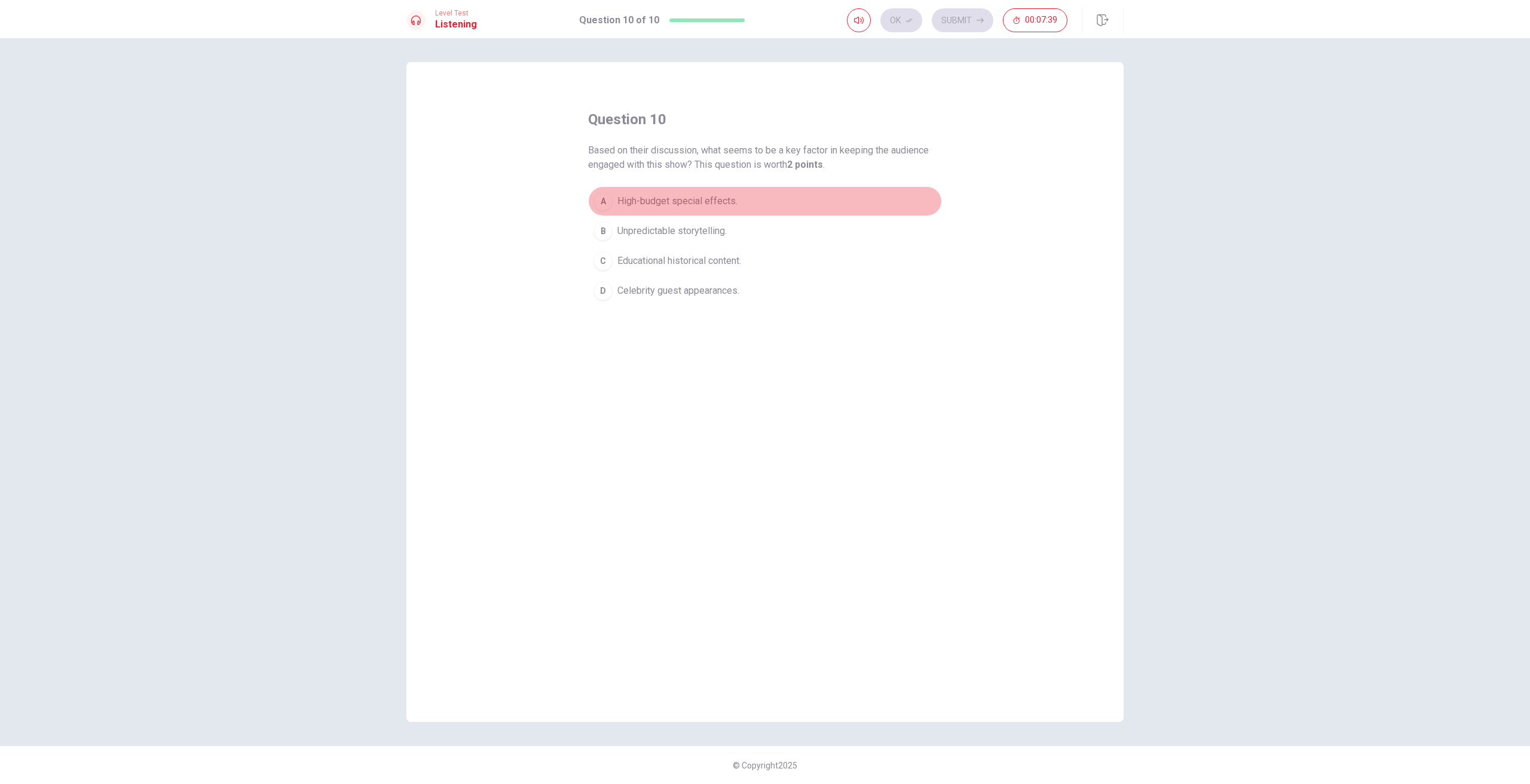
click at [603, 206] on div "A" at bounding box center [603, 201] width 19 height 19
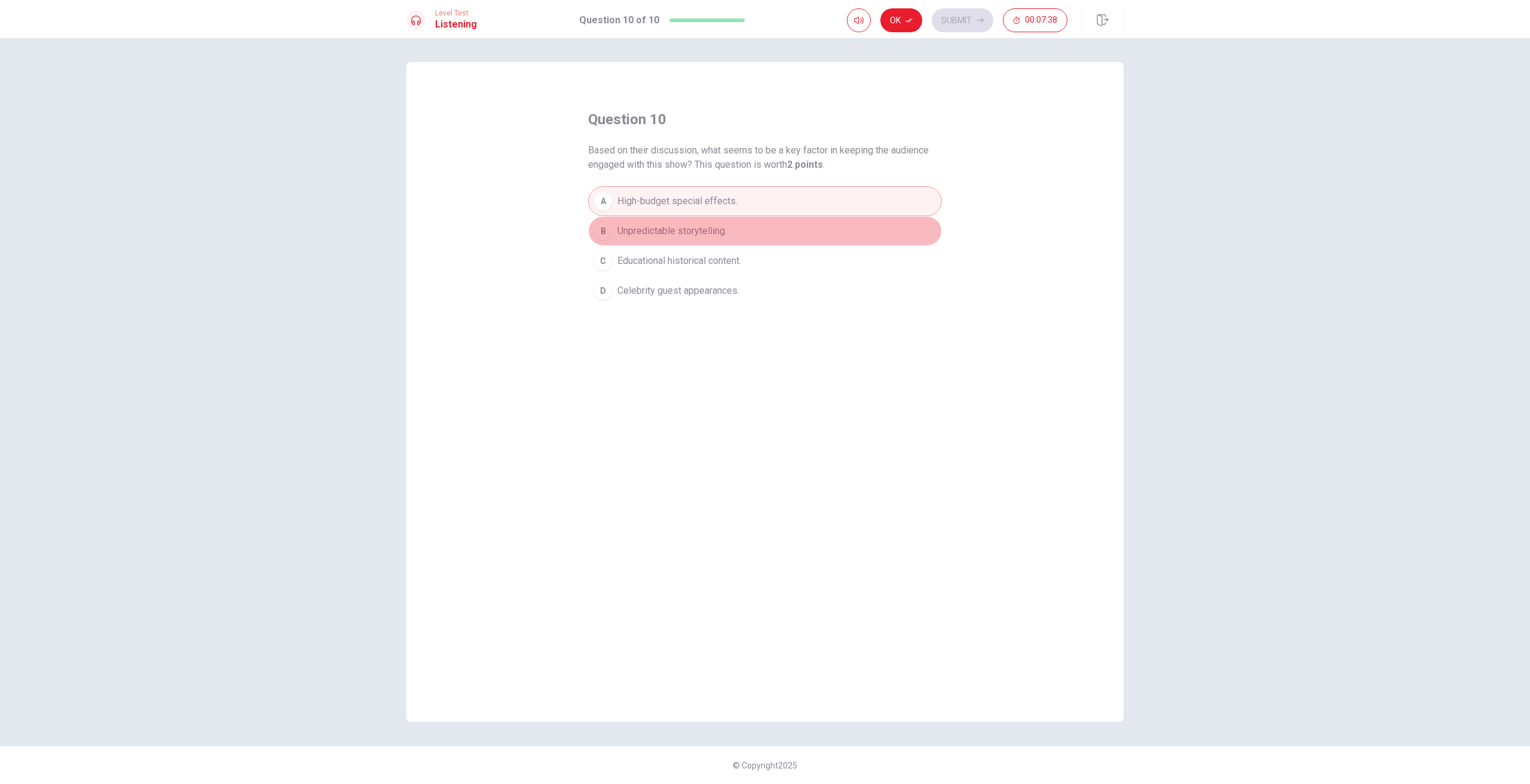
click at [600, 235] on div "B" at bounding box center [603, 231] width 19 height 19
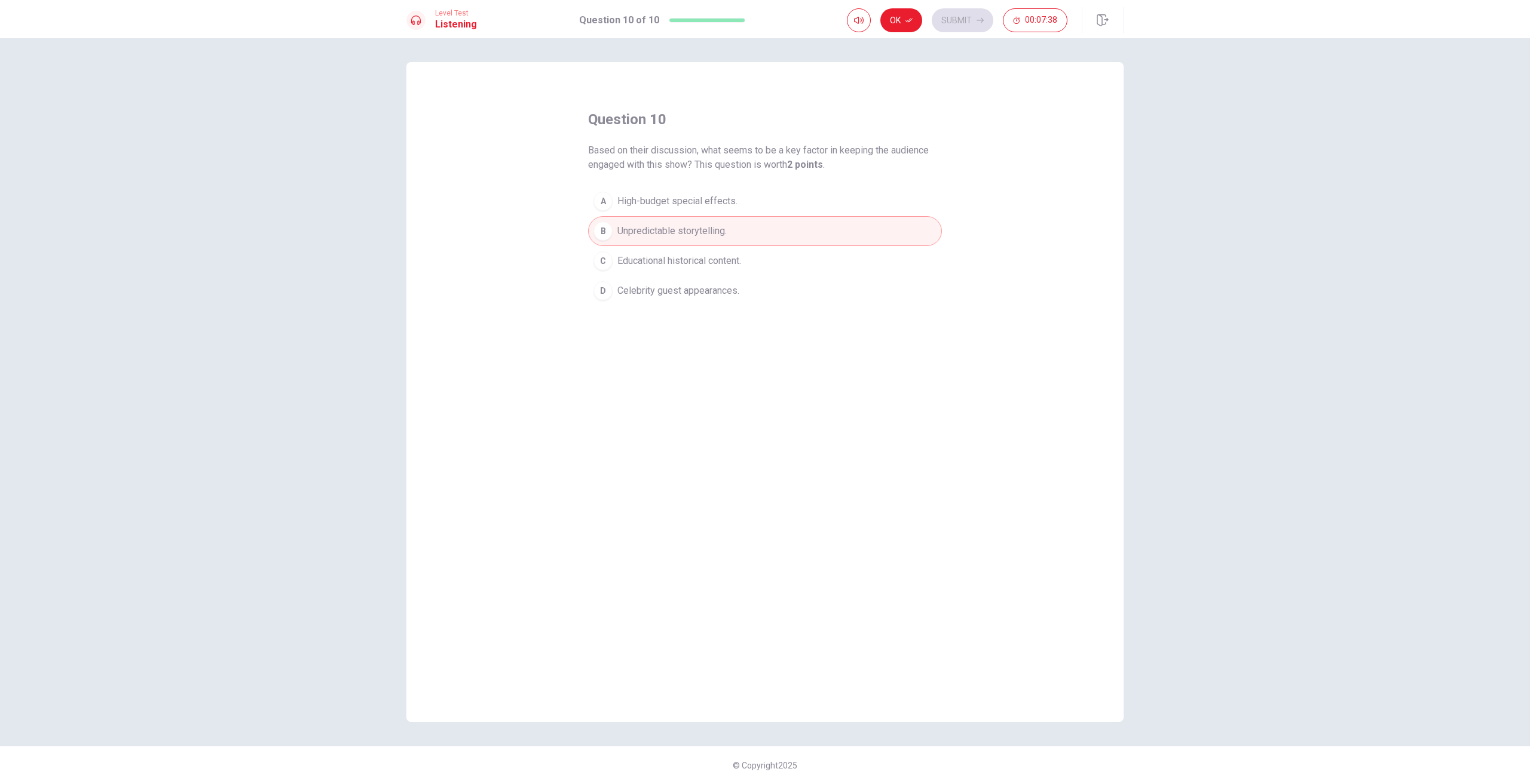
click at [604, 261] on div "C" at bounding box center [603, 261] width 19 height 19
click at [908, 17] on icon "button" at bounding box center [909, 20] width 7 height 7
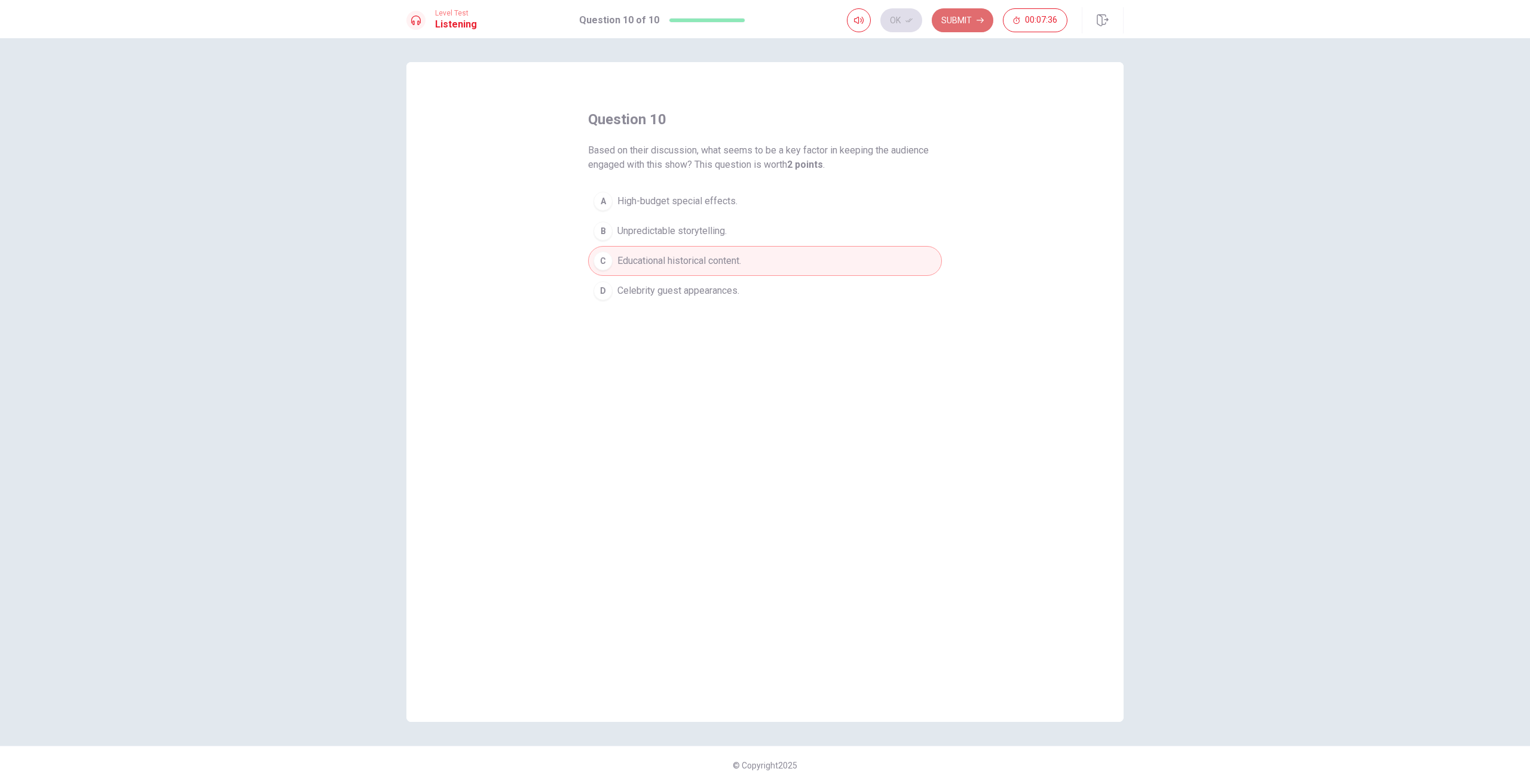
click at [967, 13] on button "Submit" at bounding box center [962, 20] width 61 height 24
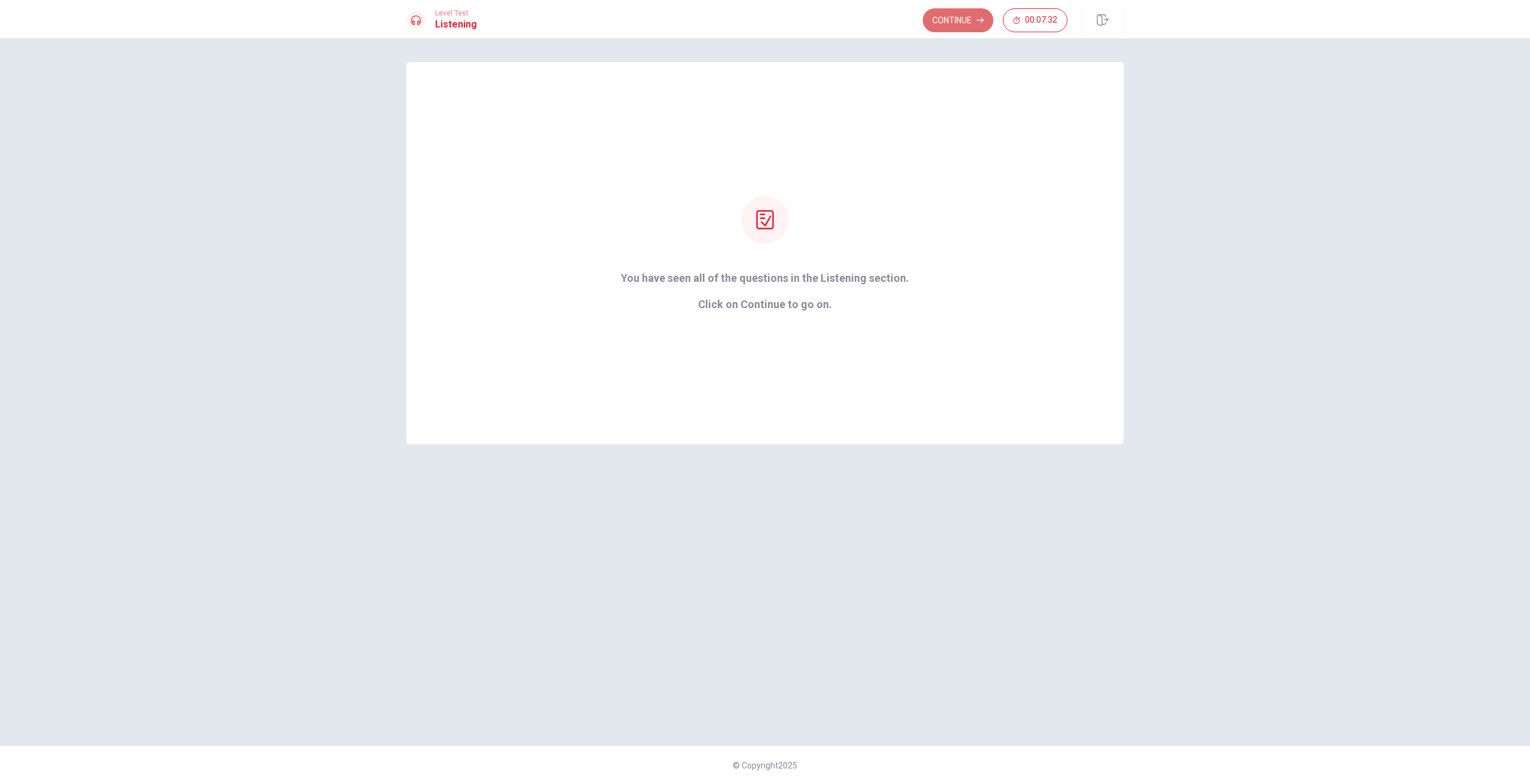
click at [966, 10] on button "Continue" at bounding box center [958, 20] width 71 height 24
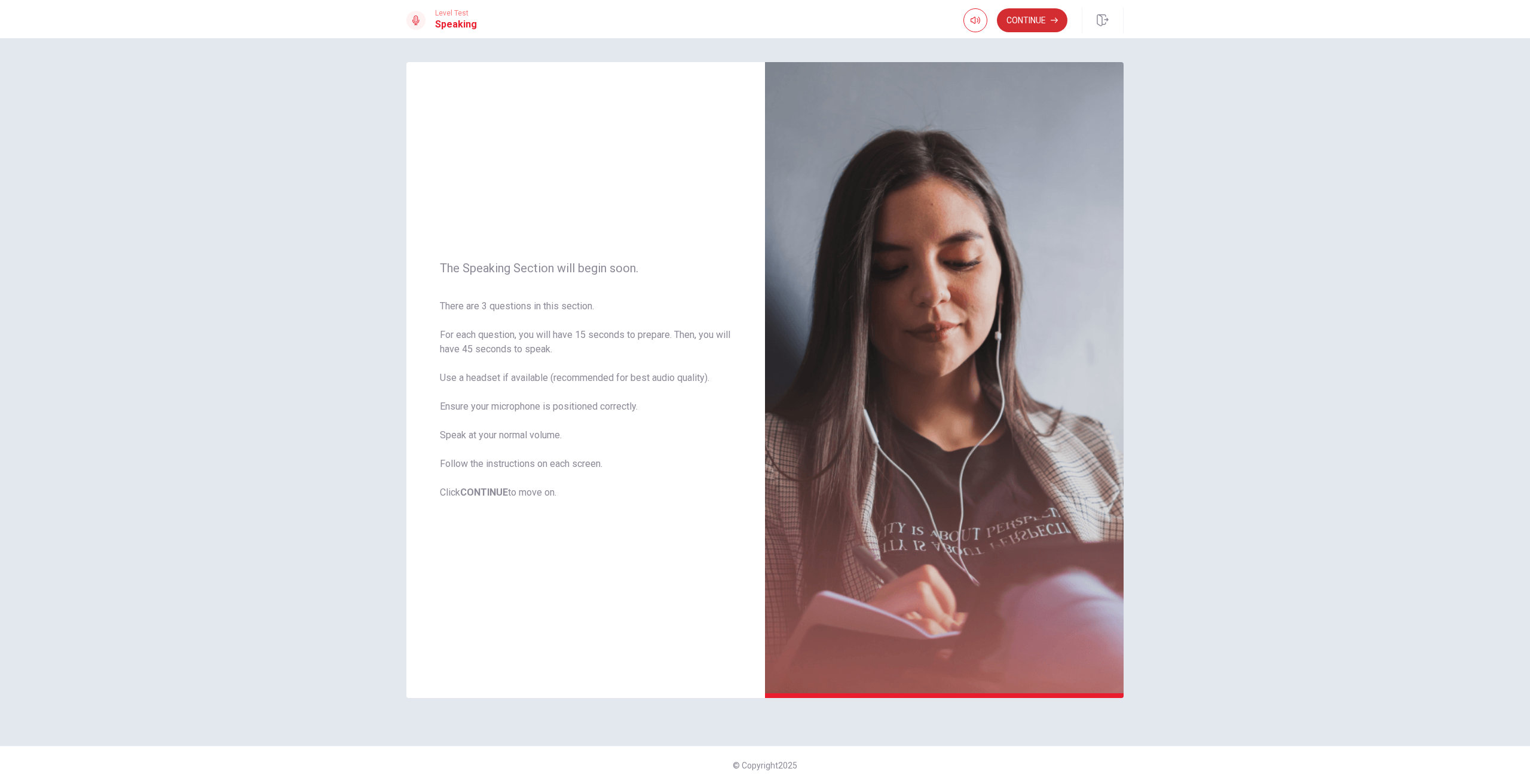
click at [1026, 16] on button "Continue" at bounding box center [1032, 20] width 71 height 24
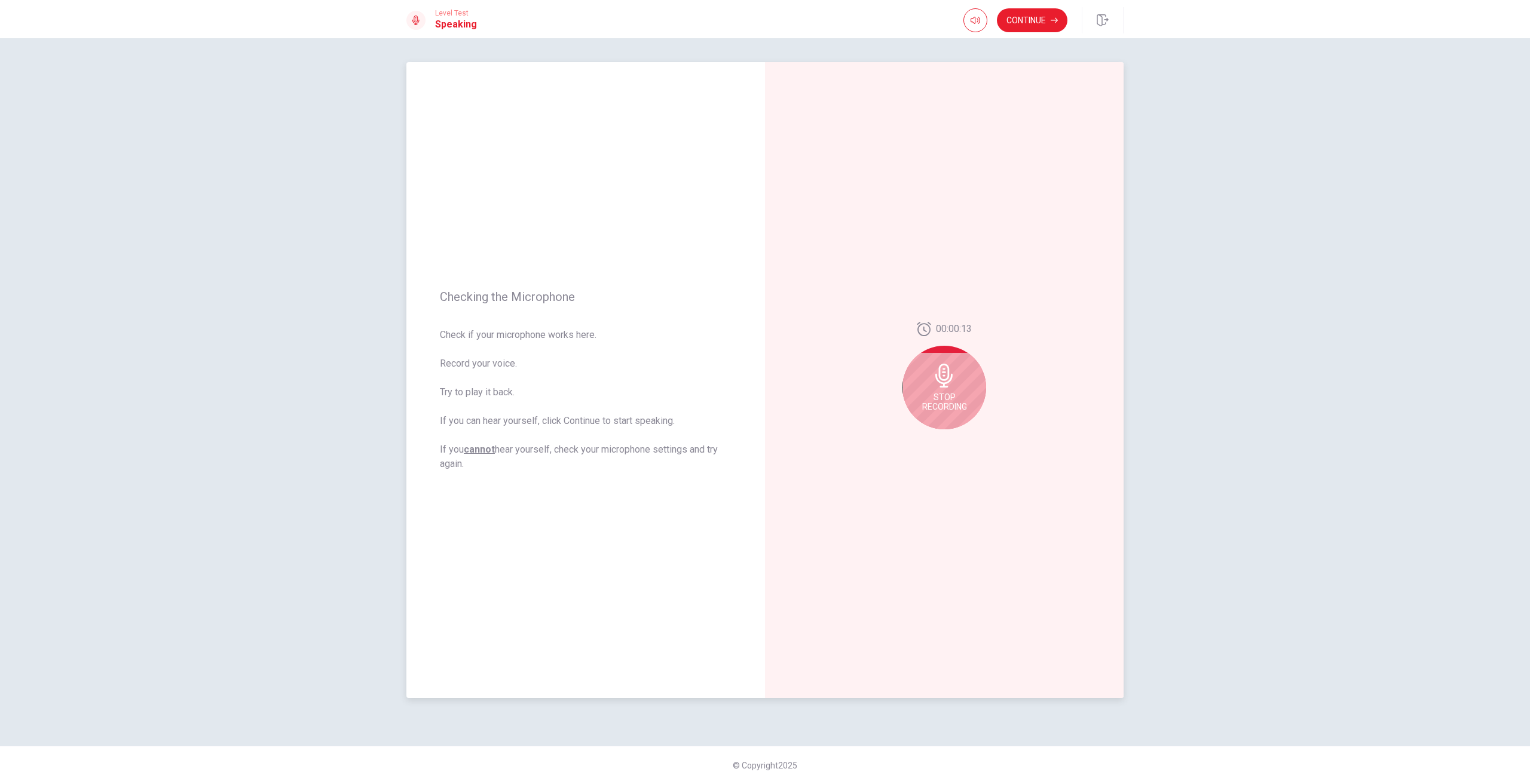
click at [935, 388] on div "Stop Recording" at bounding box center [944, 387] width 84 height 83
click at [961, 439] on button "Play Audio" at bounding box center [957, 438] width 17 height 17
click at [942, 429] on button "Record Again" at bounding box center [944, 439] width 89 height 24
click at [955, 388] on div "Stop Recording" at bounding box center [944, 387] width 84 height 83
click at [958, 392] on div at bounding box center [944, 376] width 84 height 83
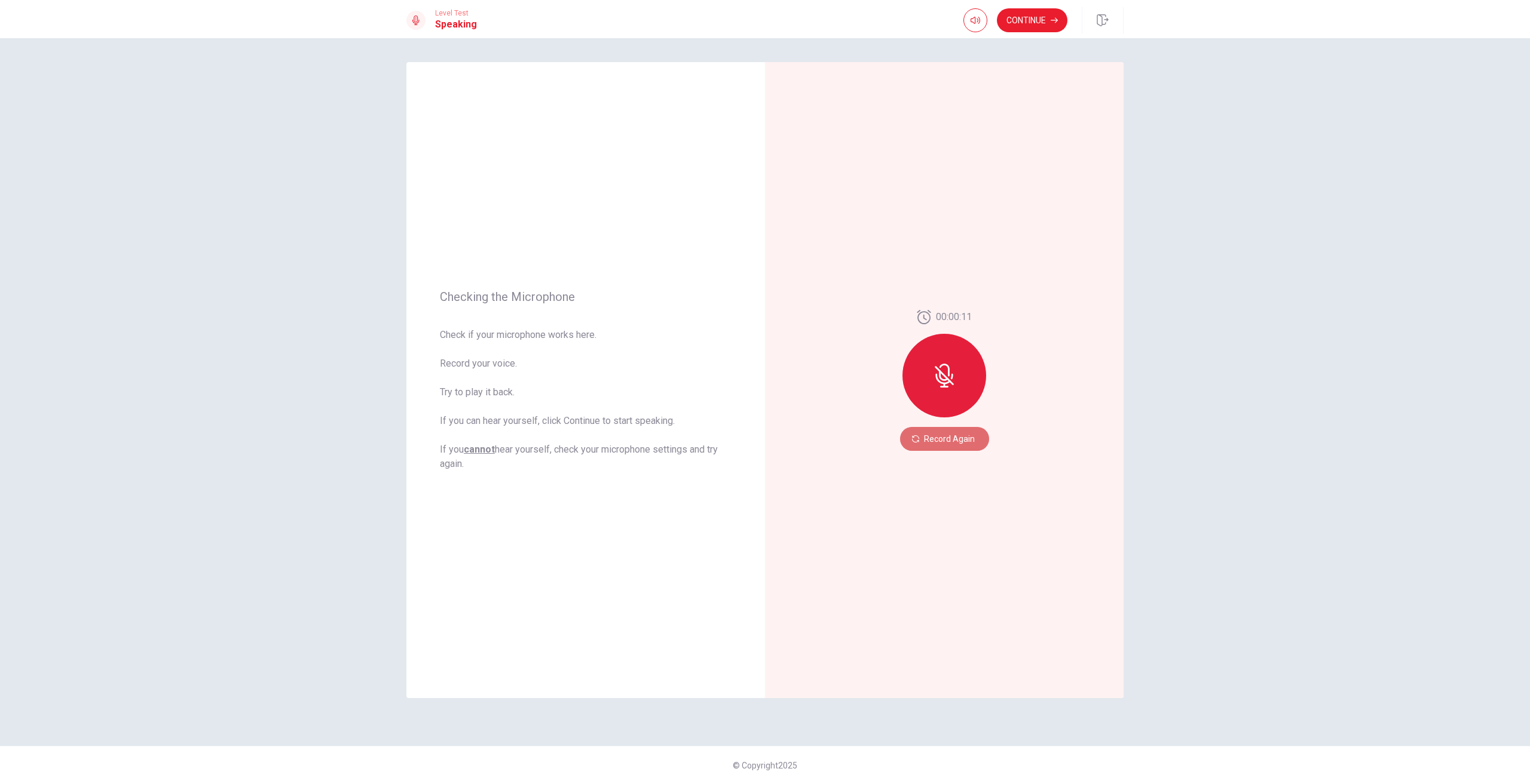
click at [940, 438] on button "Record Again" at bounding box center [944, 439] width 89 height 24
click at [945, 395] on span "Stop Recording" at bounding box center [944, 387] width 45 height 19
click at [961, 446] on div at bounding box center [944, 438] width 43 height 17
click at [955, 439] on icon "Play Audio" at bounding box center [957, 439] width 6 height 7
click at [954, 430] on div "00:00:07" at bounding box center [944, 381] width 84 height 134
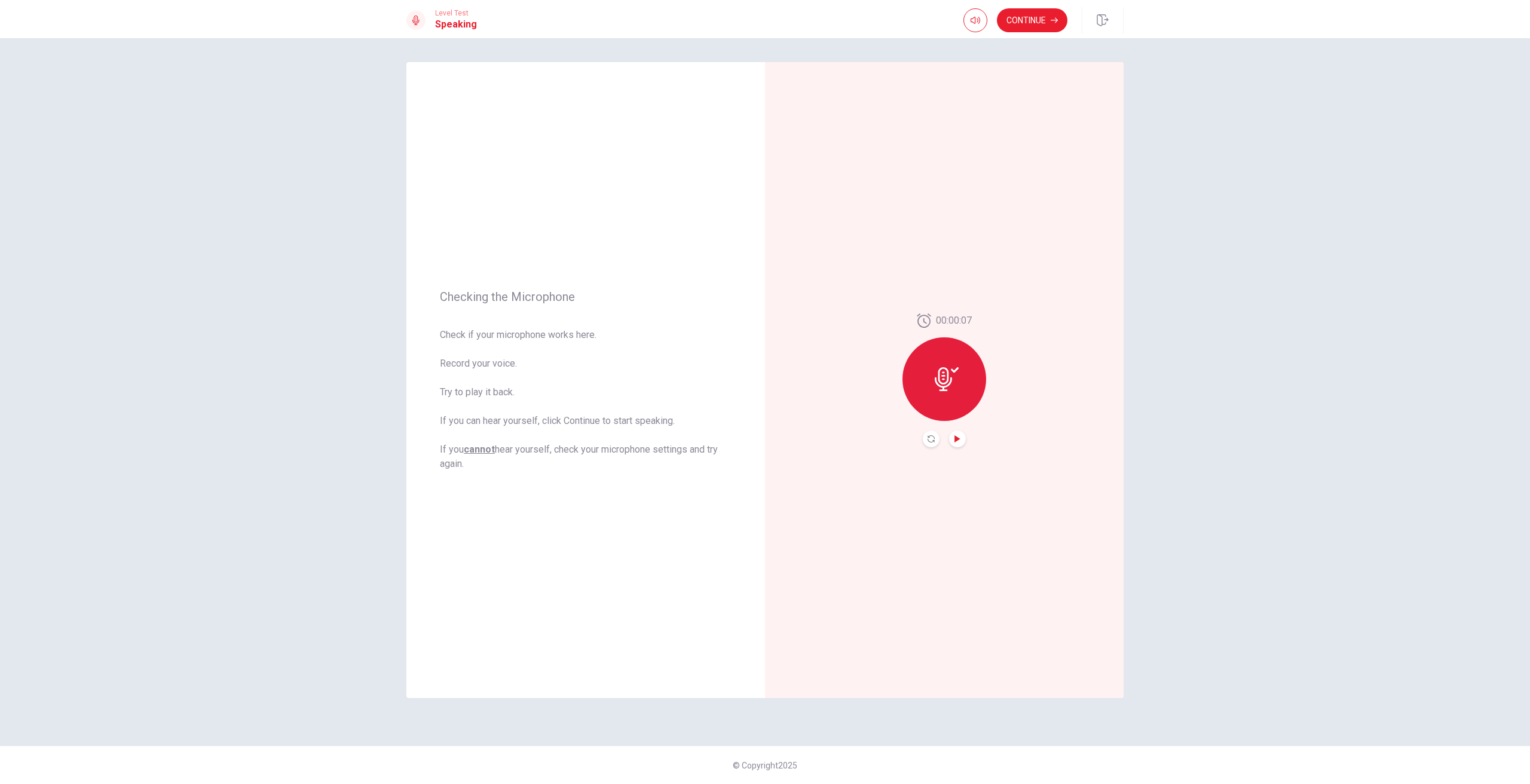
click at [958, 437] on icon "Play Audio" at bounding box center [958, 439] width 7 height 7
click at [959, 441] on icon "Play Audio" at bounding box center [958, 439] width 7 height 7
click at [951, 376] on icon at bounding box center [946, 379] width 24 height 24
click at [935, 442] on button "Record Again" at bounding box center [931, 438] width 17 height 17
click at [937, 392] on span "Stop Recording" at bounding box center [944, 402] width 45 height 19
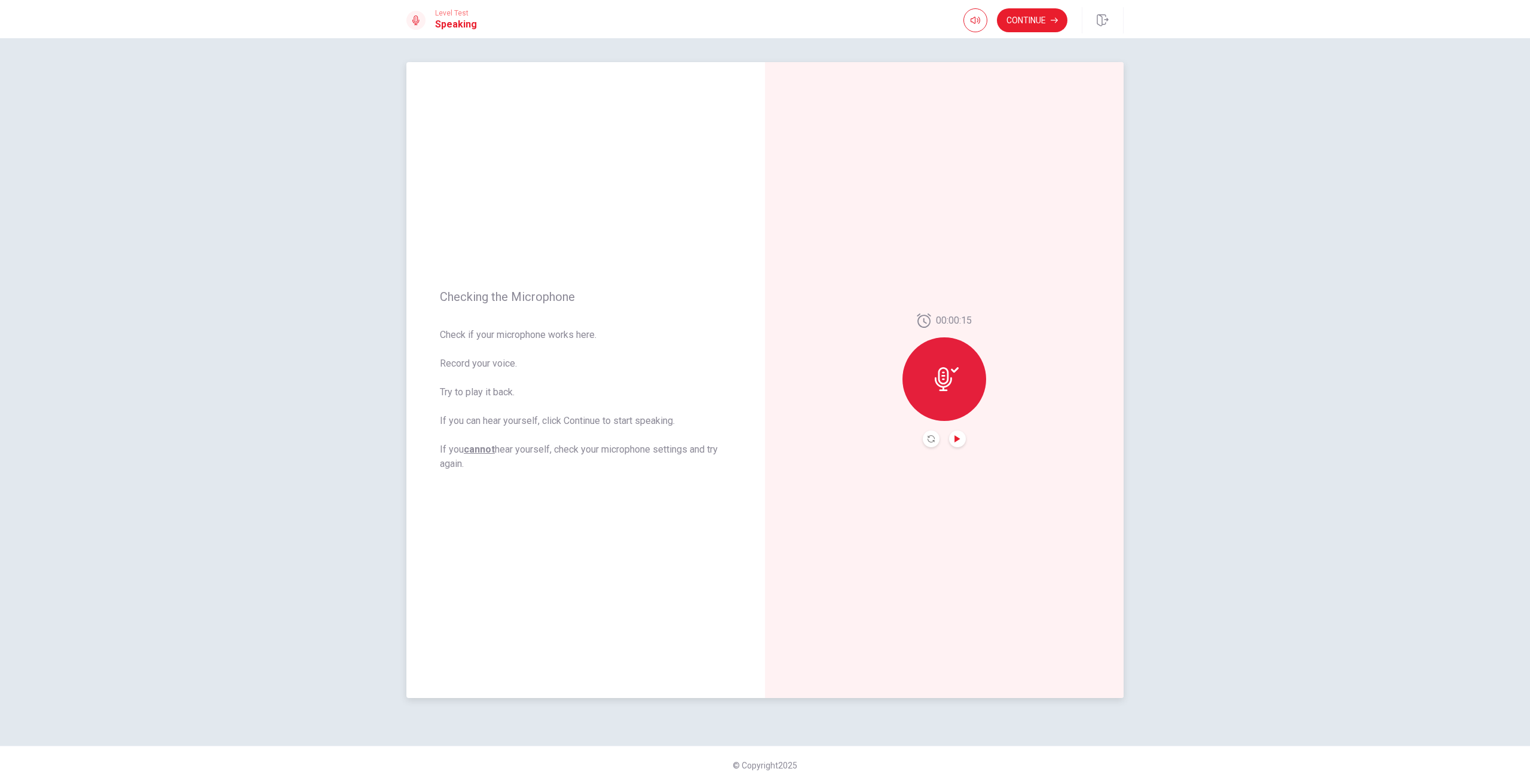
click at [959, 440] on icon "Play Audio" at bounding box center [958, 439] width 7 height 7
click at [942, 381] on icon at bounding box center [946, 379] width 24 height 24
click at [956, 444] on button "Record Again" at bounding box center [944, 439] width 89 height 24
click at [944, 381] on icon at bounding box center [943, 376] width 10 height 11
click at [958, 435] on button "Record Again" at bounding box center [944, 439] width 89 height 24
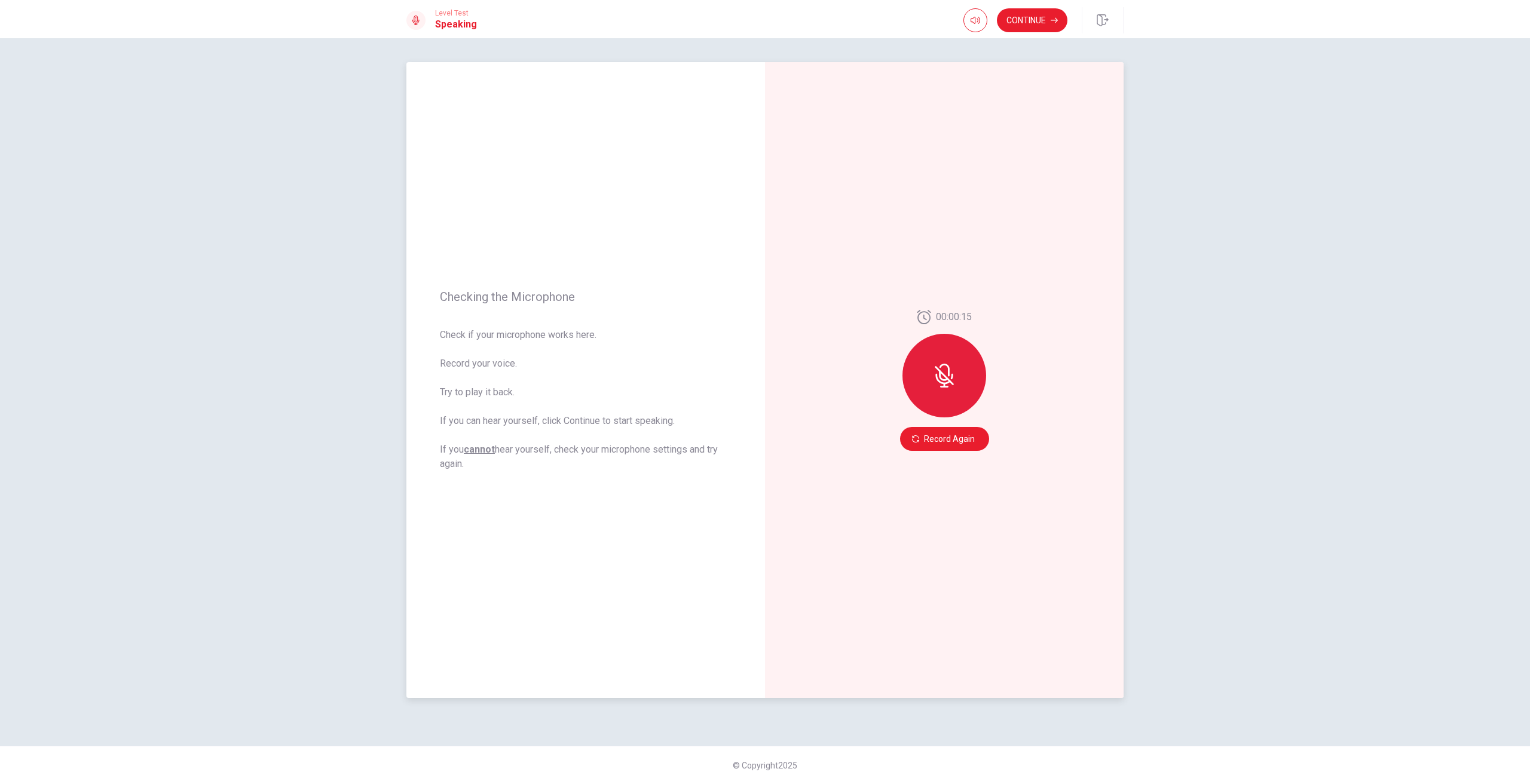
drag, startPoint x: 938, startPoint y: 530, endPoint x: 933, endPoint y: 481, distance: 49.3
click at [935, 510] on div "00:00:15 Record Again" at bounding box center [944, 380] width 359 height 636
click at [949, 381] on icon at bounding box center [943, 379] width 15 height 11
click at [962, 440] on button "Record Again" at bounding box center [944, 439] width 89 height 24
click at [934, 443] on button "Record Again" at bounding box center [944, 439] width 89 height 24
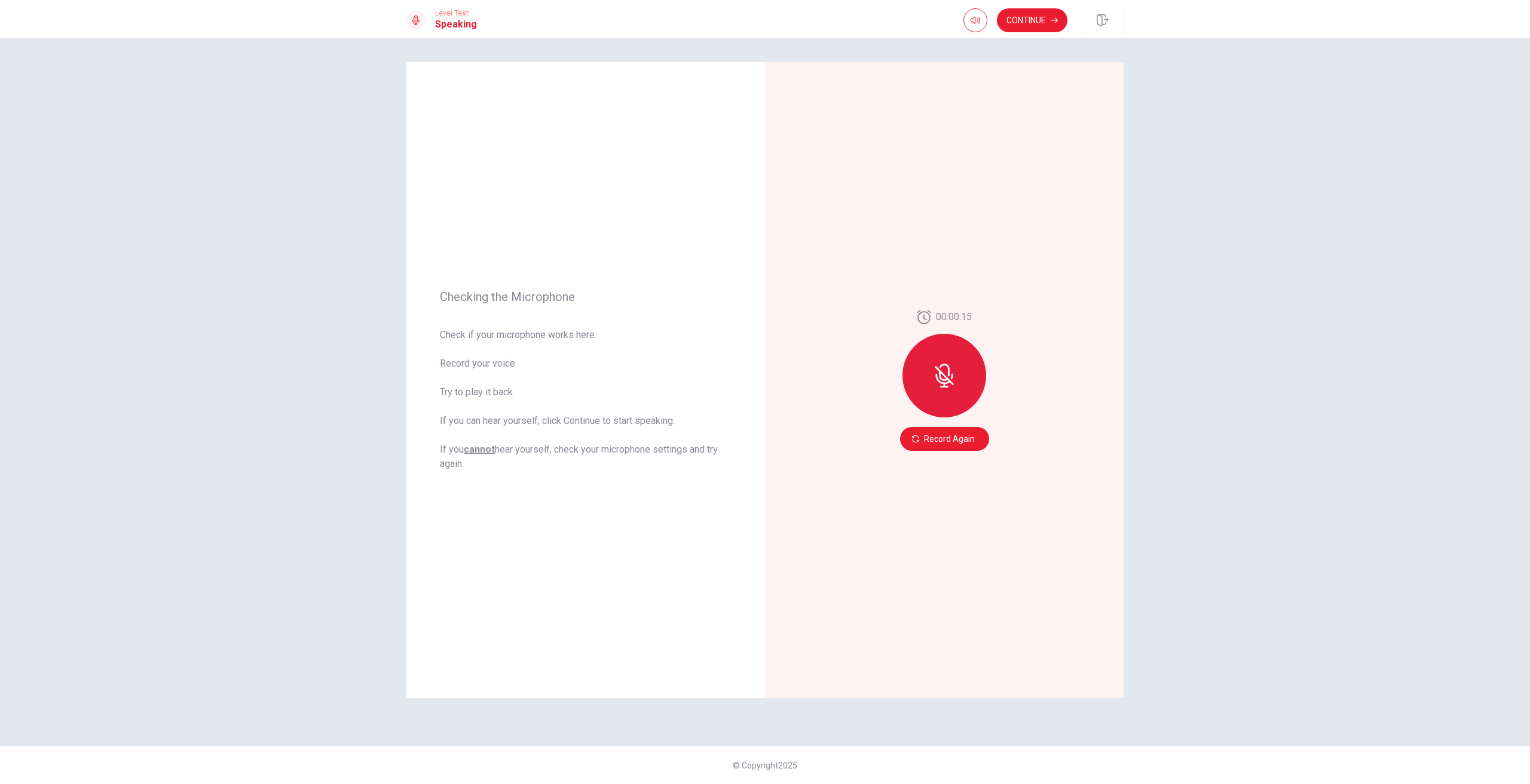
click at [1430, 459] on div "Checking the Microphone Check if your microphone works here. Record your voice.…" at bounding box center [765, 411] width 1530 height 746
click at [968, 437] on button "Record Again" at bounding box center [944, 439] width 89 height 24
click at [968, 427] on div "00:00:15" at bounding box center [944, 368] width 84 height 117
click at [1223, 343] on div "Checking the Microphone Check if your microphone works here. Record your voice.…" at bounding box center [765, 411] width 1530 height 746
click at [975, 438] on button "Record Again" at bounding box center [944, 439] width 89 height 24
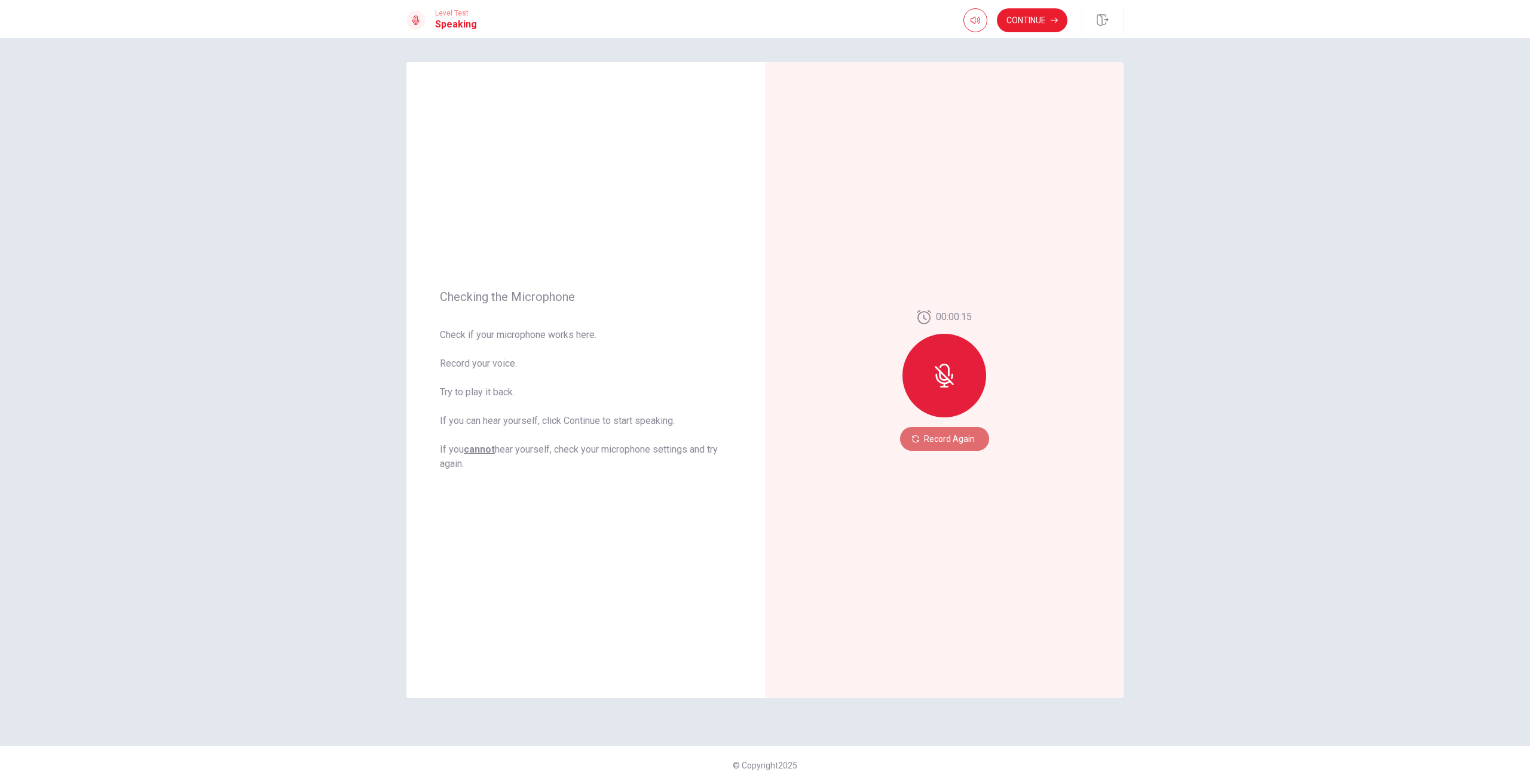
click at [971, 437] on button "Record Again" at bounding box center [944, 439] width 89 height 24
click at [939, 429] on button "Record Again" at bounding box center [944, 439] width 89 height 24
click at [959, 435] on button "Record Again" at bounding box center [944, 439] width 89 height 24
click at [951, 405] on div at bounding box center [944, 376] width 84 height 83
click at [945, 438] on button "Record Again" at bounding box center [944, 439] width 89 height 24
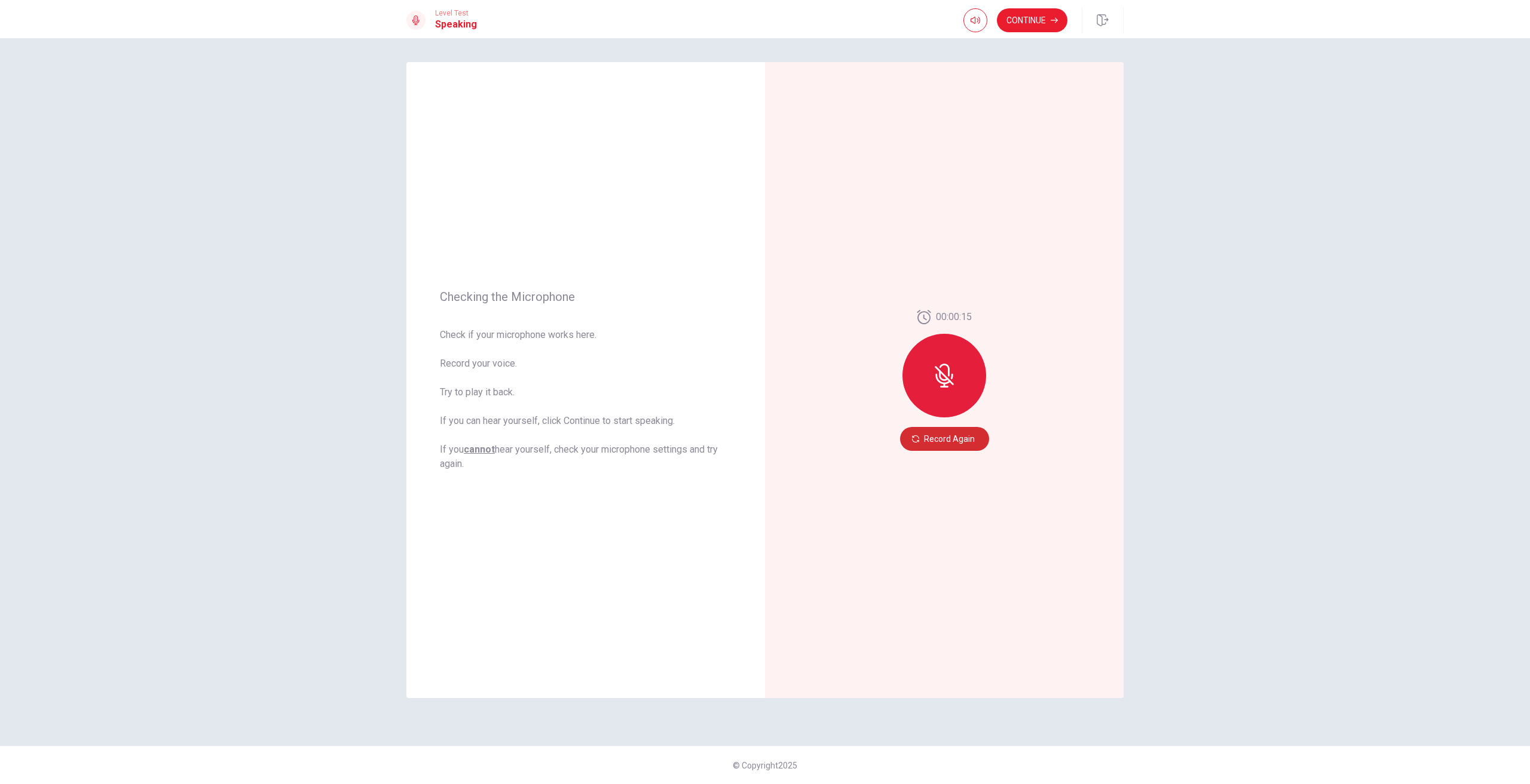
click at [963, 443] on button "Record Again" at bounding box center [944, 439] width 89 height 24
click at [948, 379] on span "Stop Recording" at bounding box center [944, 387] width 45 height 19
click at [954, 442] on icon "Play Audio" at bounding box center [957, 439] width 6 height 7
click at [948, 377] on icon at bounding box center [943, 379] width 17 height 24
drag, startPoint x: 948, startPoint y: 440, endPoint x: 956, endPoint y: 440, distance: 8.0
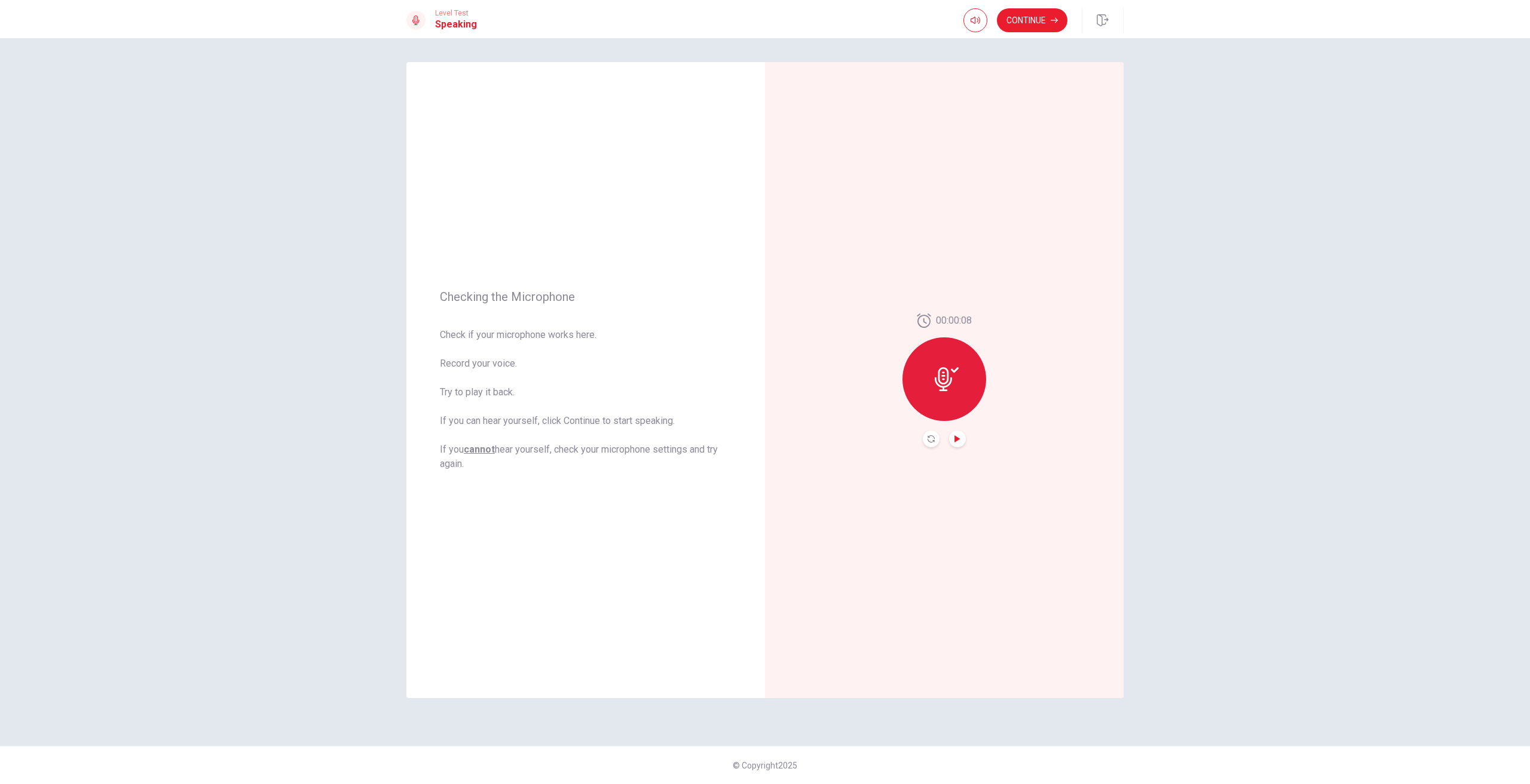
click at [951, 440] on div at bounding box center [944, 438] width 43 height 17
click at [956, 440] on icon "Play Audio" at bounding box center [957, 439] width 6 height 7
click at [934, 378] on div at bounding box center [944, 379] width 84 height 83
click at [927, 439] on button "Record Again" at bounding box center [931, 438] width 17 height 17
click at [948, 443] on button "Record Again" at bounding box center [944, 439] width 89 height 24
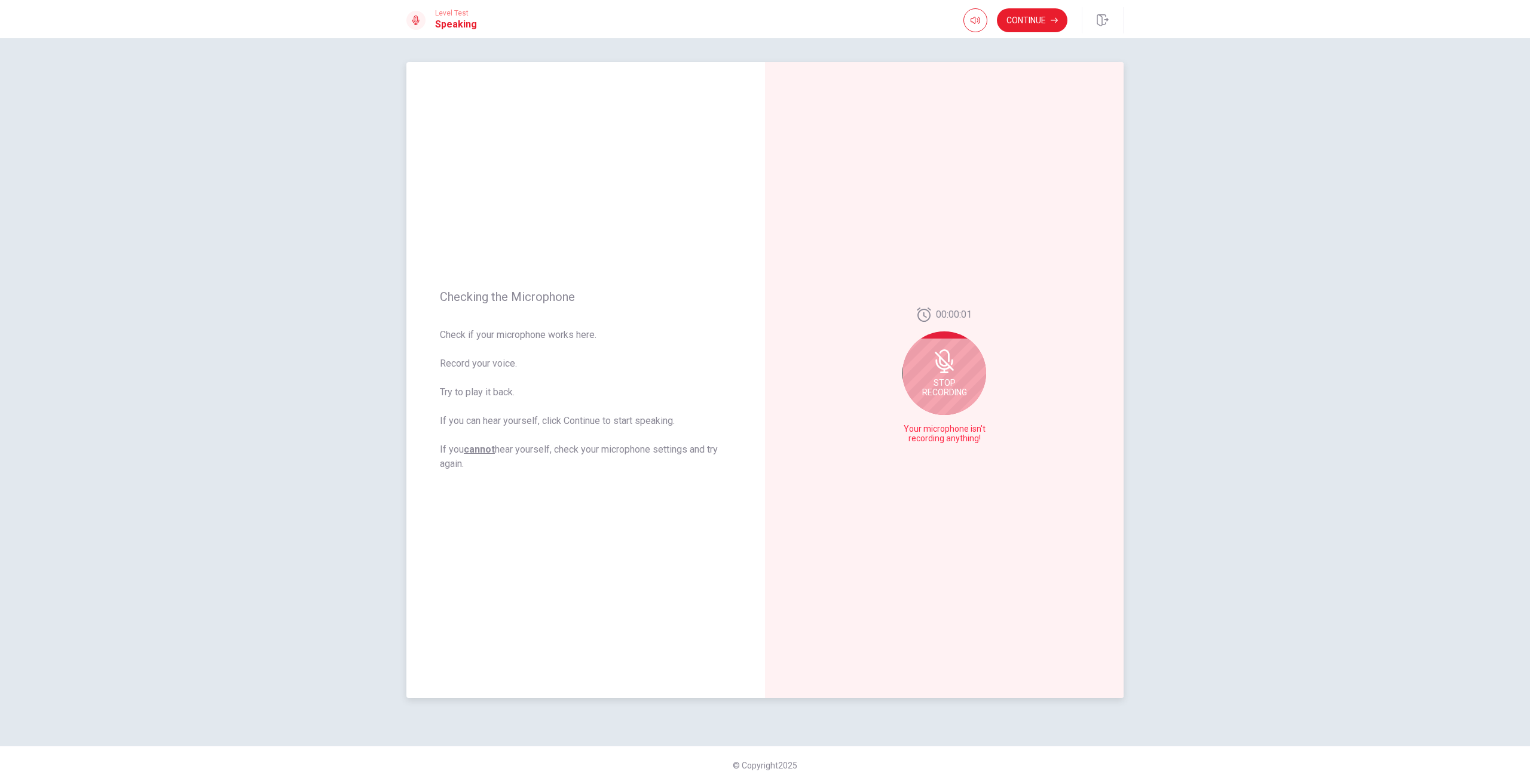
click at [954, 366] on icon at bounding box center [944, 361] width 24 height 24
click at [955, 433] on button "Play Audio" at bounding box center [957, 438] width 17 height 17
click at [962, 437] on button "Pause Audio" at bounding box center [957, 438] width 17 height 17
click at [927, 446] on div at bounding box center [944, 438] width 43 height 17
click at [929, 440] on icon "Record Again" at bounding box center [931, 439] width 7 height 7
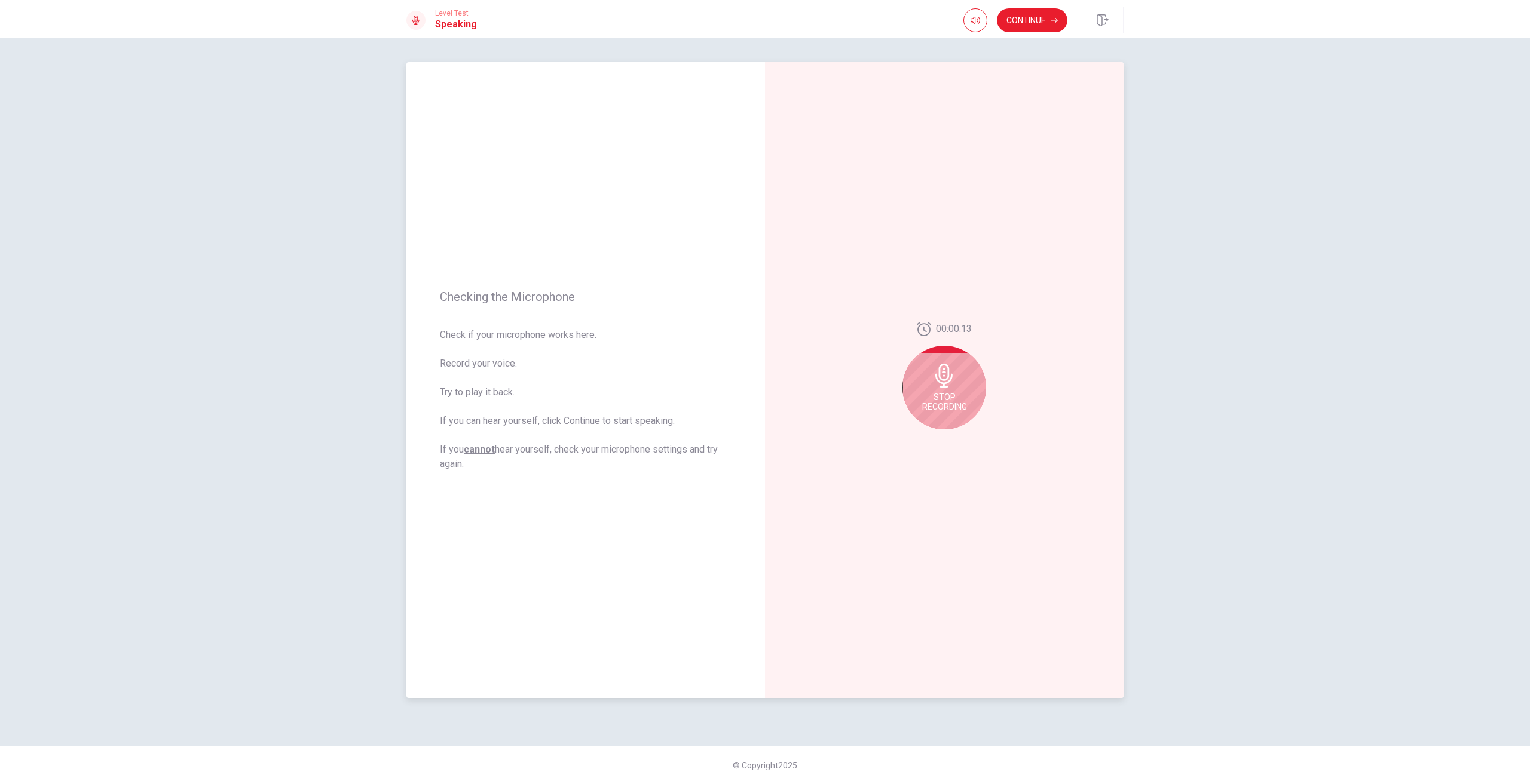
drag, startPoint x: 928, startPoint y: 381, endPoint x: 929, endPoint y: 387, distance: 6.1
click at [928, 382] on div "Stop Recording" at bounding box center [944, 387] width 84 height 83
click at [954, 438] on button "Play Audio" at bounding box center [957, 438] width 17 height 17
click at [934, 443] on button "Record Again" at bounding box center [944, 439] width 89 height 24
click at [939, 394] on span "Stop Recording" at bounding box center [944, 402] width 45 height 19
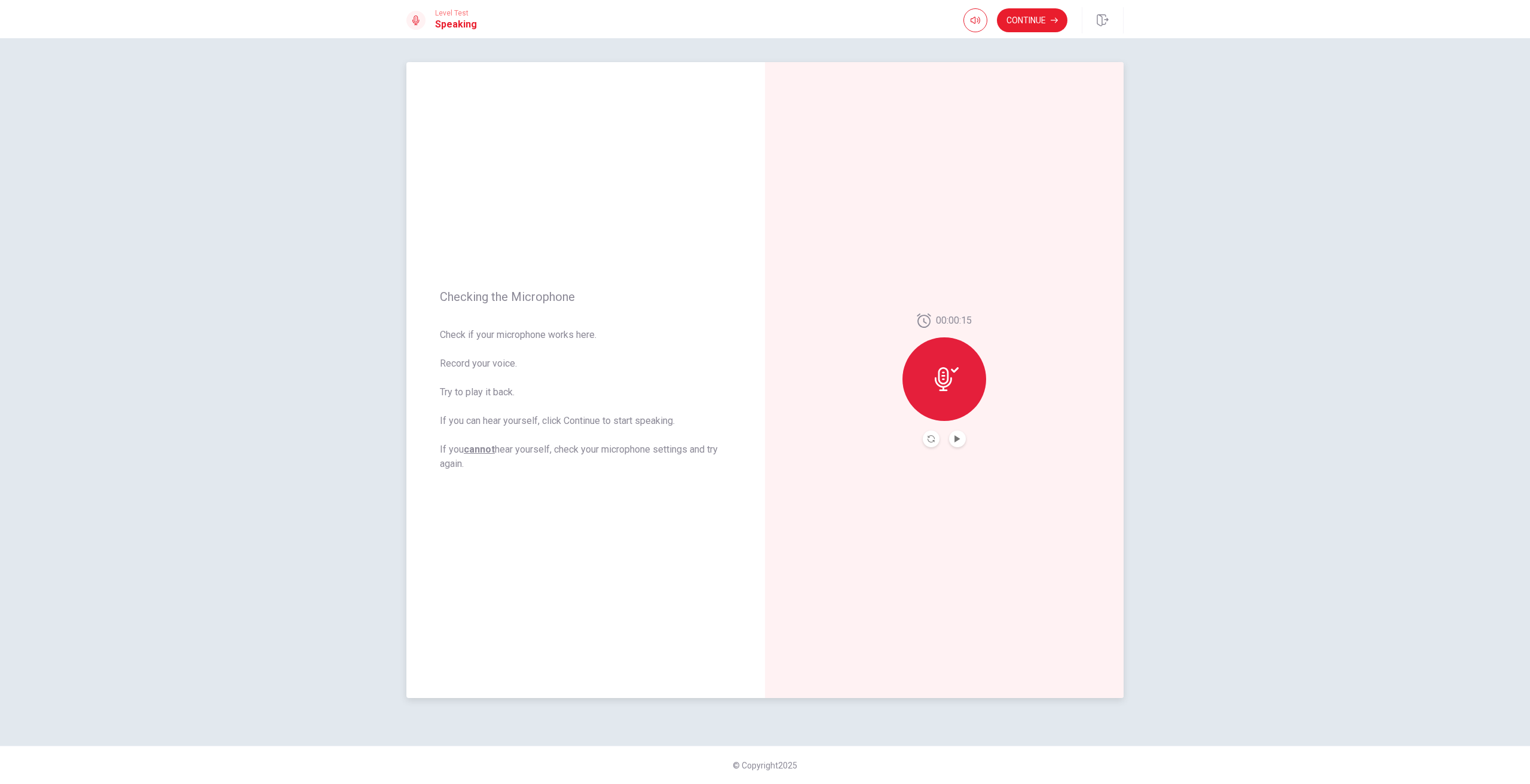
drag, startPoint x: 934, startPoint y: 444, endPoint x: 940, endPoint y: 447, distance: 6.7
click at [935, 444] on button "Record Again" at bounding box center [931, 438] width 17 height 17
click at [972, 371] on div "Stop Recording" at bounding box center [944, 373] width 84 height 83
click at [934, 440] on icon "Record Again" at bounding box center [931, 439] width 7 height 7
click at [956, 389] on span "Stop Recording" at bounding box center [944, 387] width 45 height 19
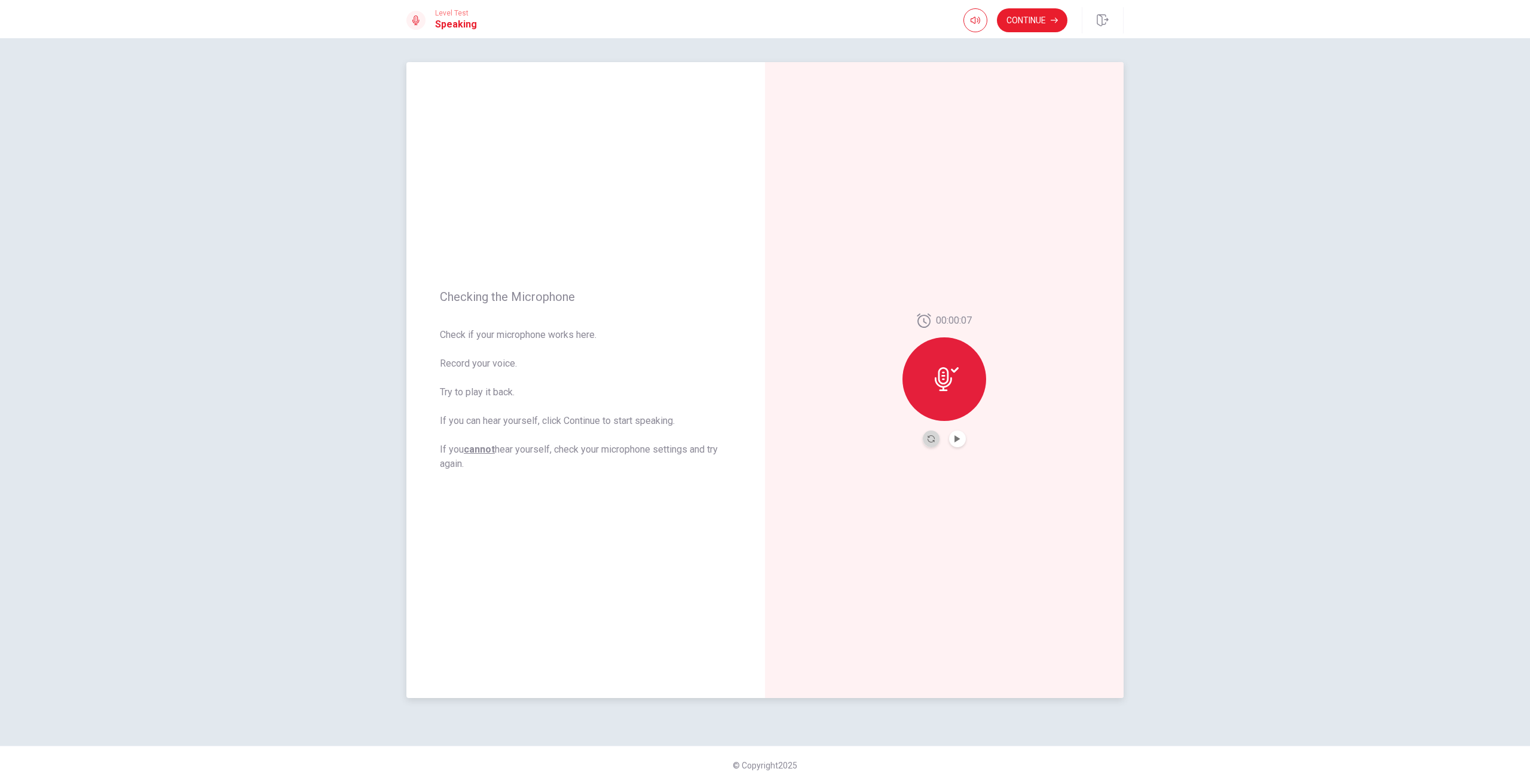
click at [926, 436] on button "Record Again" at bounding box center [931, 438] width 17 height 17
click at [958, 414] on div "Stop Recording" at bounding box center [944, 387] width 84 height 83
click at [919, 433] on div "00:00:15" at bounding box center [944, 381] width 84 height 134
click at [927, 443] on button "Record Again" at bounding box center [931, 438] width 17 height 17
drag, startPoint x: 458, startPoint y: 10, endPoint x: 463, endPoint y: 25, distance: 15.8
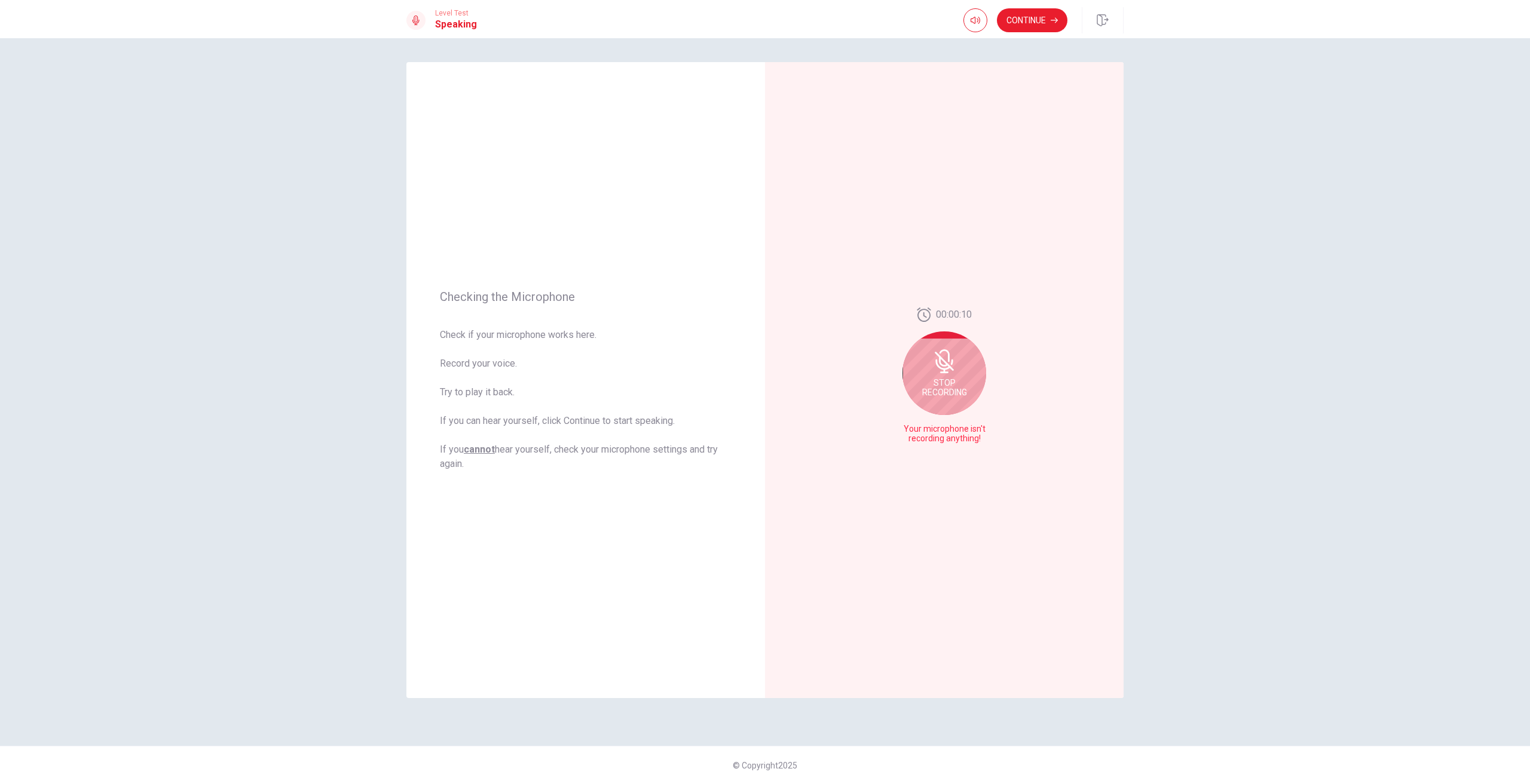
click at [458, 10] on span "Level Test" at bounding box center [456, 14] width 42 height 9
click at [973, 14] on button "button" at bounding box center [975, 20] width 24 height 24
type input "1"
drag, startPoint x: 991, startPoint y: 37, endPoint x: 1053, endPoint y: 47, distance: 62.8
click at [1053, 47] on body "This site uses cookies, as explained in our Privacy Policy . If you agree to th…" at bounding box center [765, 392] width 1530 height 784
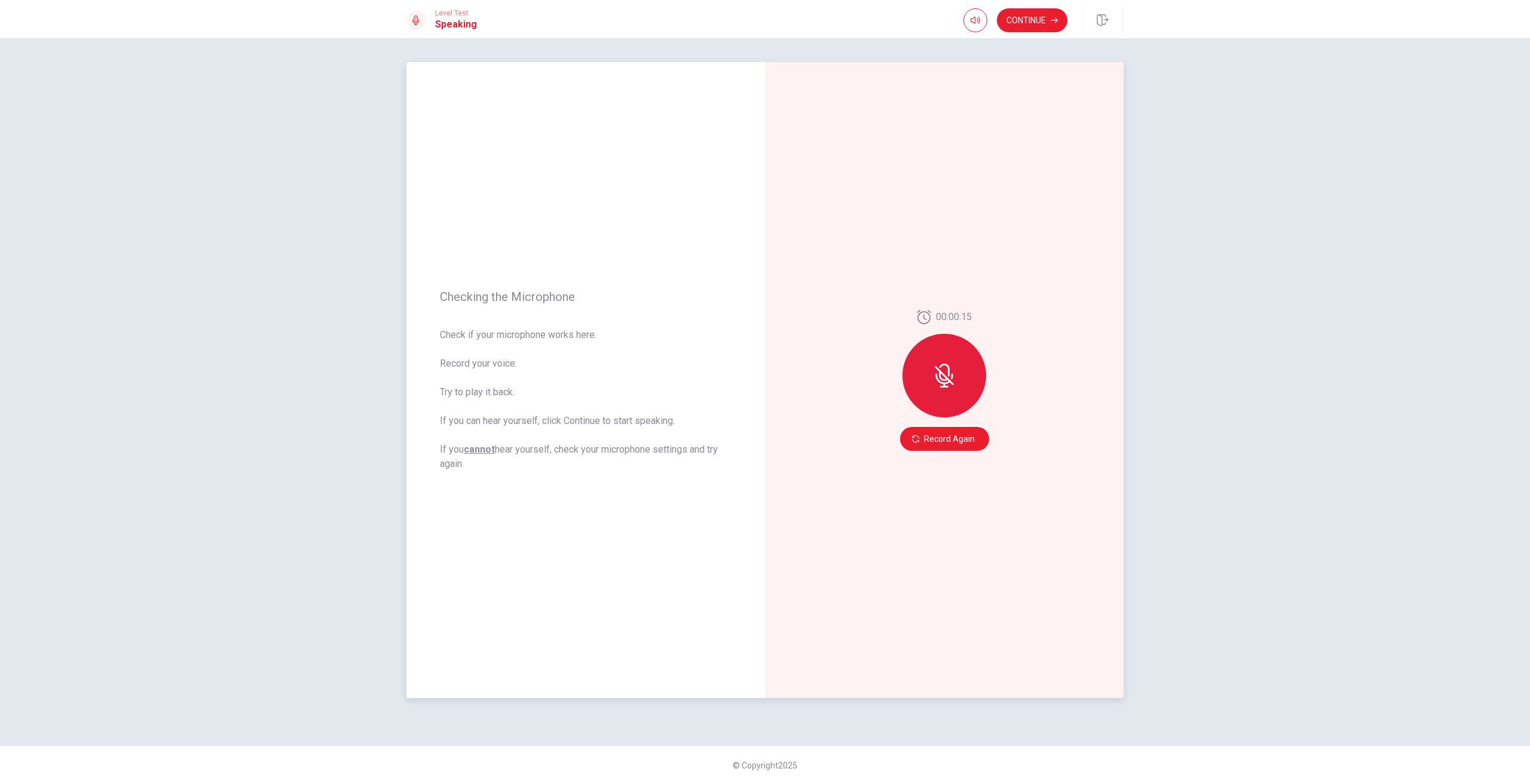
click at [972, 438] on button "Record Again" at bounding box center [944, 439] width 89 height 24
click at [945, 368] on icon at bounding box center [943, 365] width 15 height 11
click at [956, 448] on div "00:00:04" at bounding box center [944, 380] width 359 height 636
click at [953, 440] on button "Play Audio" at bounding box center [957, 438] width 17 height 17
click at [931, 439] on icon "Record Again" at bounding box center [931, 439] width 7 height 7
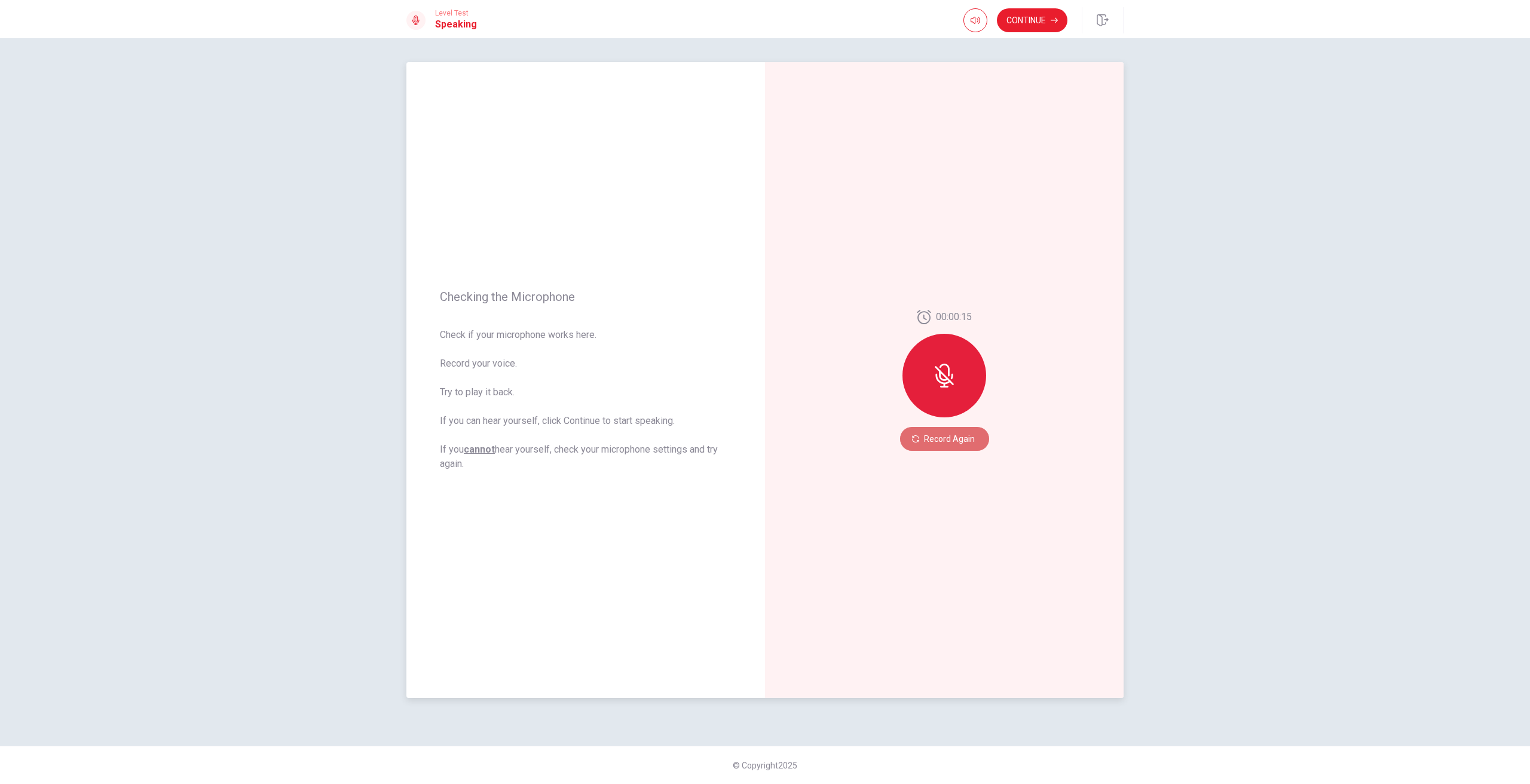
click at [959, 437] on button "Record Again" at bounding box center [944, 439] width 89 height 24
click at [964, 401] on span "Stop Recording" at bounding box center [944, 402] width 45 height 19
click at [1107, 20] on icon "button" at bounding box center [1102, 20] width 11 height 12
drag, startPoint x: 1191, startPoint y: 156, endPoint x: 1098, endPoint y: 156, distance: 93.0
click at [1183, 160] on div "Checking the Microphone Check if your microphone works here. Record your voice.…" at bounding box center [765, 411] width 1530 height 746
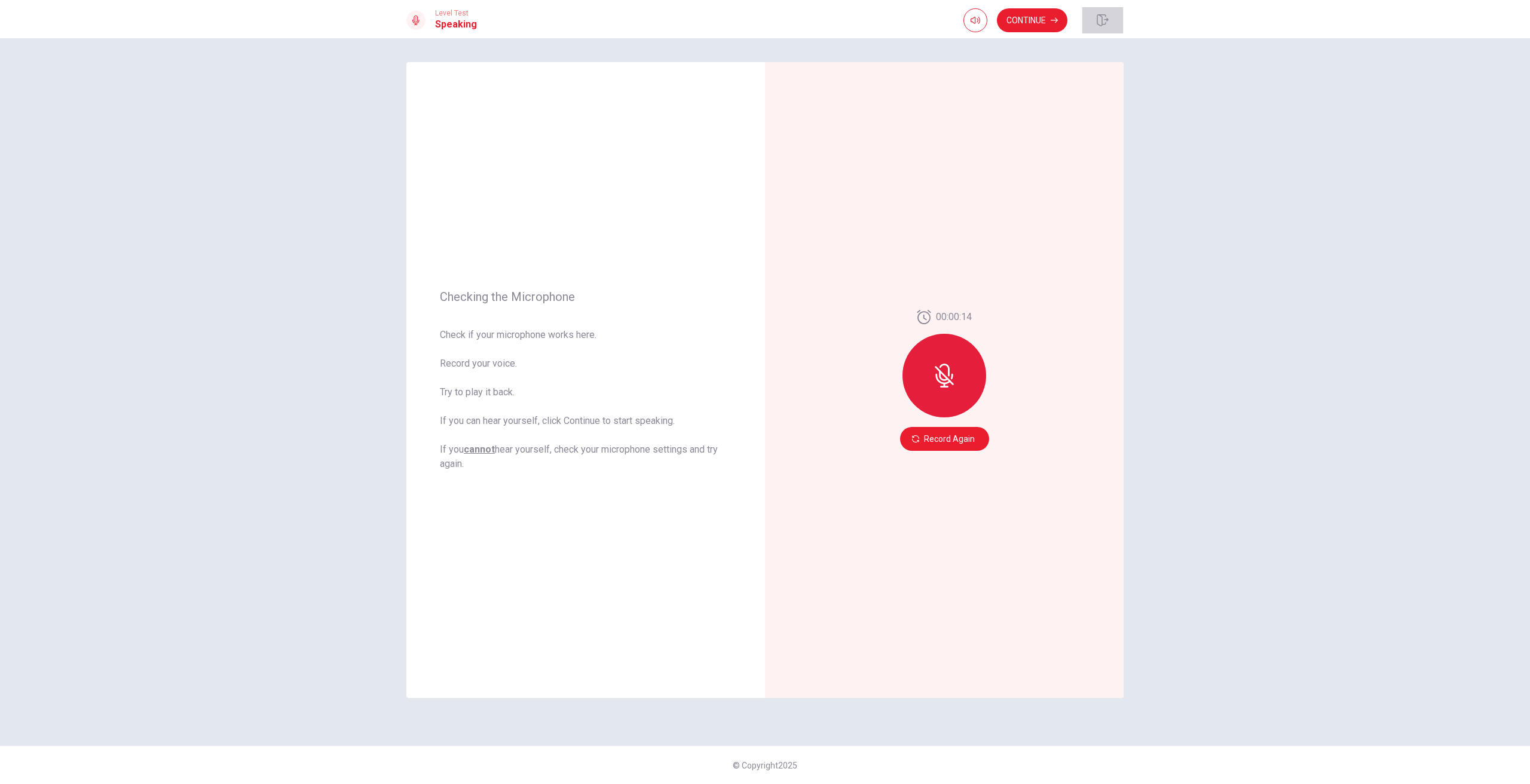
click at [1110, 12] on button "button" at bounding box center [1103, 20] width 42 height 26
